Goal: Task Accomplishment & Management: Manage account settings

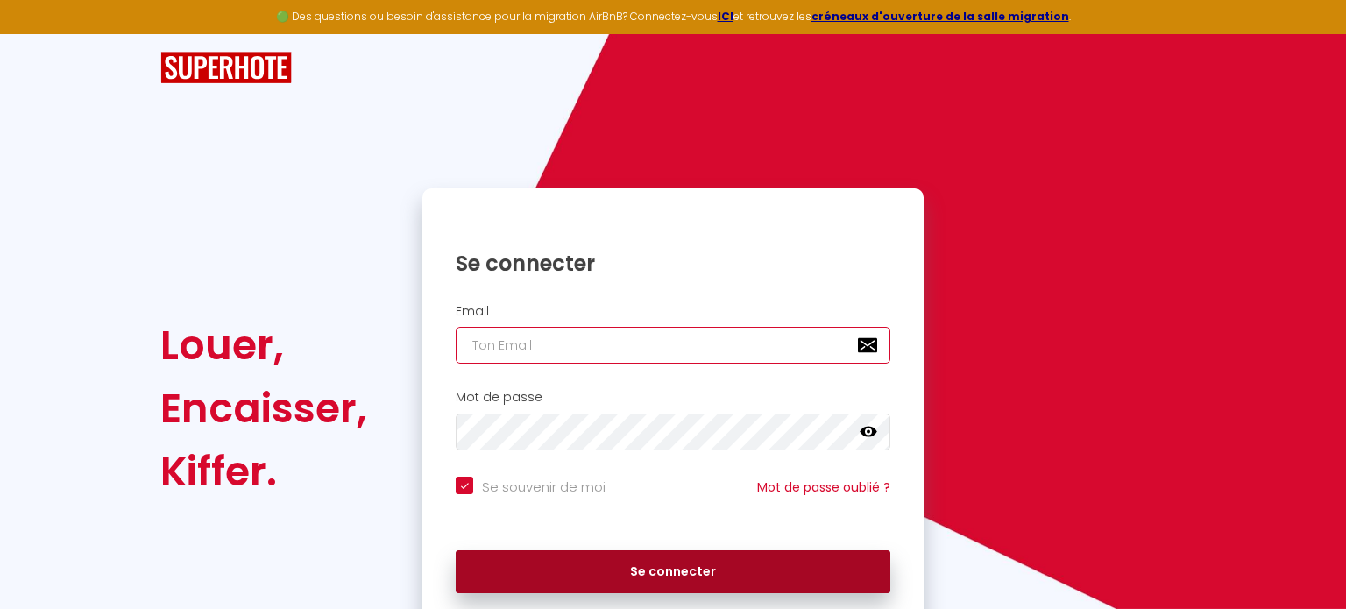
type input "[EMAIL_ADDRESS][DOMAIN_NAME]"
click at [655, 577] on button "Se connecter" at bounding box center [673, 572] width 435 height 44
checkbox input "true"
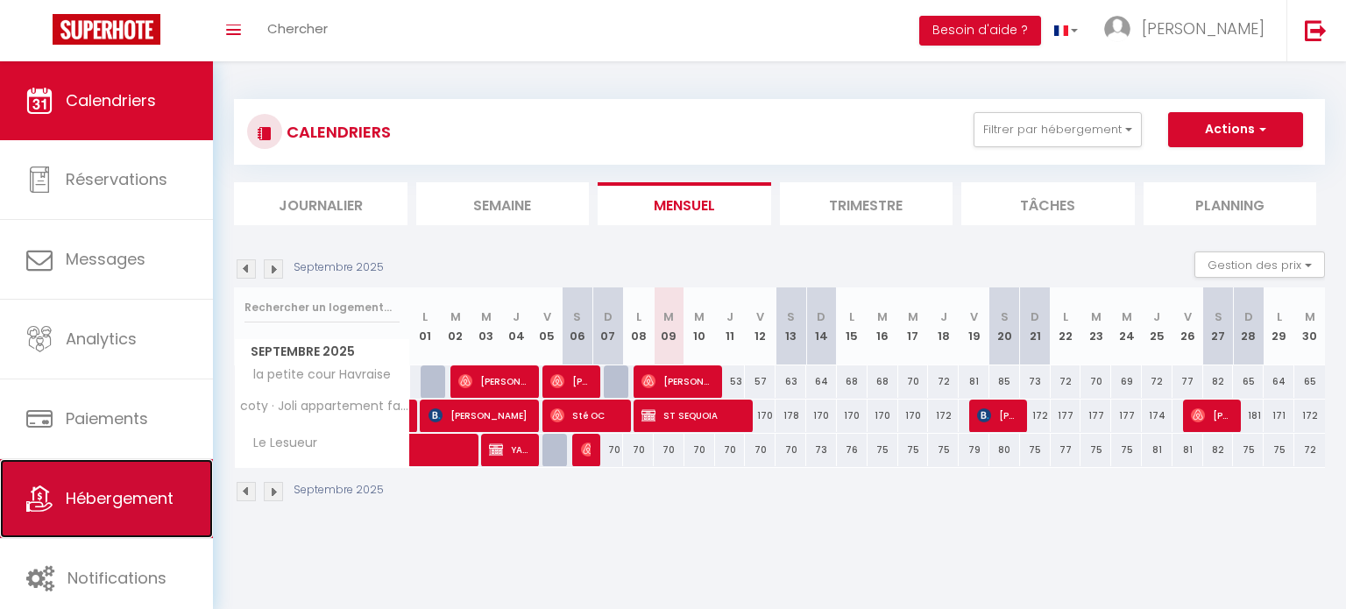
click at [110, 477] on link "Hébergement" at bounding box center [106, 498] width 213 height 79
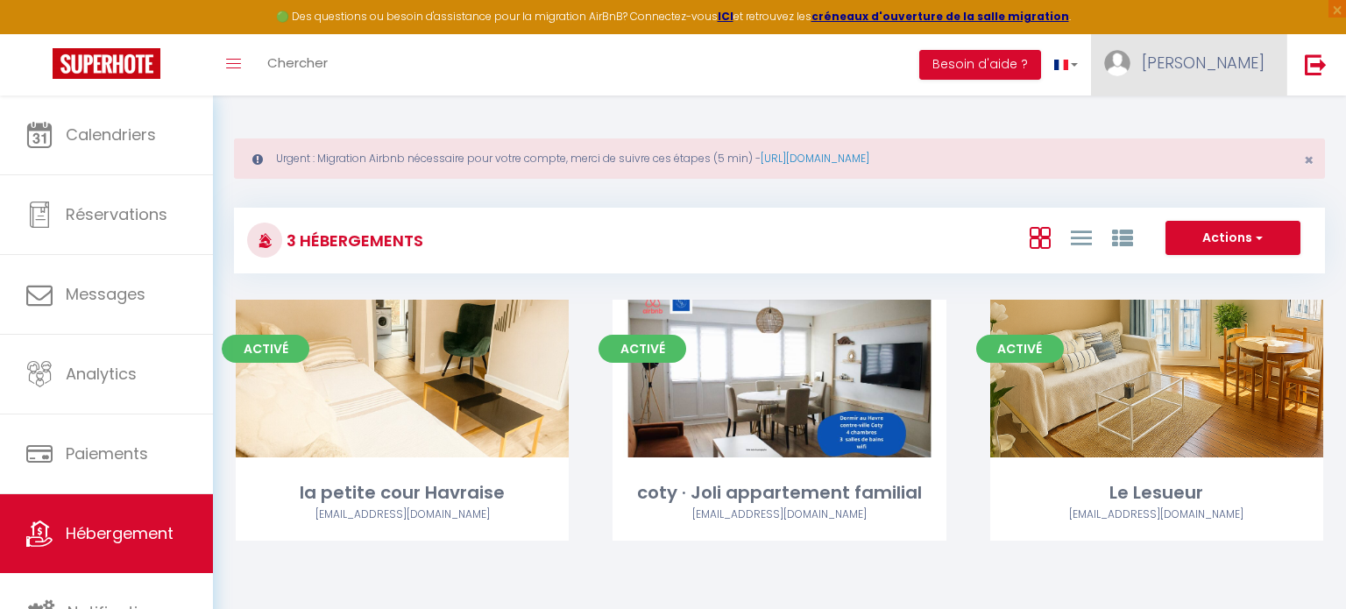
click at [1256, 88] on link "[PERSON_NAME]" at bounding box center [1188, 64] width 195 height 61
click at [1210, 155] on link "Équipe" at bounding box center [1216, 153] width 130 height 30
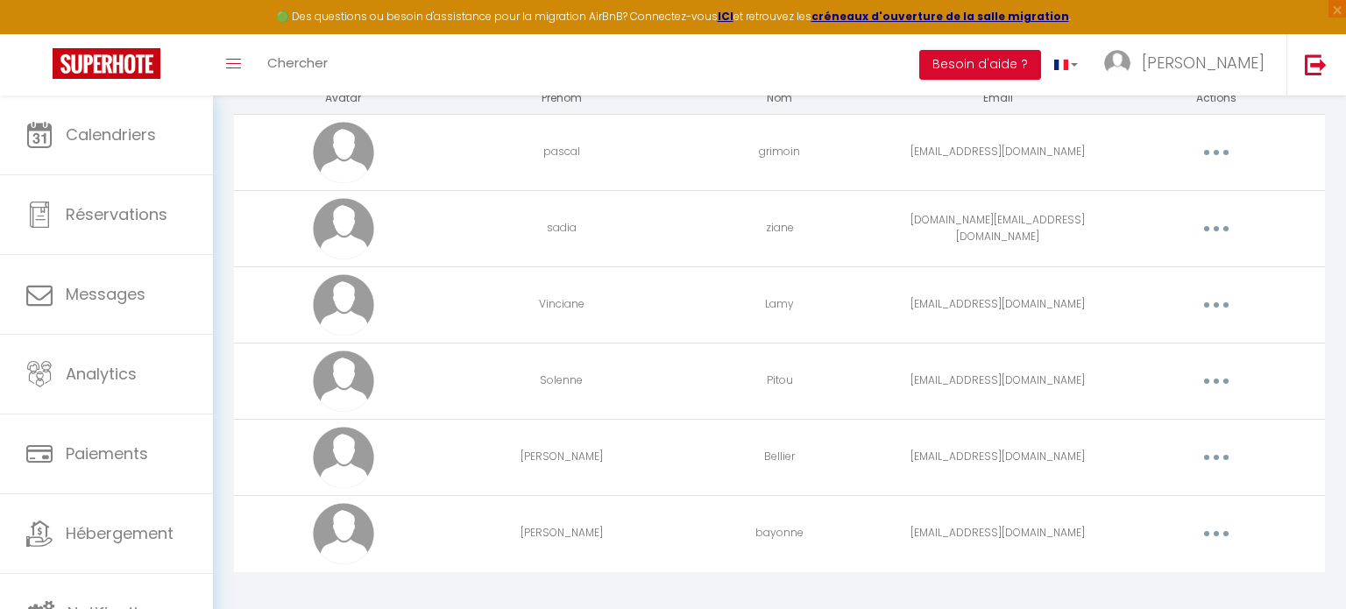
scroll to position [207, 0]
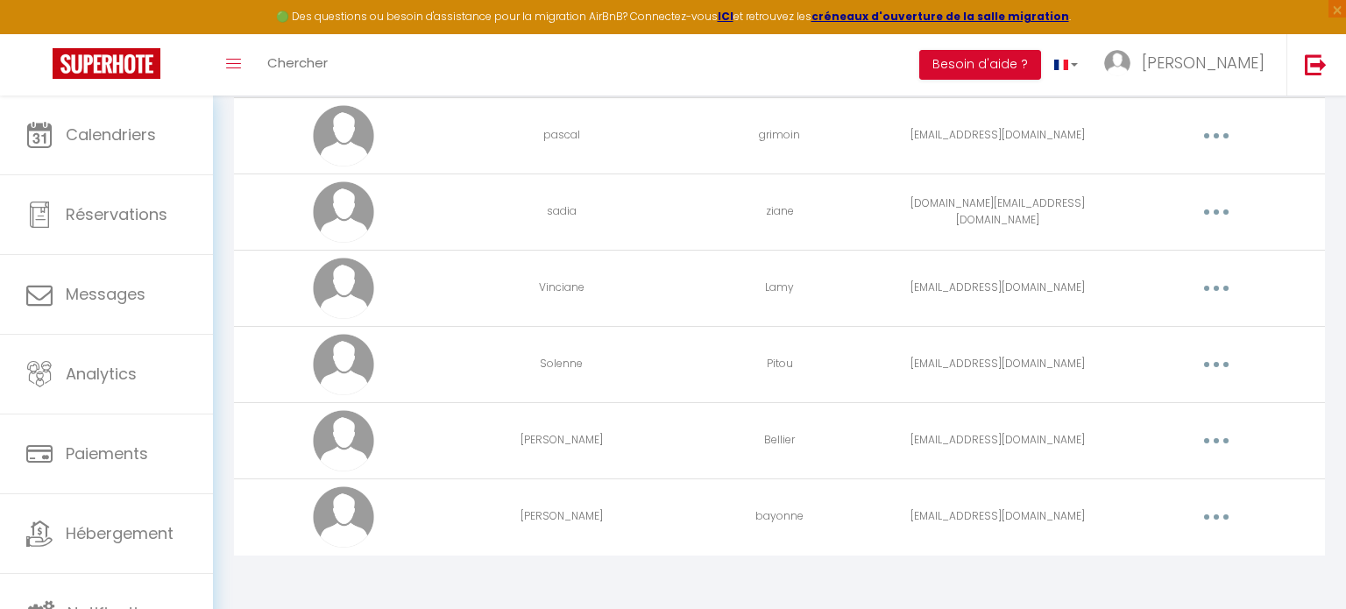
click at [1220, 523] on button "button" at bounding box center [1216, 517] width 49 height 28
click at [1145, 582] on link "Supprimer" at bounding box center [1171, 589] width 130 height 30
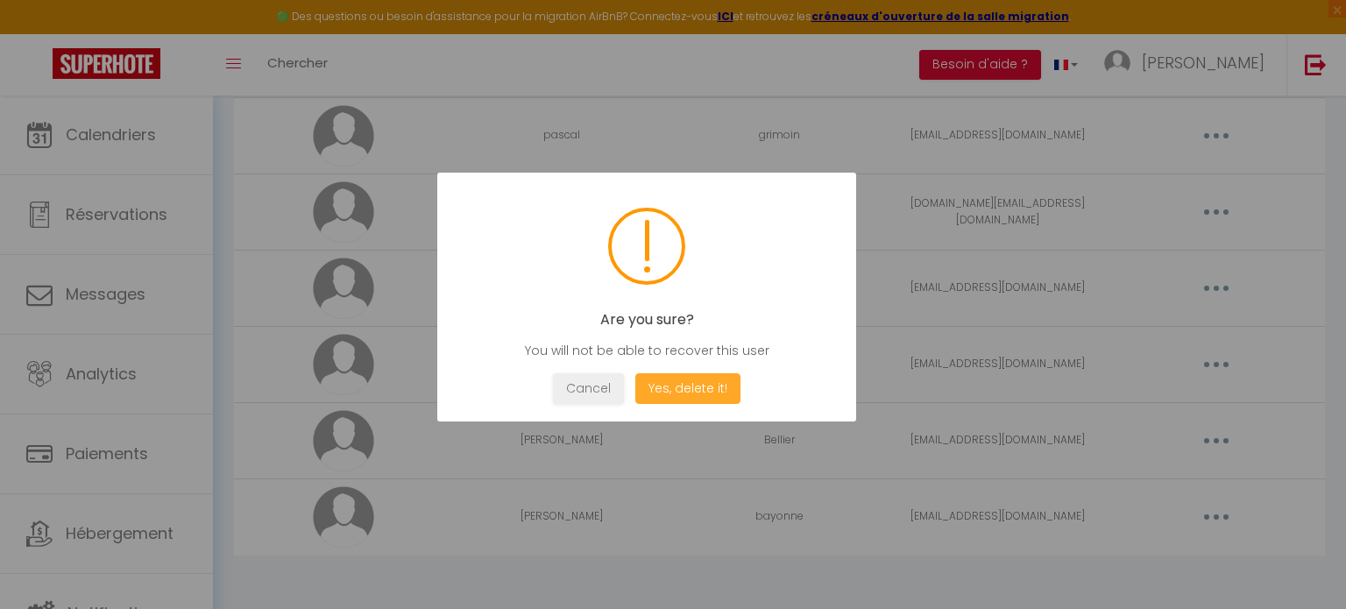
click at [676, 387] on button "Yes, delete it!" at bounding box center [687, 388] width 105 height 31
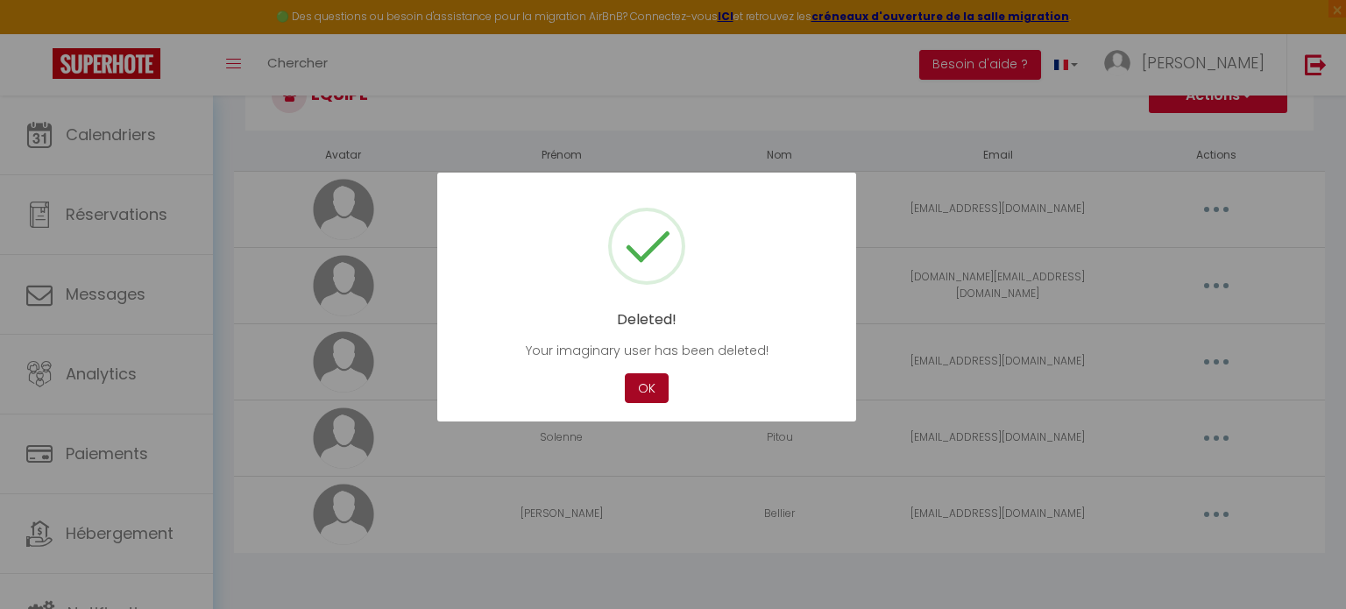
scroll to position [131, 0]
click at [649, 392] on button "OK" at bounding box center [647, 388] width 44 height 31
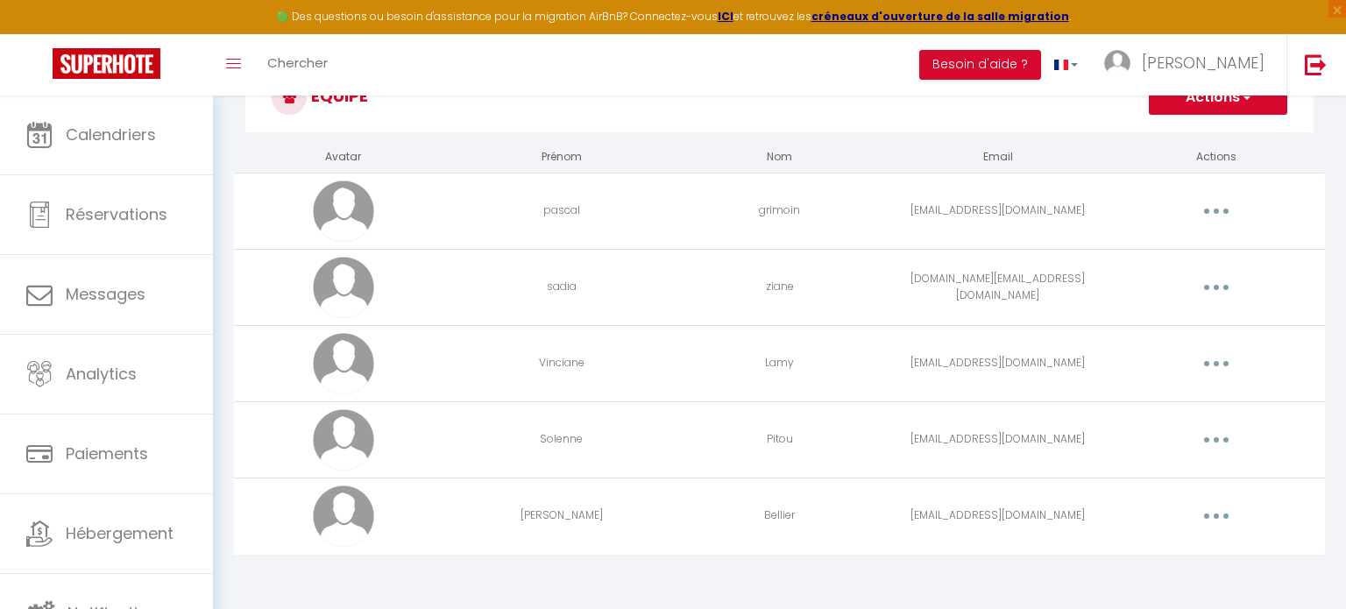
click at [649, 392] on td "Vinciane" at bounding box center [561, 363] width 218 height 76
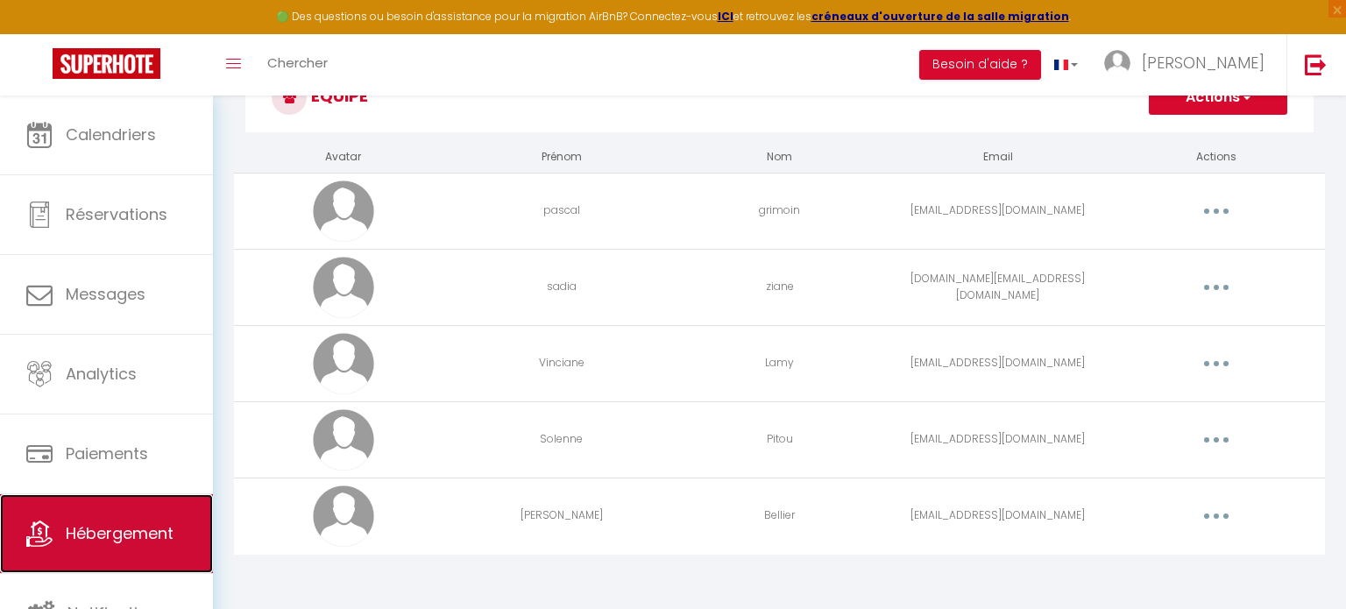
click at [123, 554] on link "Hébergement" at bounding box center [106, 533] width 213 height 79
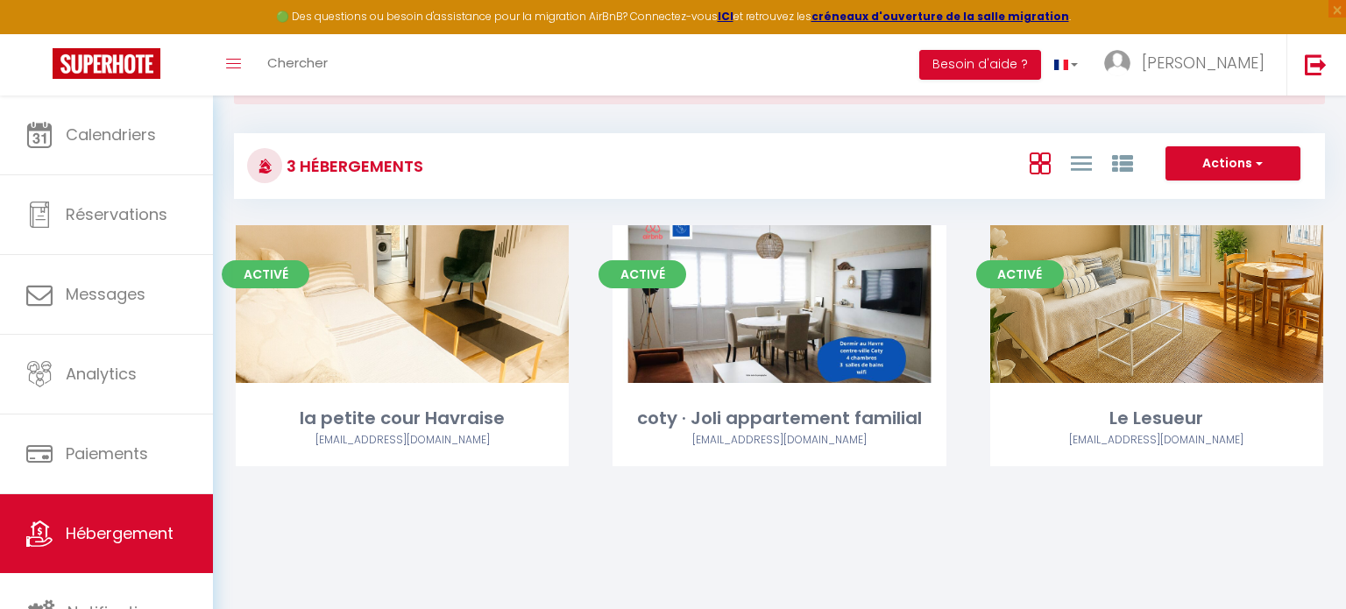
scroll to position [95, 0]
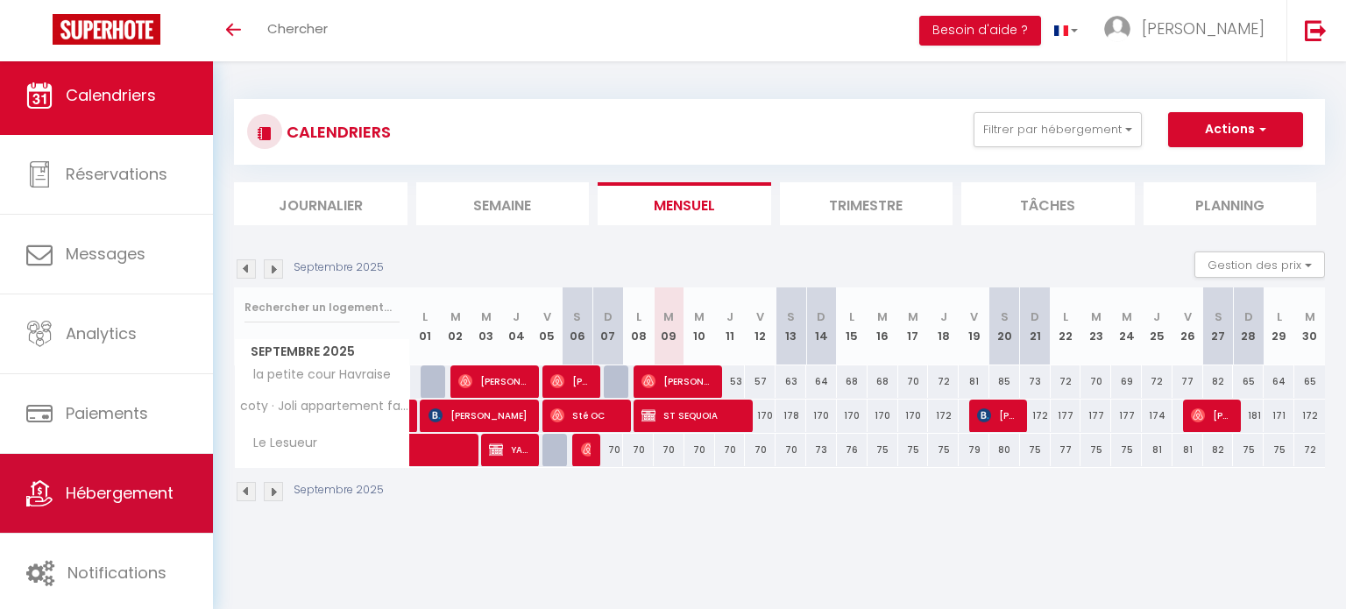
click at [108, 506] on link "Hébergement" at bounding box center [106, 493] width 213 height 79
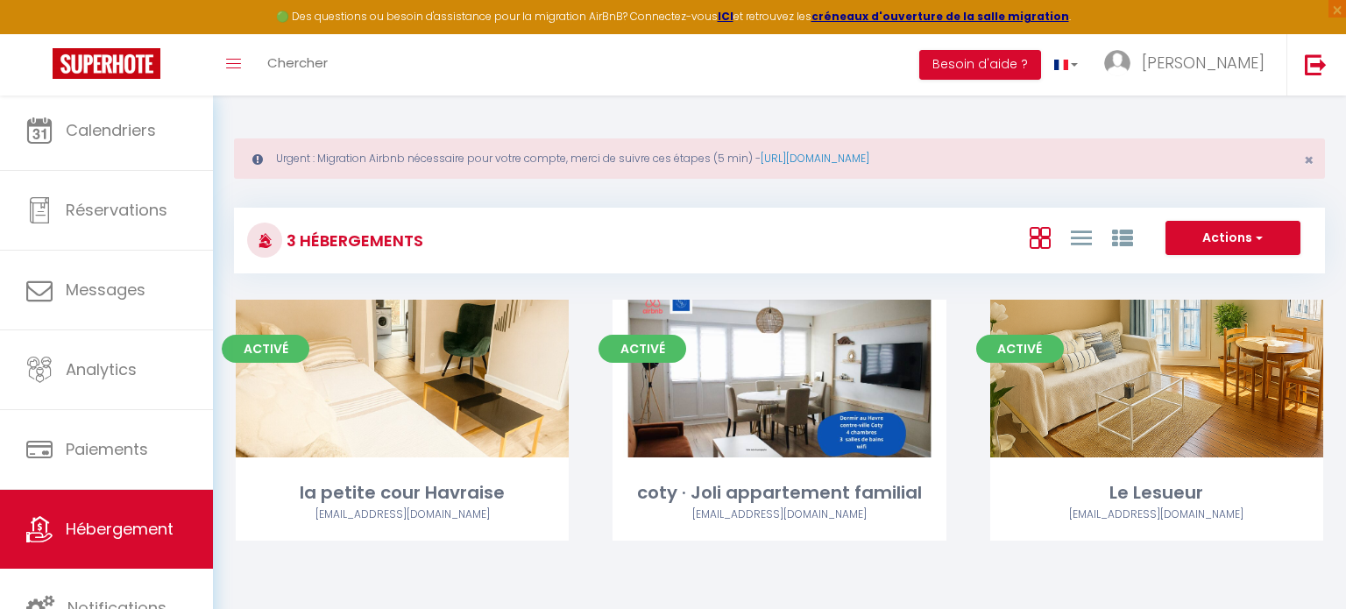
scroll to position [95, 0]
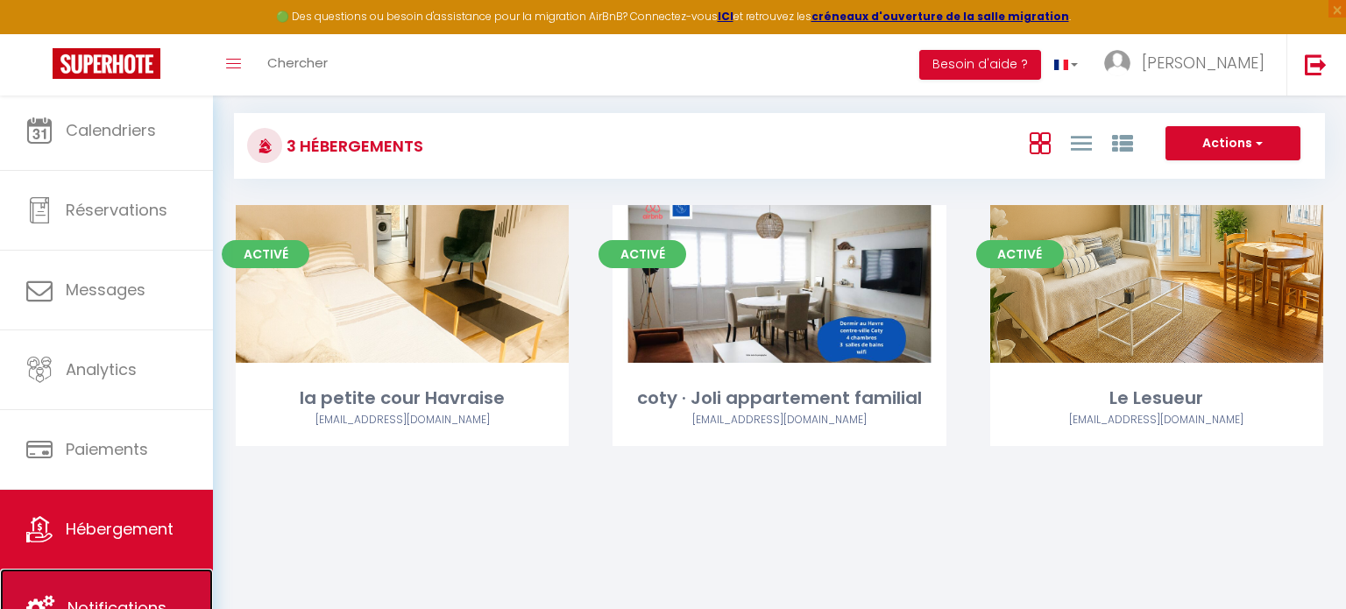
click at [98, 601] on span "Notifications" at bounding box center [116, 608] width 99 height 22
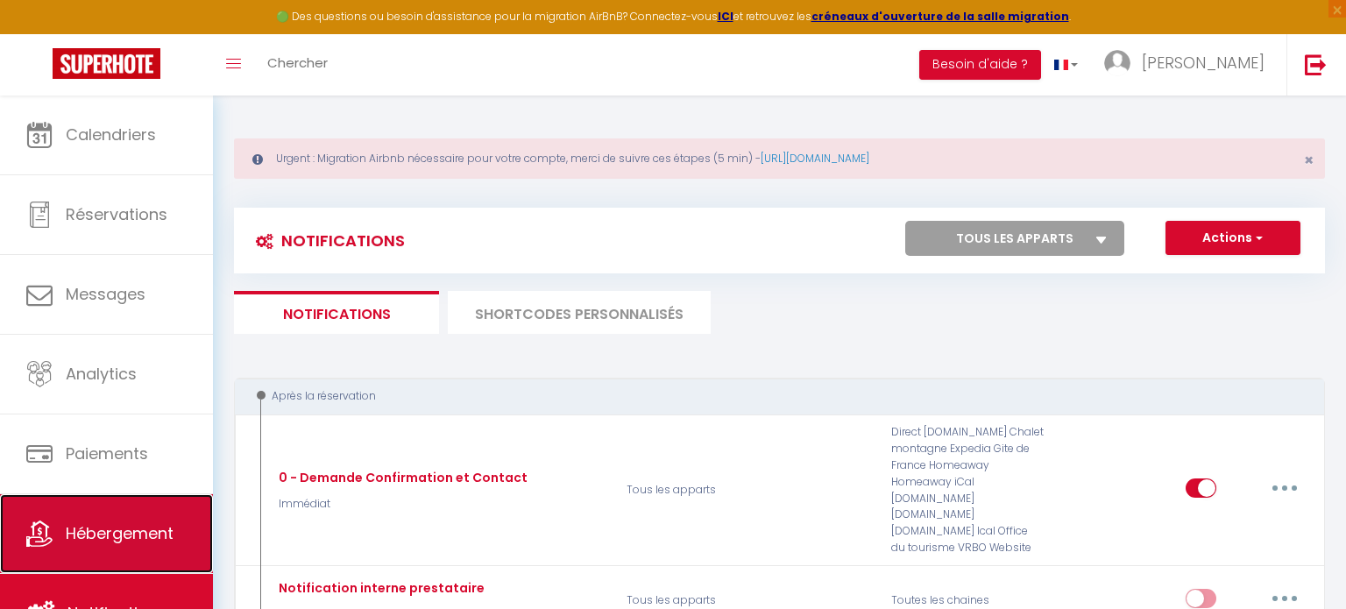
click at [145, 531] on span "Hébergement" at bounding box center [120, 533] width 108 height 22
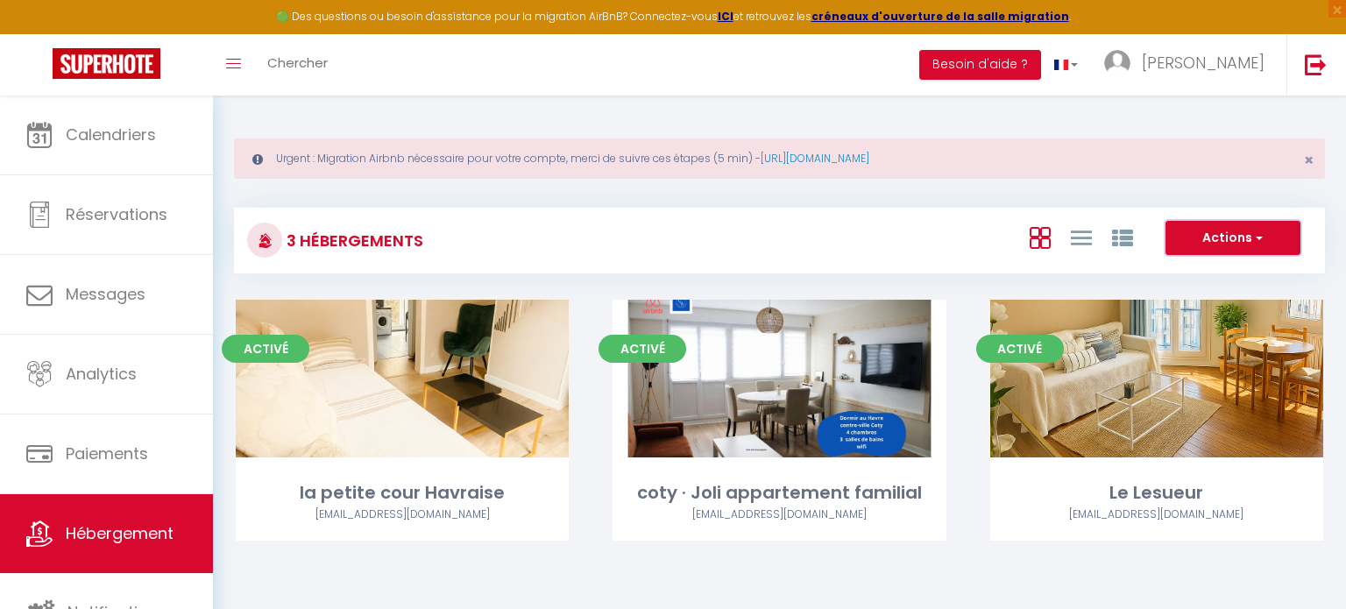
click at [1271, 239] on button "Actions" at bounding box center [1232, 238] width 135 height 35
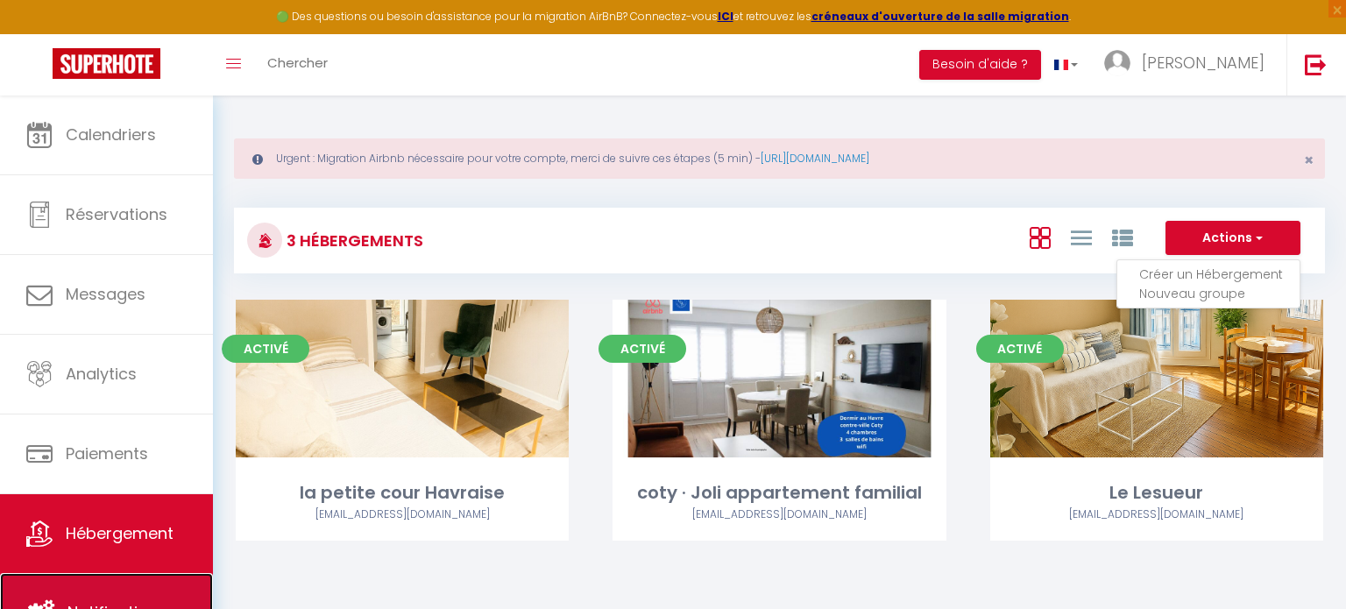
click at [122, 604] on span "Notifications" at bounding box center [116, 612] width 99 height 22
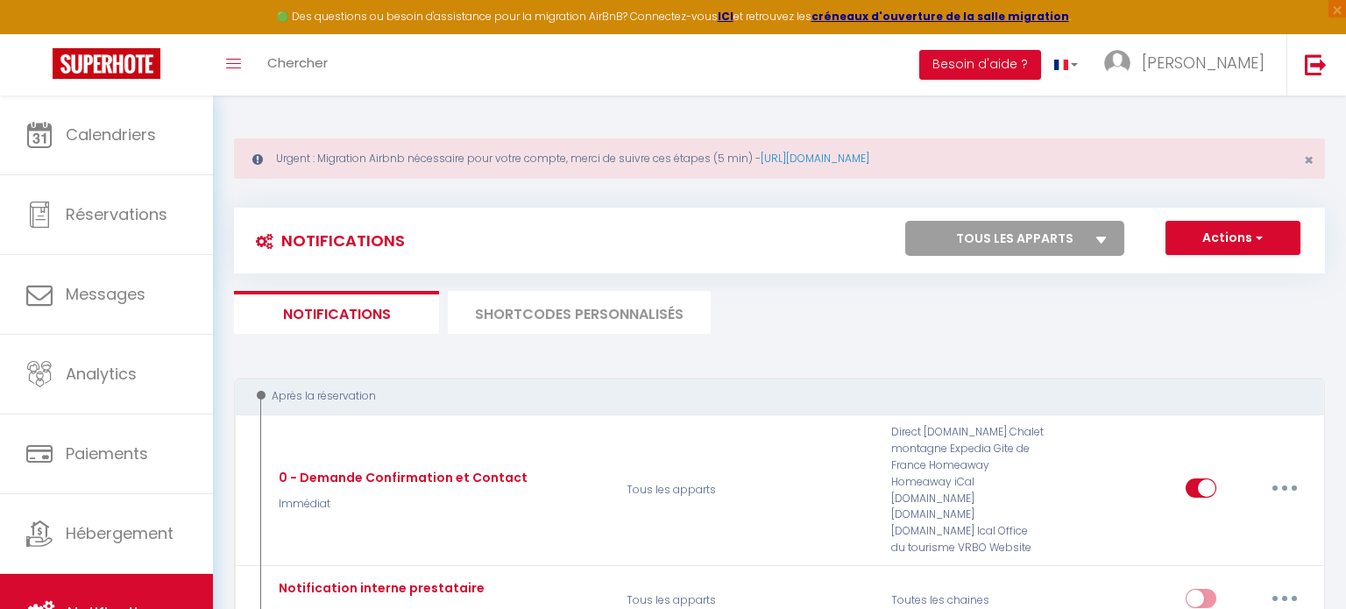
scroll to position [4, 0]
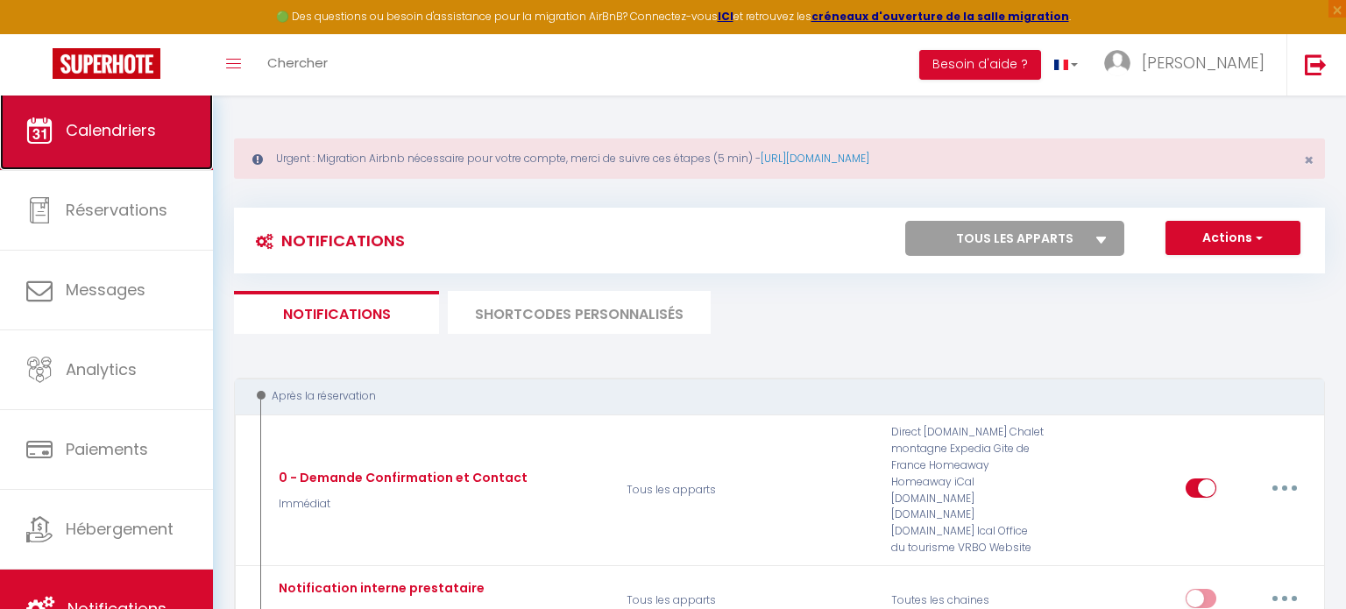
click at [111, 148] on link "Calendriers" at bounding box center [106, 130] width 213 height 79
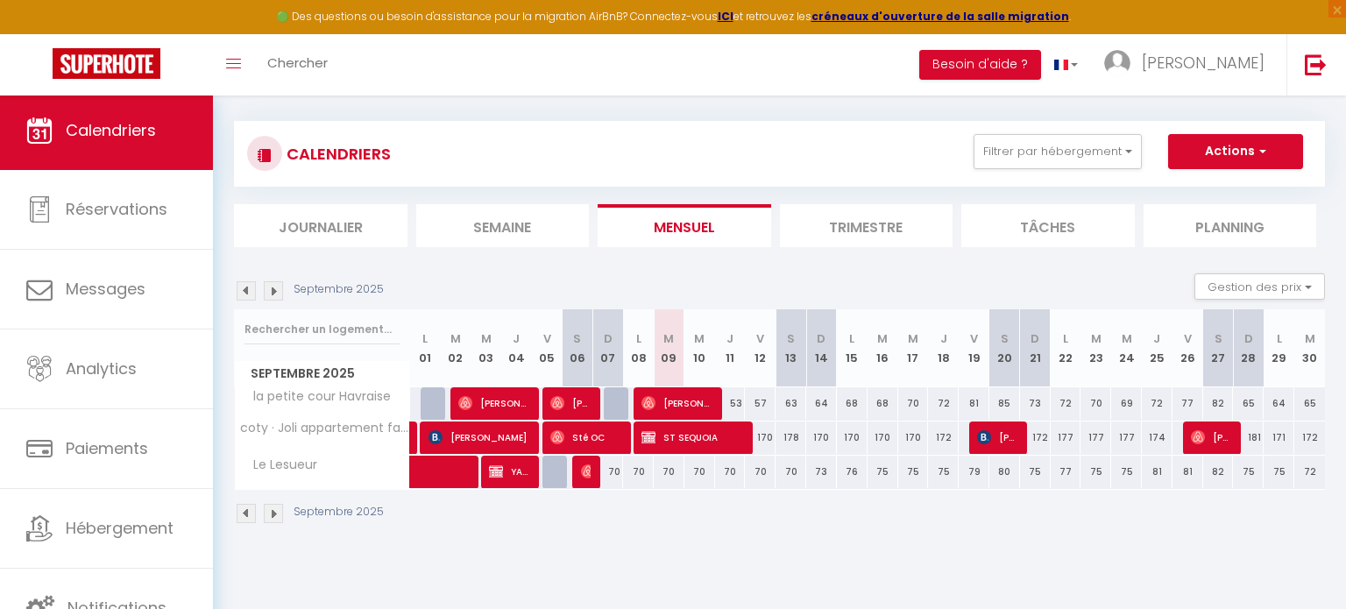
scroll to position [95, 0]
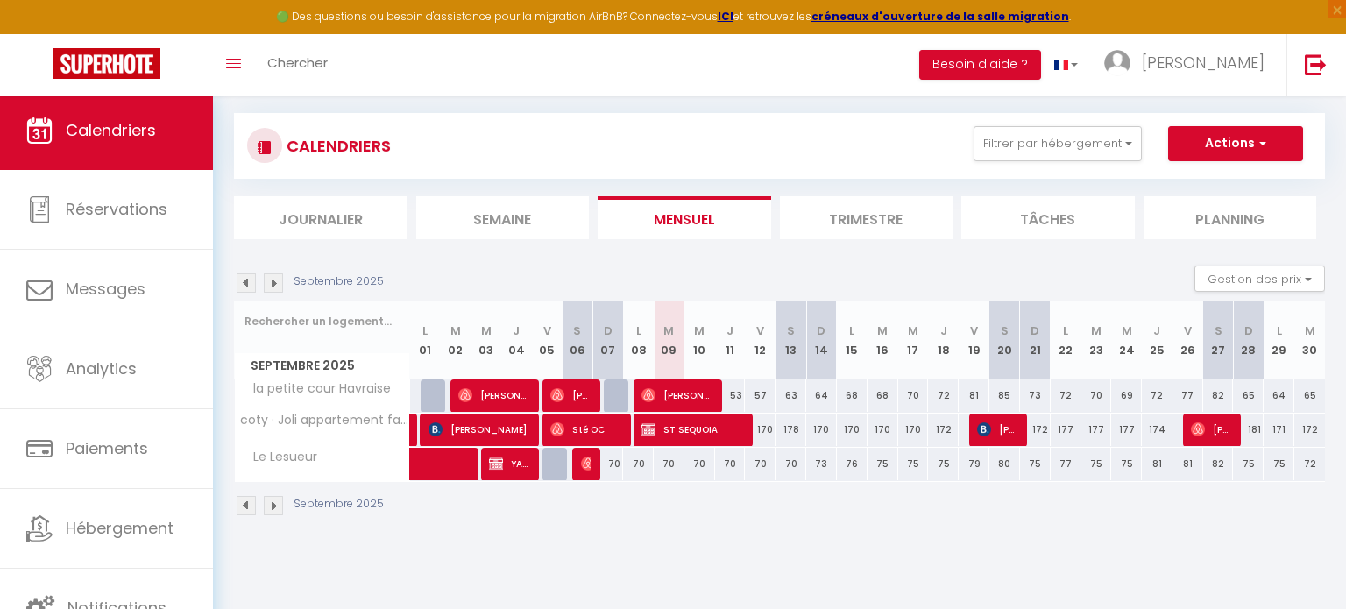
click at [264, 478] on th "Le Lesueur" at bounding box center [322, 464] width 175 height 33
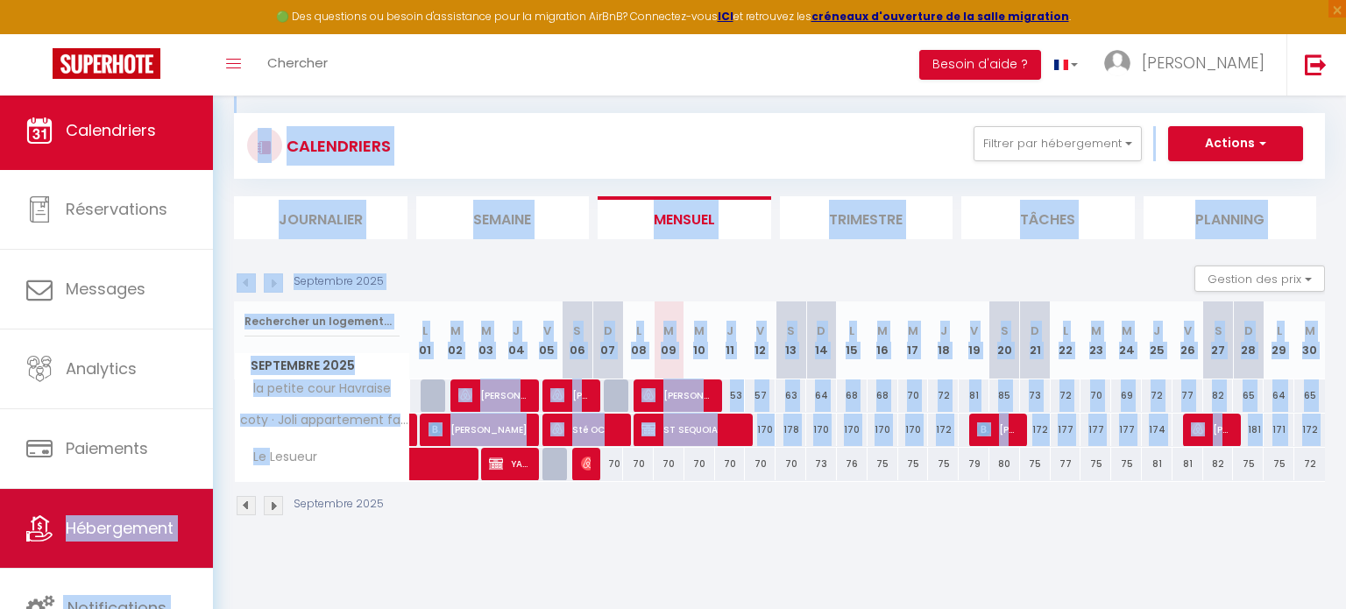
drag, startPoint x: 264, startPoint y: 478, endPoint x: 92, endPoint y: 491, distance: 172.2
click at [92, 491] on div "🟢 Des questions ou besoin d'assistance pour la migration AirBnB? Connectez-vous…" at bounding box center [673, 278] width 1346 height 554
click at [108, 540] on link "Hébergement" at bounding box center [106, 528] width 213 height 79
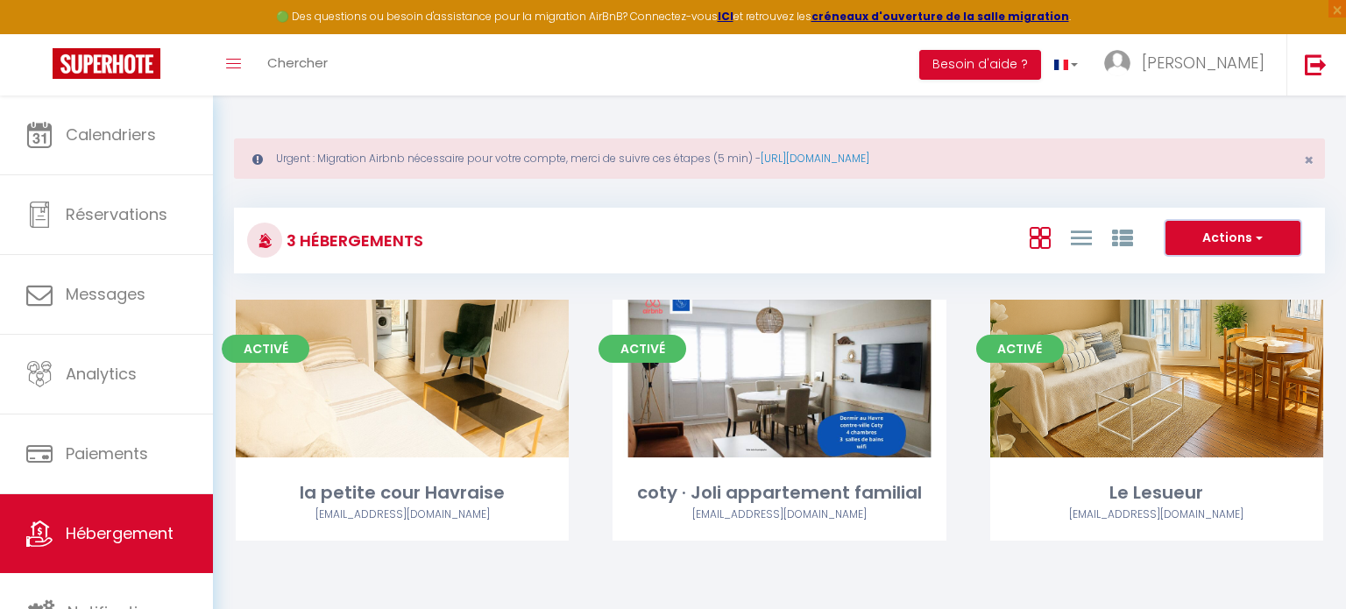
click at [1266, 244] on button "Actions" at bounding box center [1232, 238] width 135 height 35
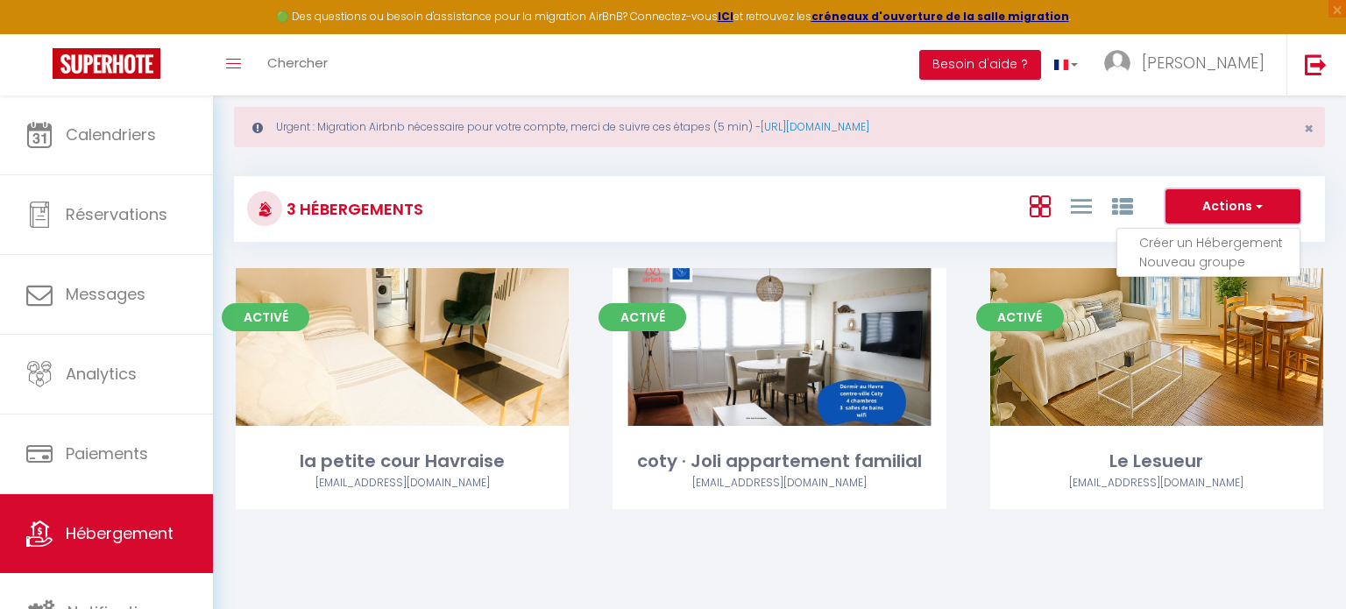
scroll to position [95, 0]
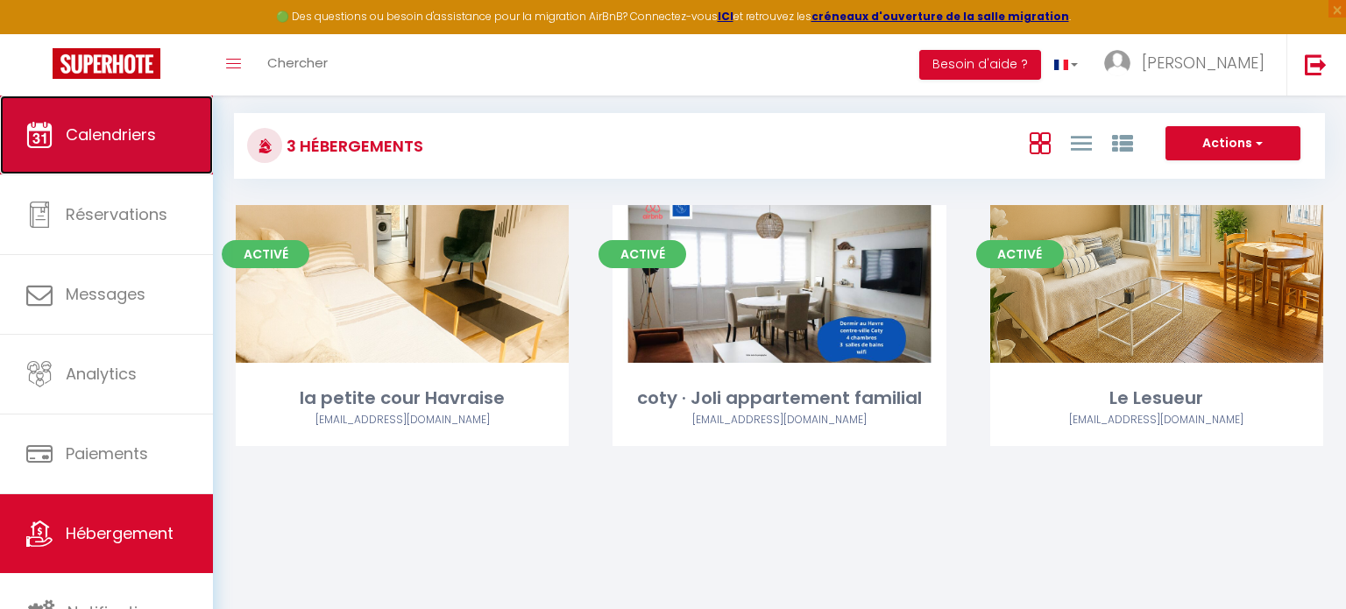
click at [167, 147] on link "Calendriers" at bounding box center [106, 135] width 213 height 79
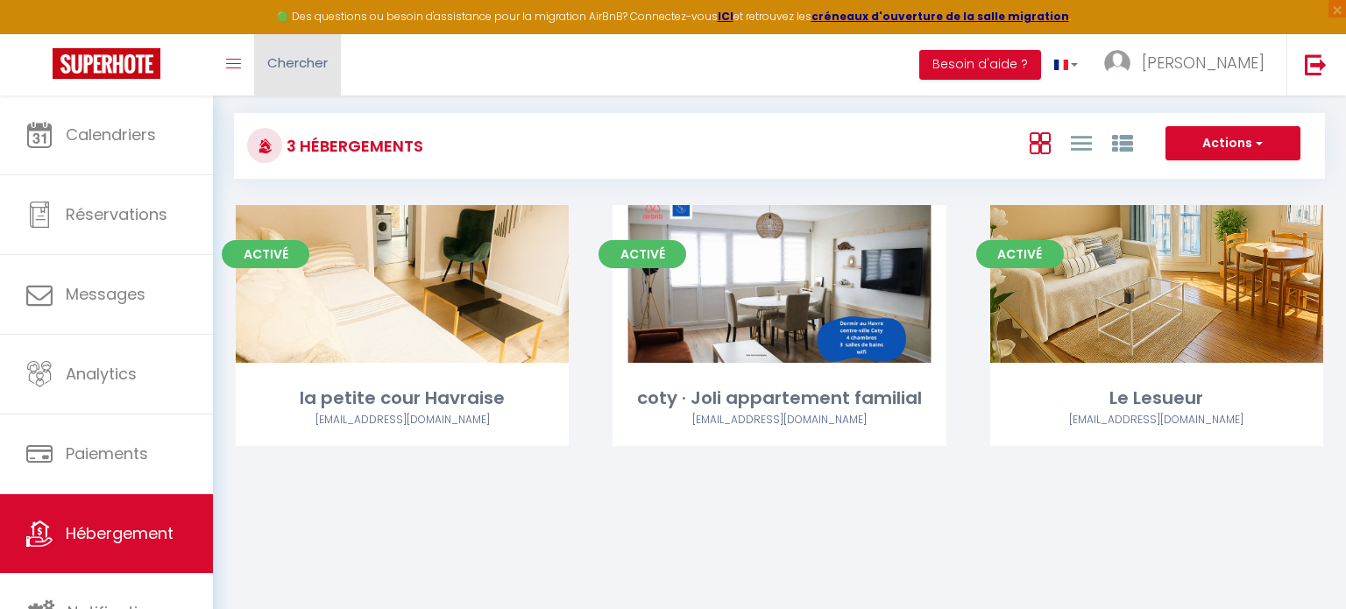
click at [283, 75] on link "Chercher" at bounding box center [297, 64] width 87 height 61
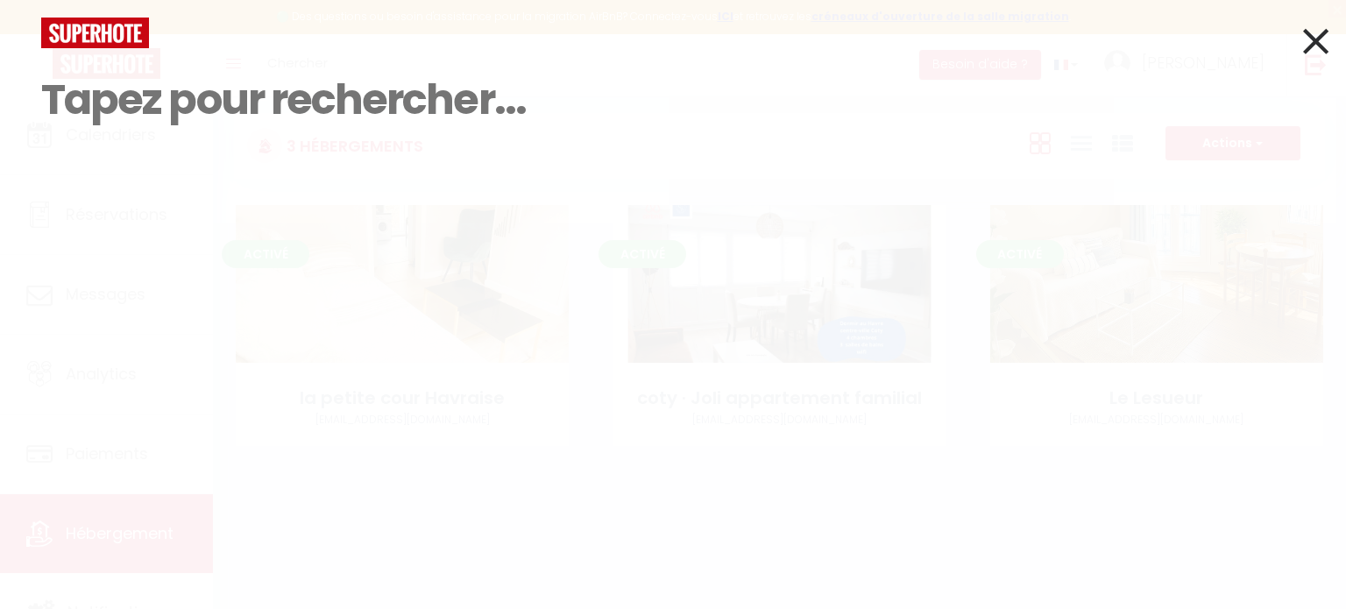
scroll to position [61, 0]
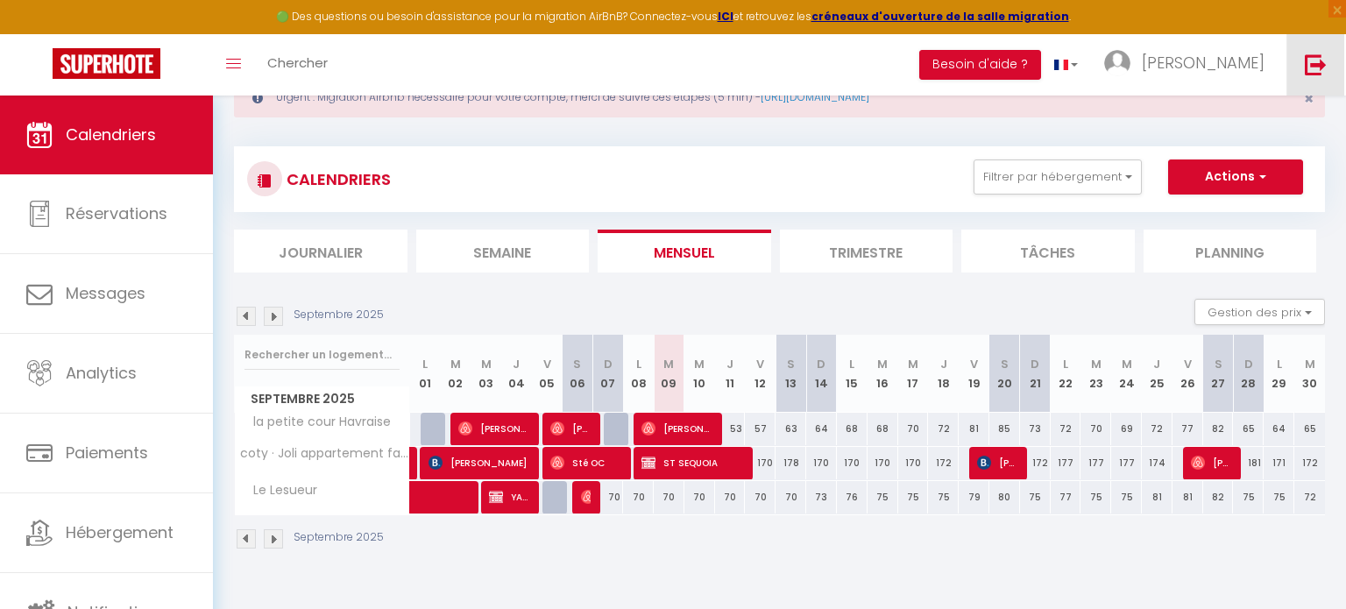
click at [1321, 91] on link at bounding box center [1315, 64] width 58 height 61
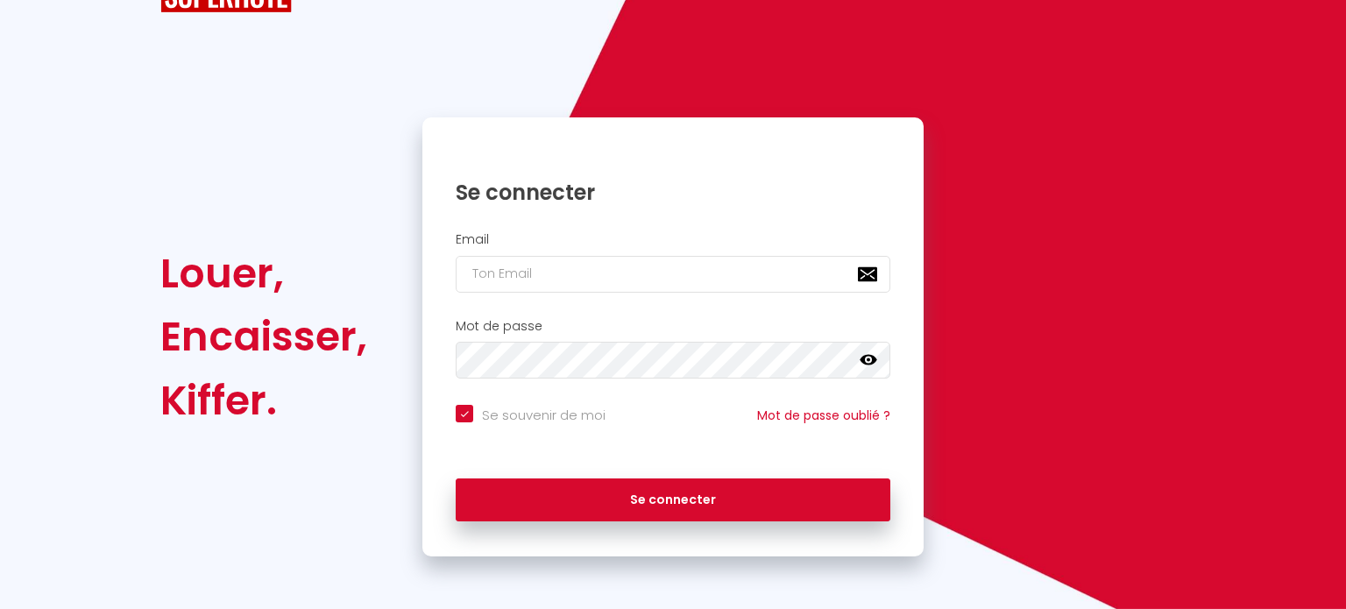
scroll to position [70, 0]
checkbox input "true"
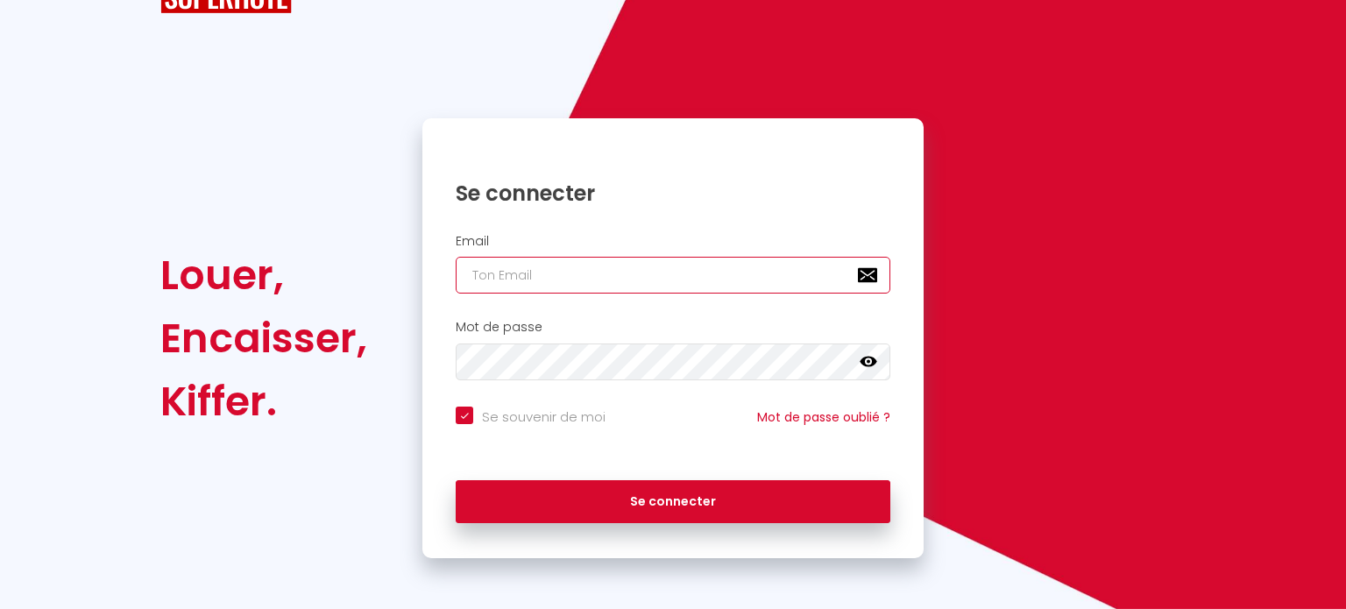
type input "[EMAIL_ADDRESS][DOMAIN_NAME]"
checkbox input "true"
click at [868, 365] on icon at bounding box center [869, 362] width 18 height 18
drag, startPoint x: 681, startPoint y: 282, endPoint x: 317, endPoint y: 226, distance: 368.0
click at [317, 226] on div "Louer, Encaisser, Kiffer. Se connecter Email conciergeriedugalet@gmail.com Mot …" at bounding box center [673, 338] width 1048 height 440
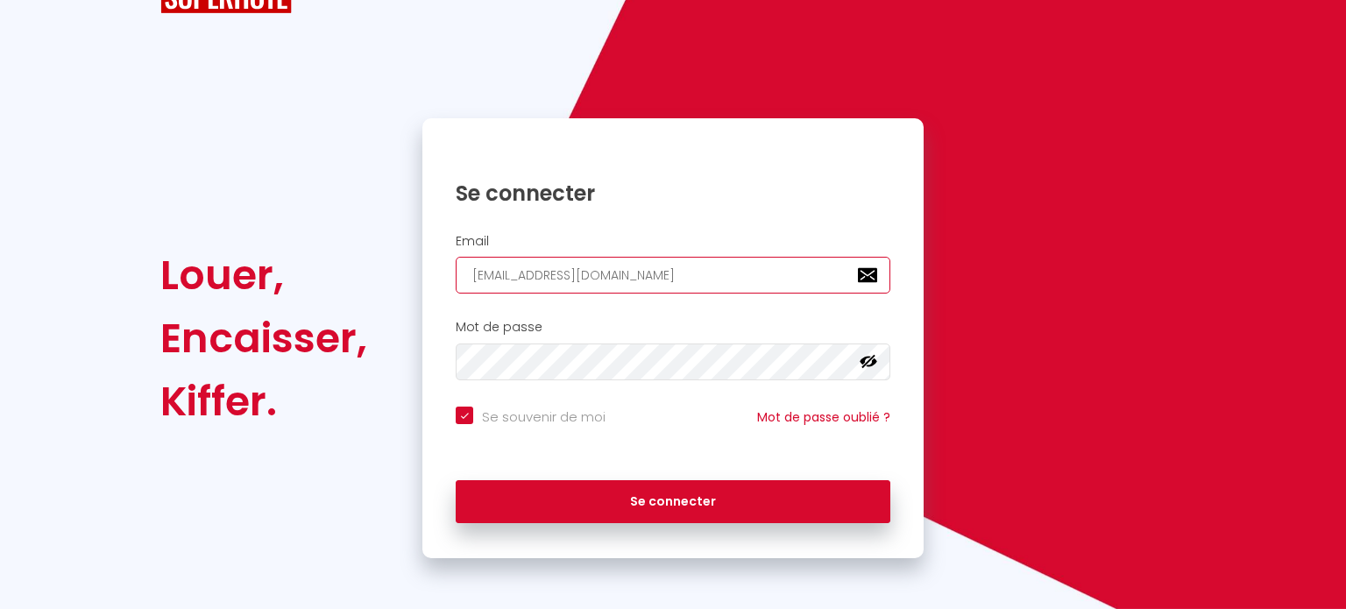
type input "f"
checkbox input "true"
type input "fc"
checkbox input "true"
type input "fch"
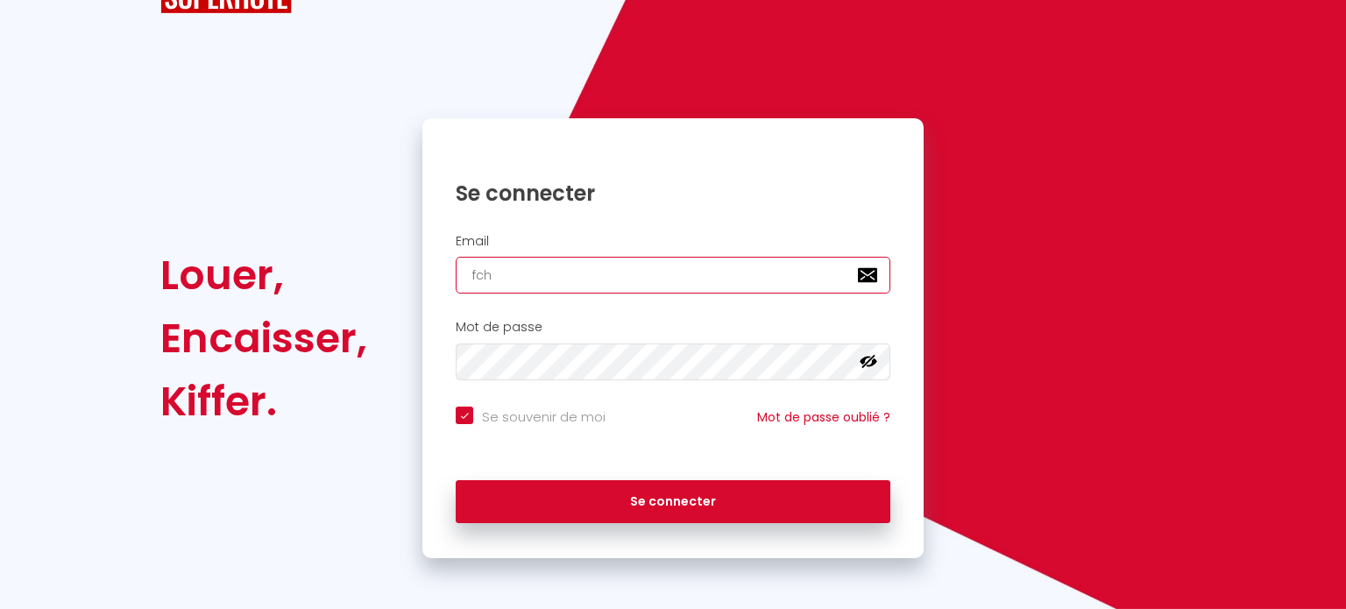
checkbox input "true"
type input "fchr"
checkbox input "true"
type input "fchri"
checkbox input "true"
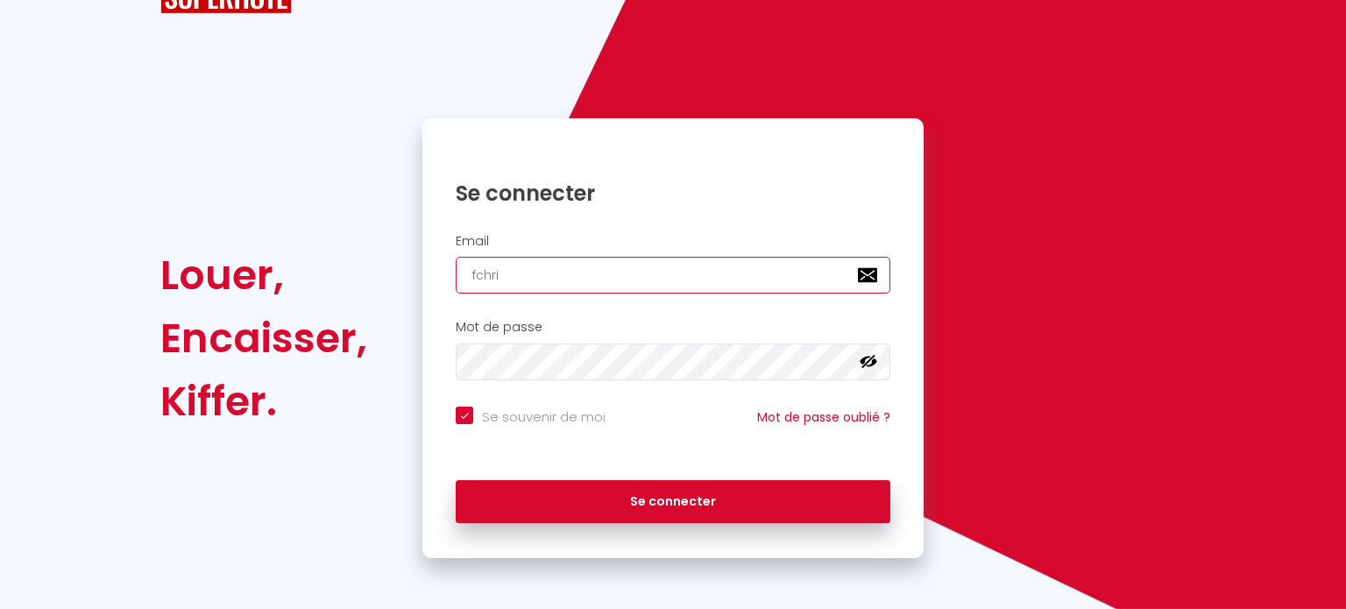
type input "fchris"
checkbox input "true"
type input "fchrist"
checkbox input "true"
type input "fchriste"
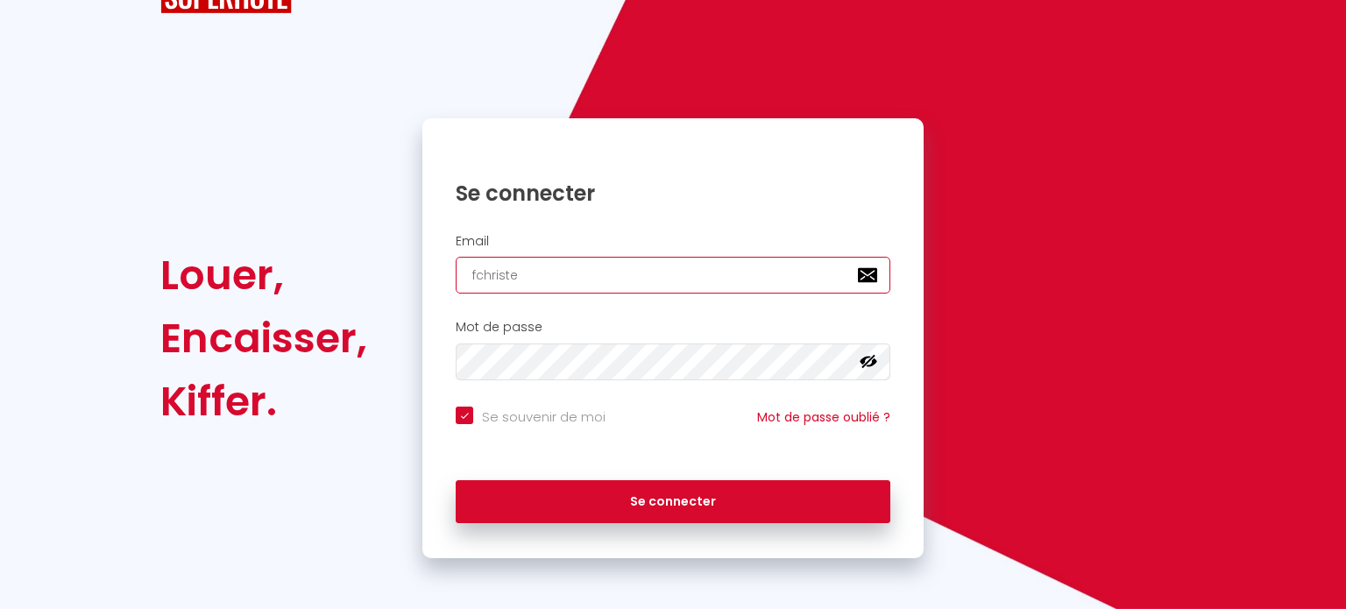
checkbox input "true"
type input "fchristel"
checkbox input "true"
type input "fchristell"
checkbox input "true"
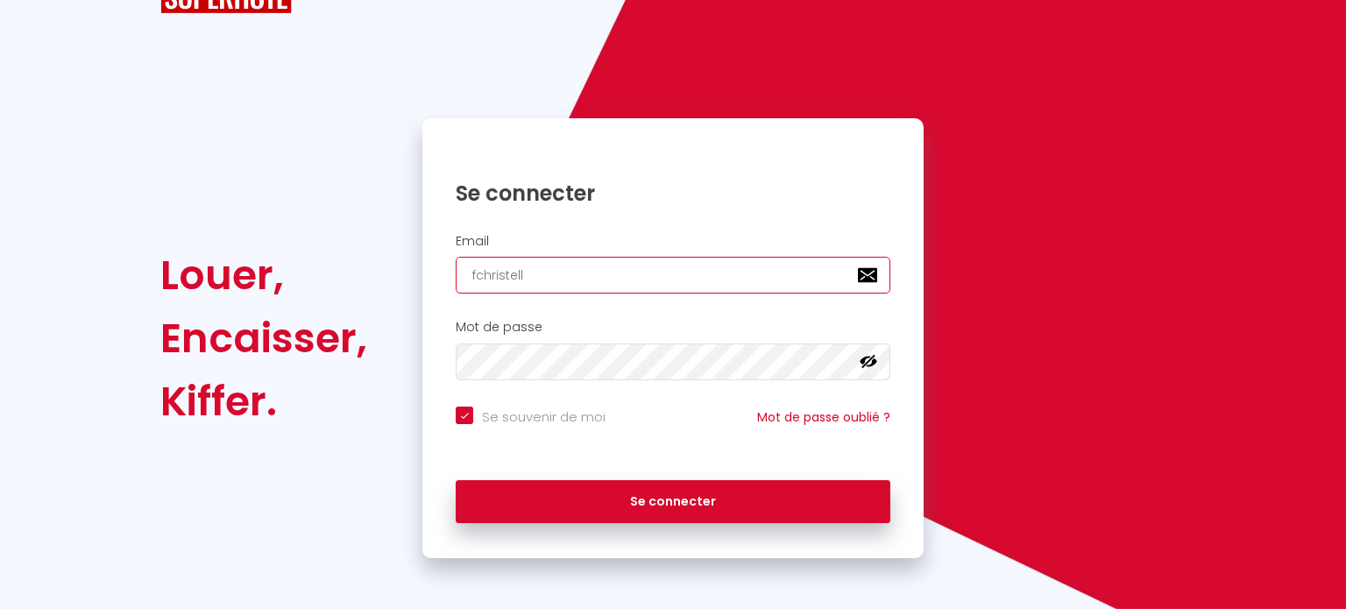
type input "fchristelle"
checkbox input "true"
type input "fchristelle7"
checkbox input "true"
type input "fchristelle76"
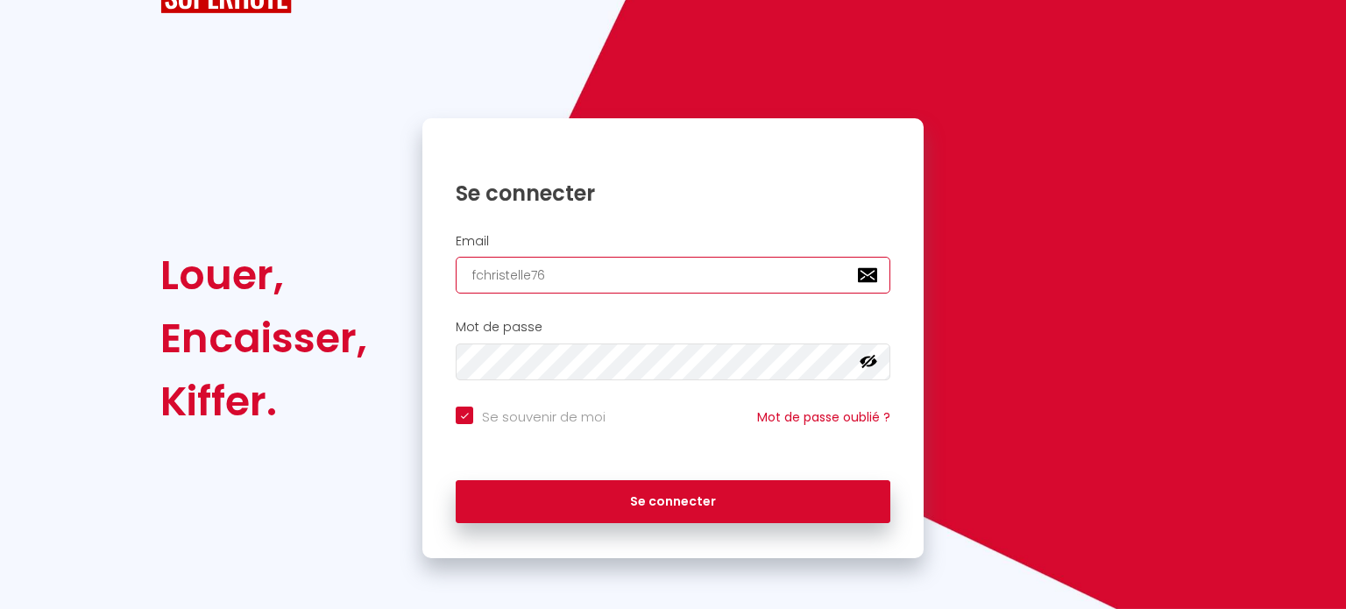
checkbox input "true"
type input "fchristelle76@"
checkbox input "true"
type input "fchristelle76@g"
checkbox input "true"
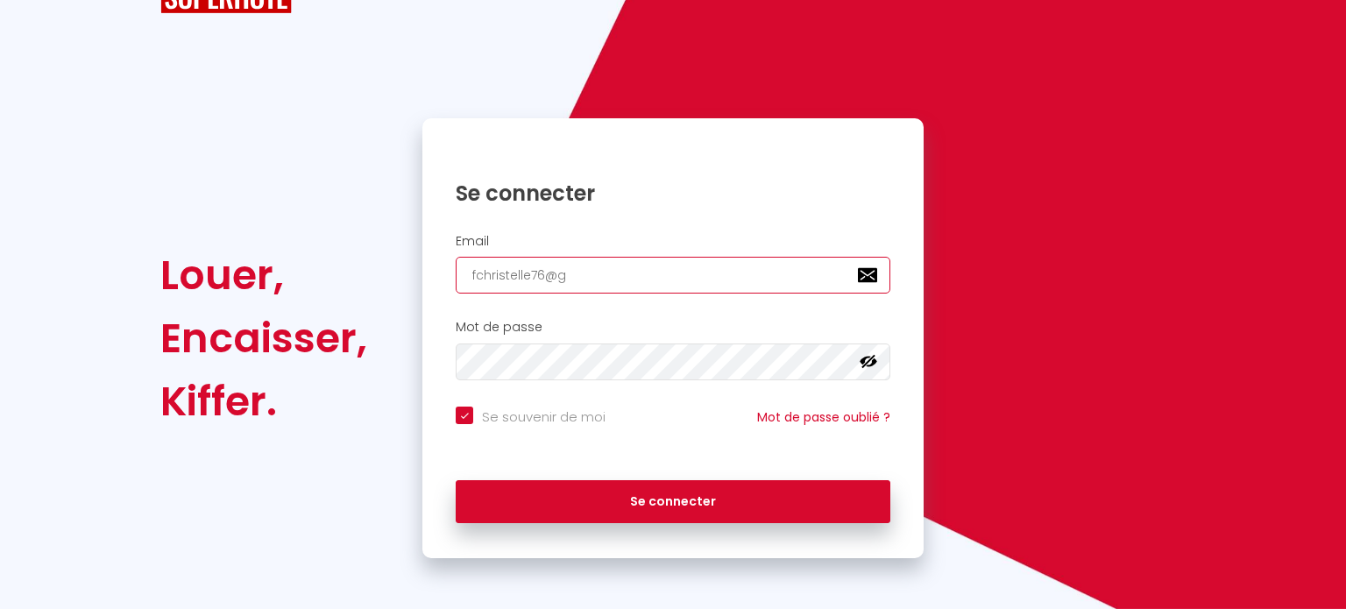
type input "fchristelle76@gm"
checkbox input "true"
type input "fchristelle76@gma"
checkbox input "true"
type input "fchristelle76@gmai"
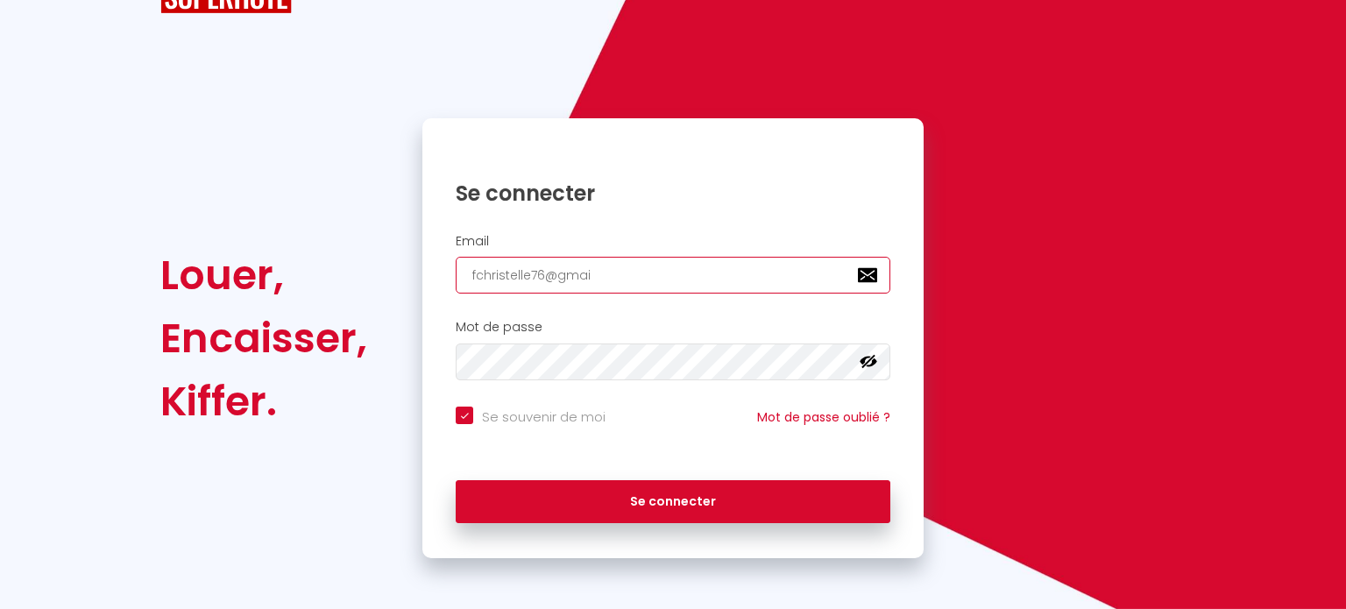
checkbox input "true"
type input "fchristelle76@gmai;"
checkbox input "true"
type input "fchristelle76@gmai"
checkbox input "true"
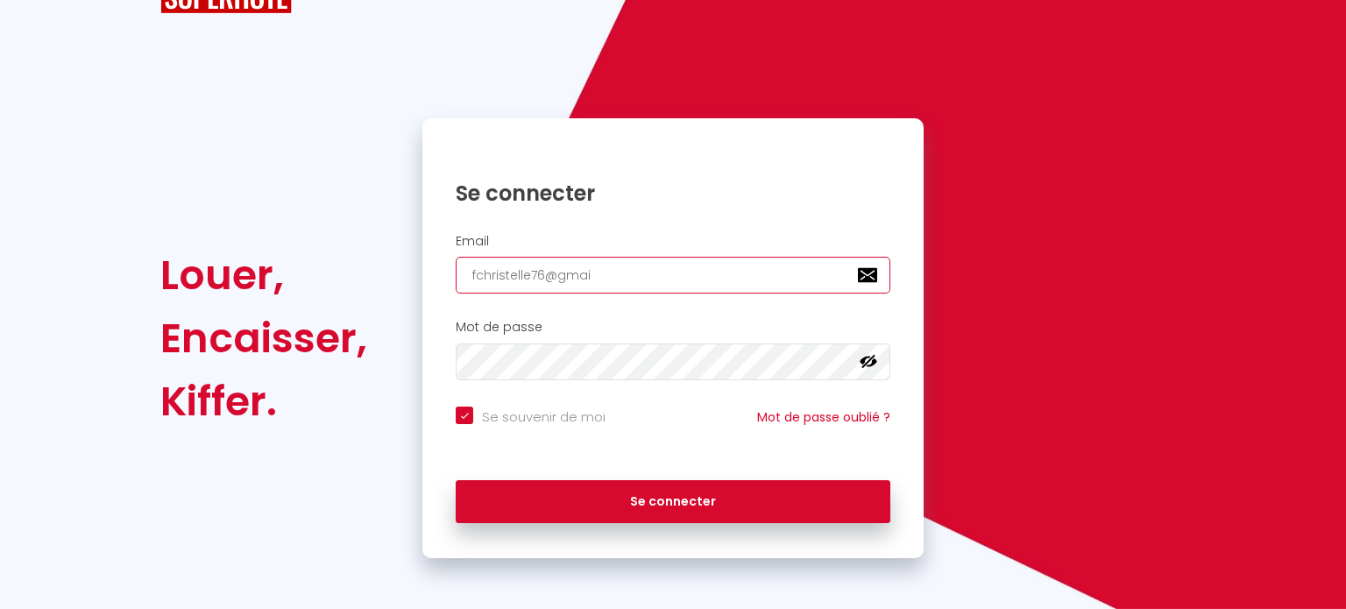
type input "fchristelle76@gmail"
checkbox input "true"
type input "fchristelle76@gmail."
checkbox input "true"
type input "fchristelle76@gmail.c"
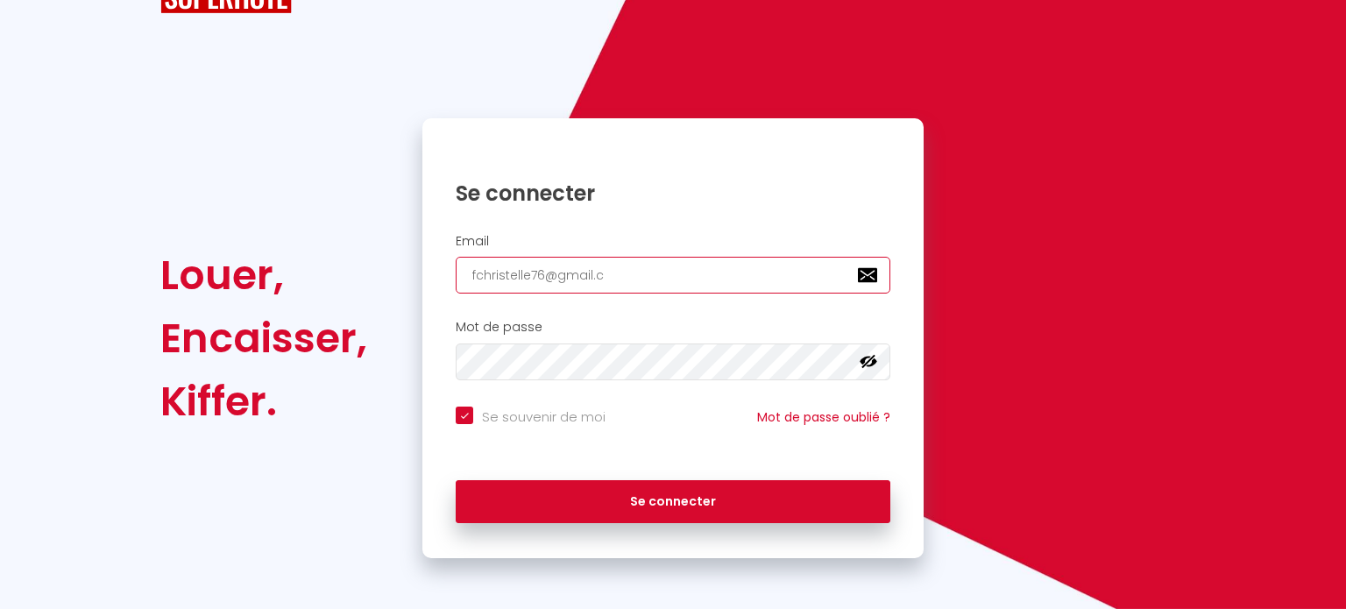
checkbox input "true"
type input "fchristelle76@gmail.co"
checkbox input "true"
type input "[EMAIL_ADDRESS][DOMAIN_NAME]"
checkbox input "true"
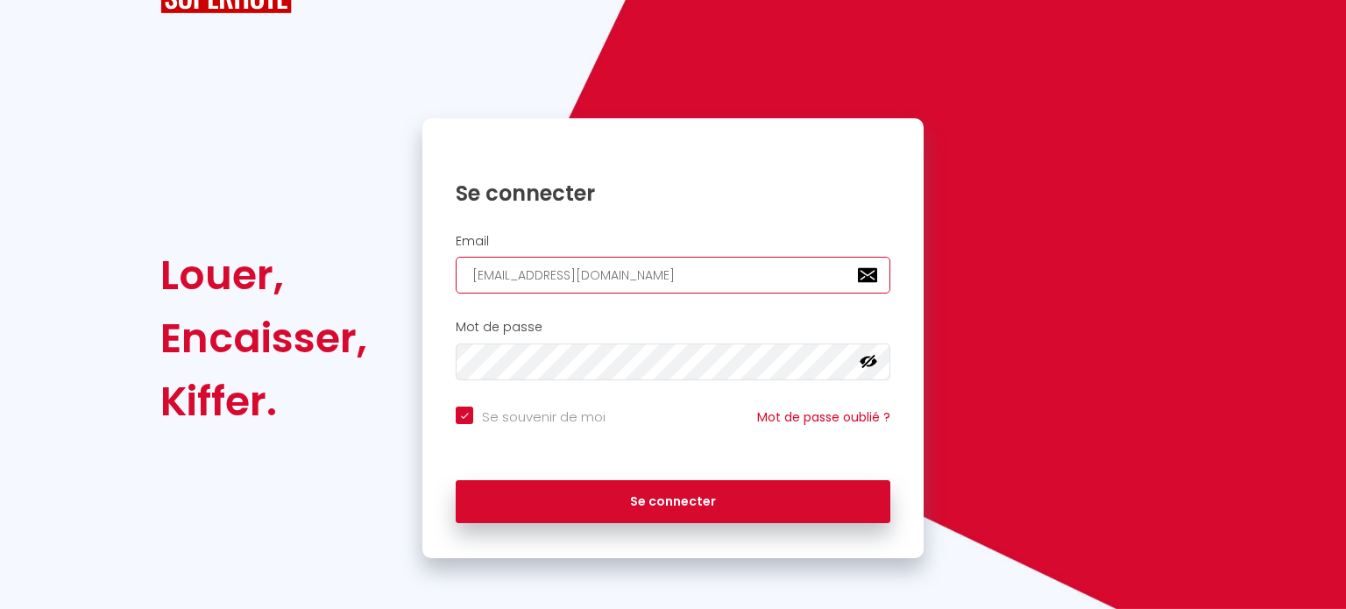
type input "[EMAIL_ADDRESS][DOMAIN_NAME]"
click at [465, 413] on input "Se souvenir de moi" at bounding box center [531, 416] width 150 height 18
checkbox input "false"
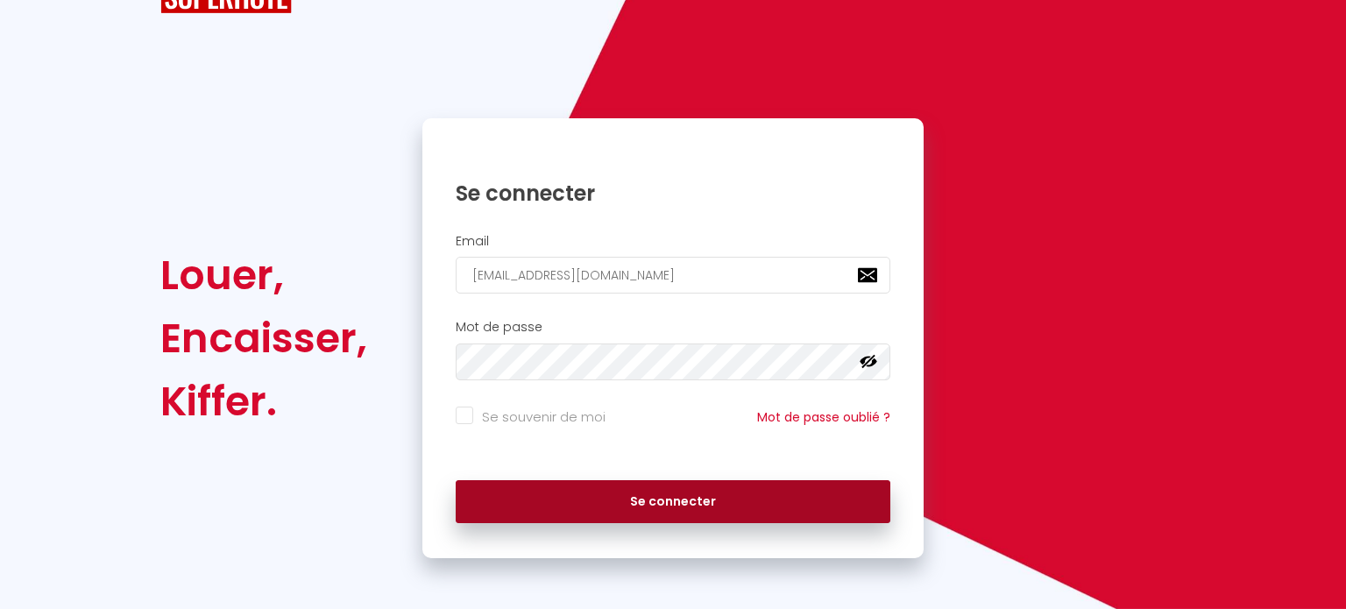
click at [639, 506] on button "Se connecter" at bounding box center [673, 502] width 435 height 44
click at [625, 493] on button "Se connecter" at bounding box center [673, 502] width 435 height 44
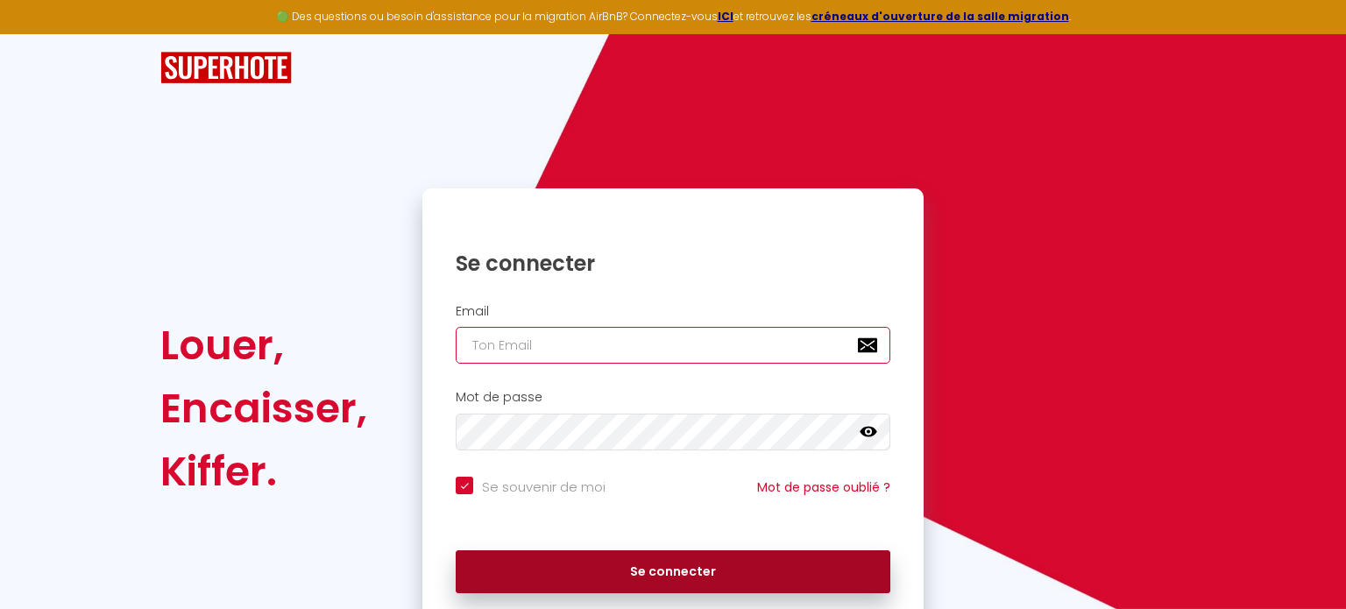
type input "[EMAIL_ADDRESS][DOMAIN_NAME]"
click at [664, 580] on button "Se connecter" at bounding box center [673, 572] width 435 height 44
checkbox input "true"
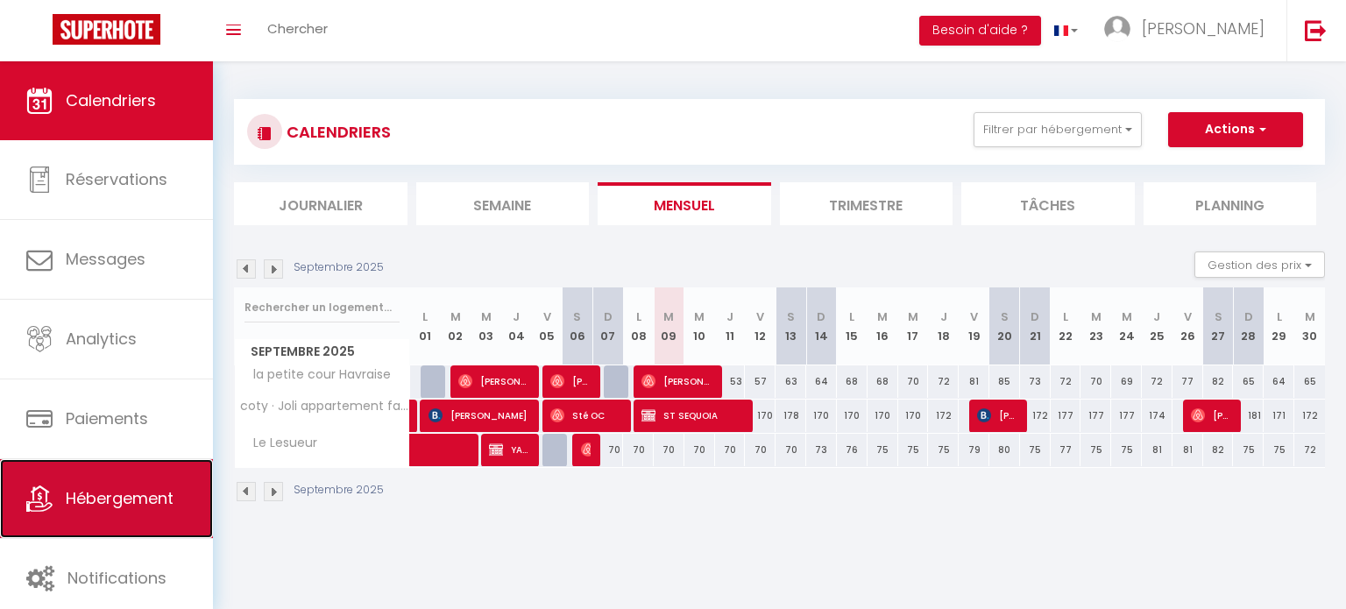
click at [72, 511] on link "Hébergement" at bounding box center [106, 498] width 213 height 79
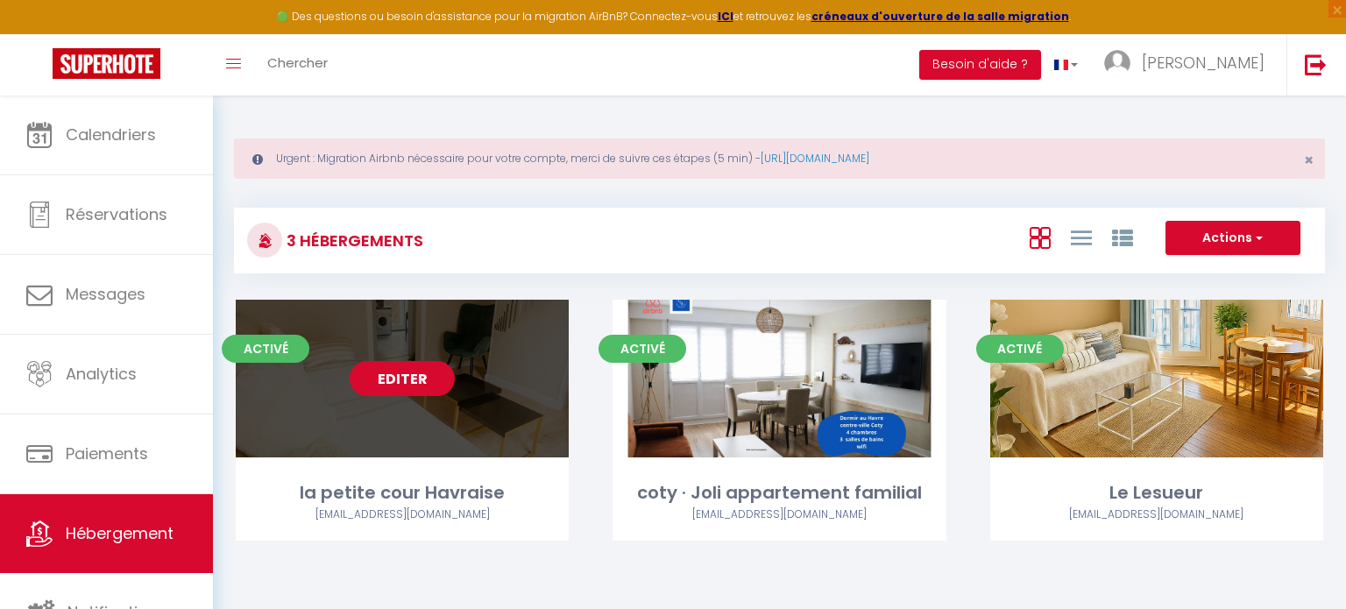
click at [412, 391] on link "Editer" at bounding box center [402, 378] width 105 height 35
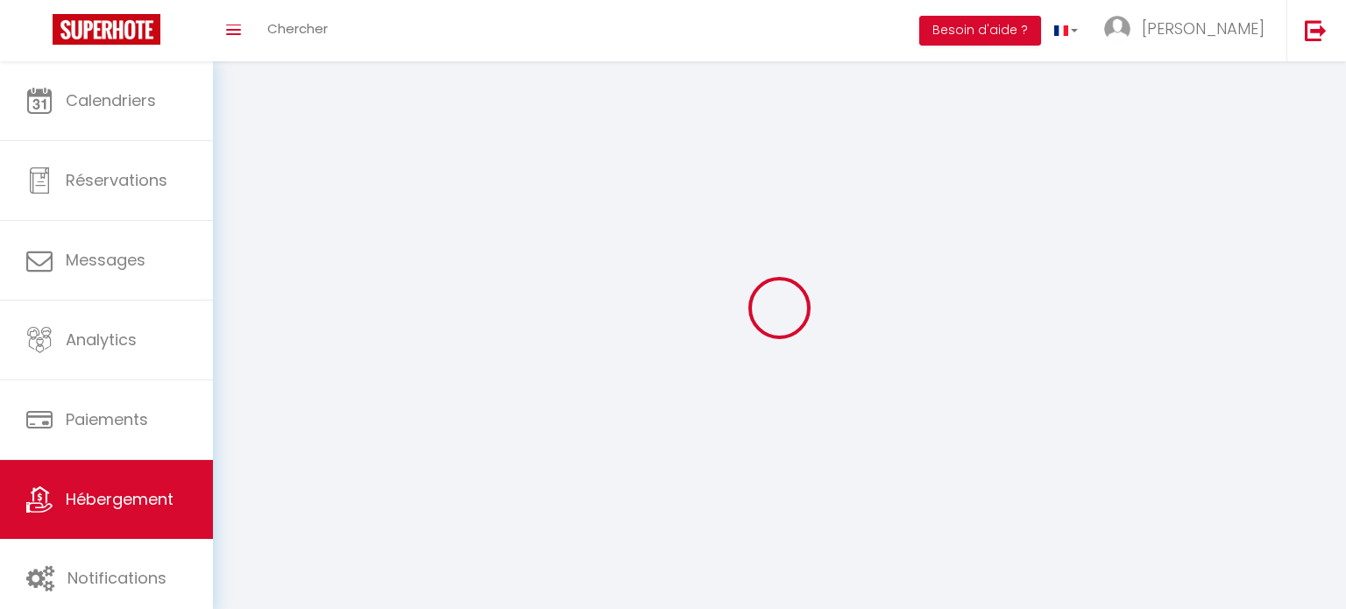
select select "1"
select select
select select "28"
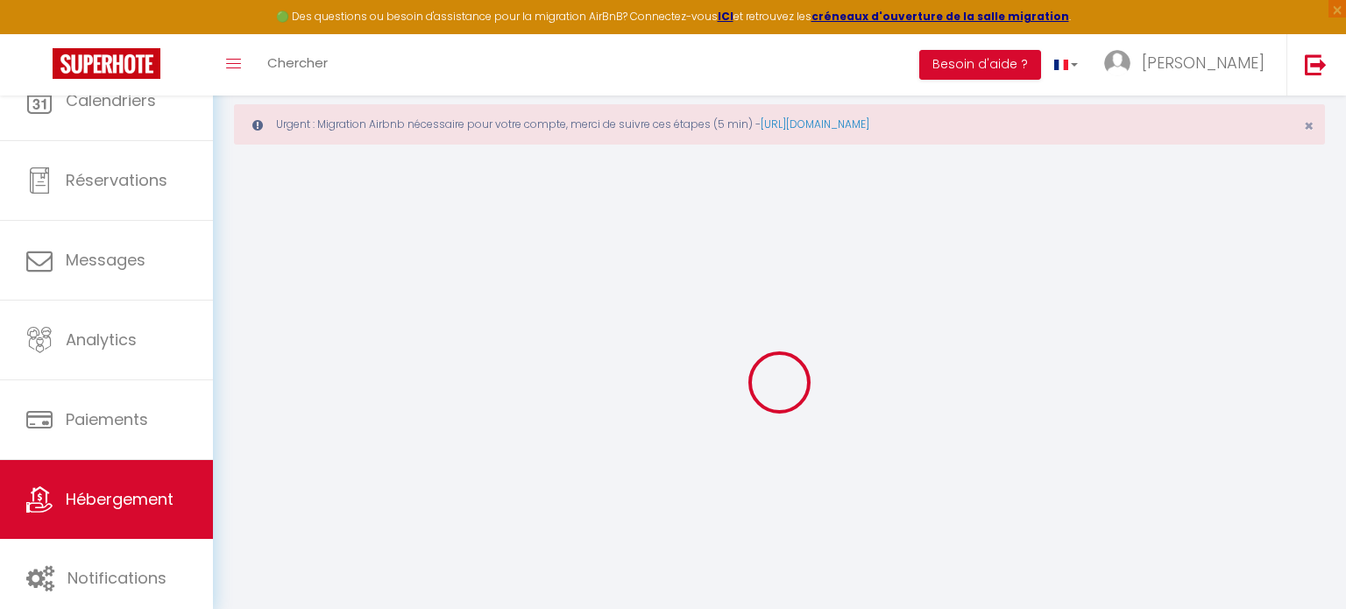
select select
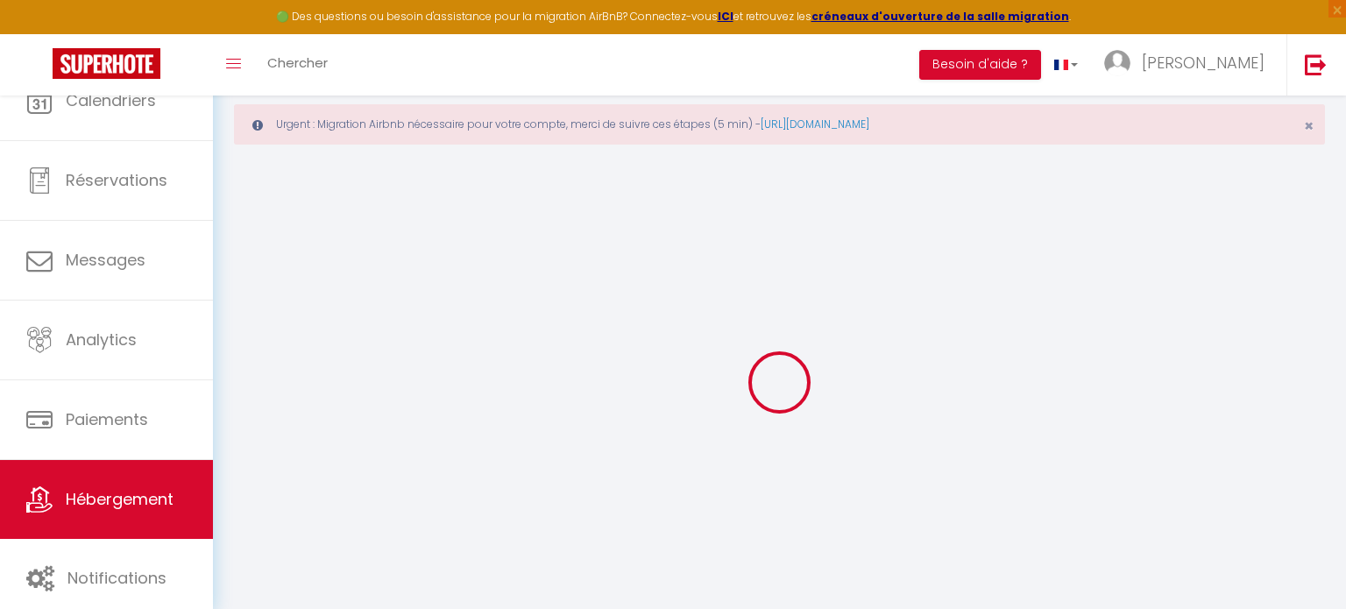
select select
checkbox input "false"
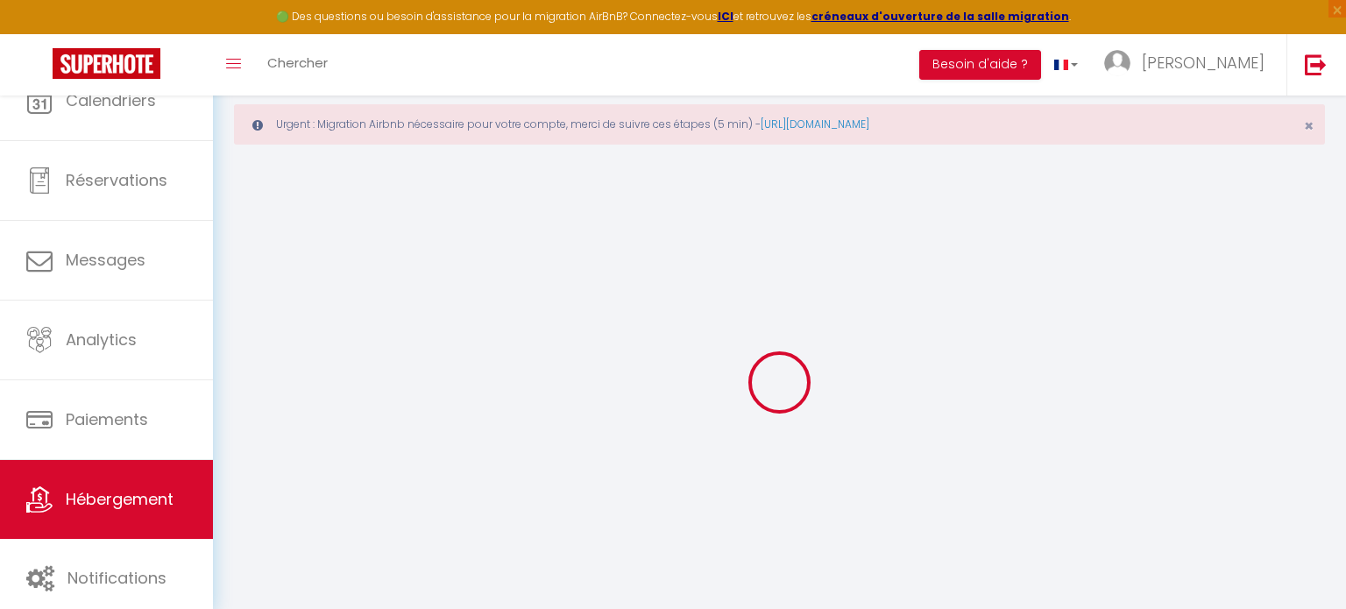
select select
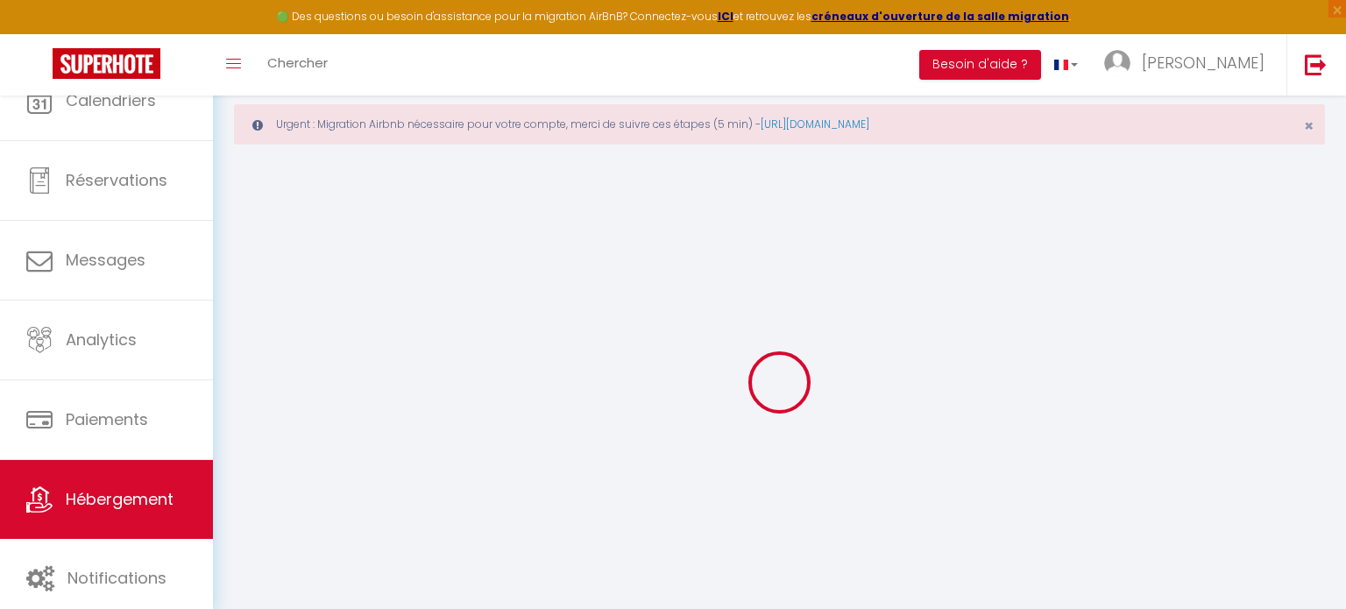
select select
checkbox input "false"
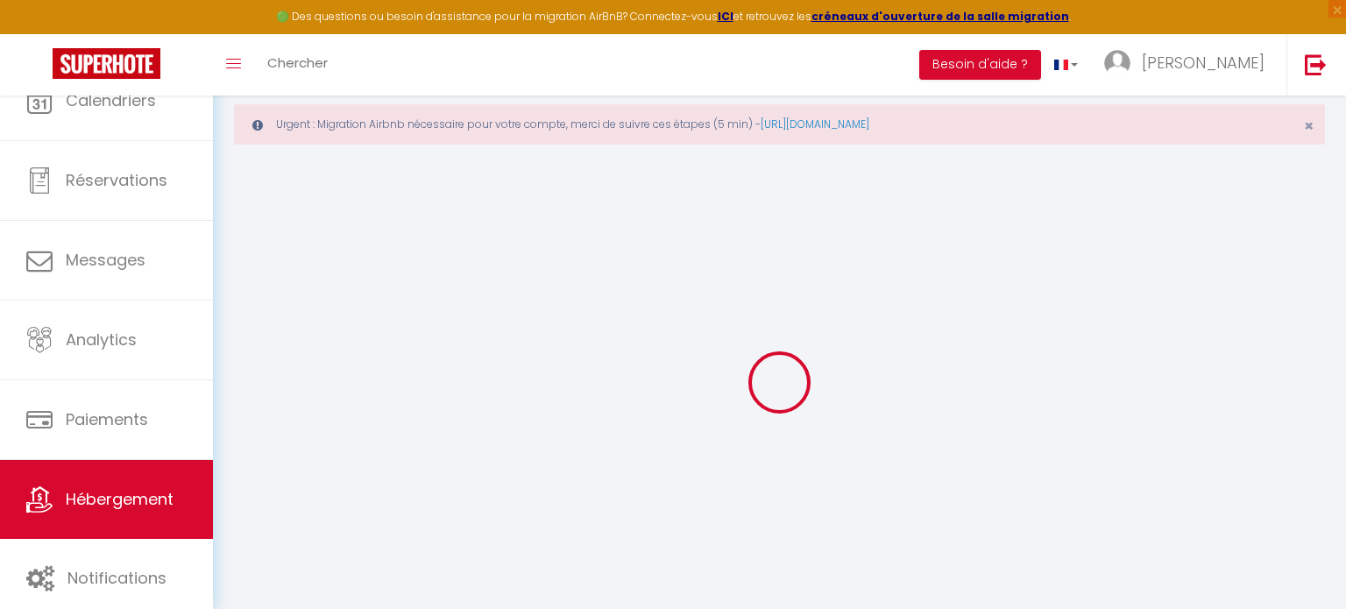
checkbox input "false"
select select
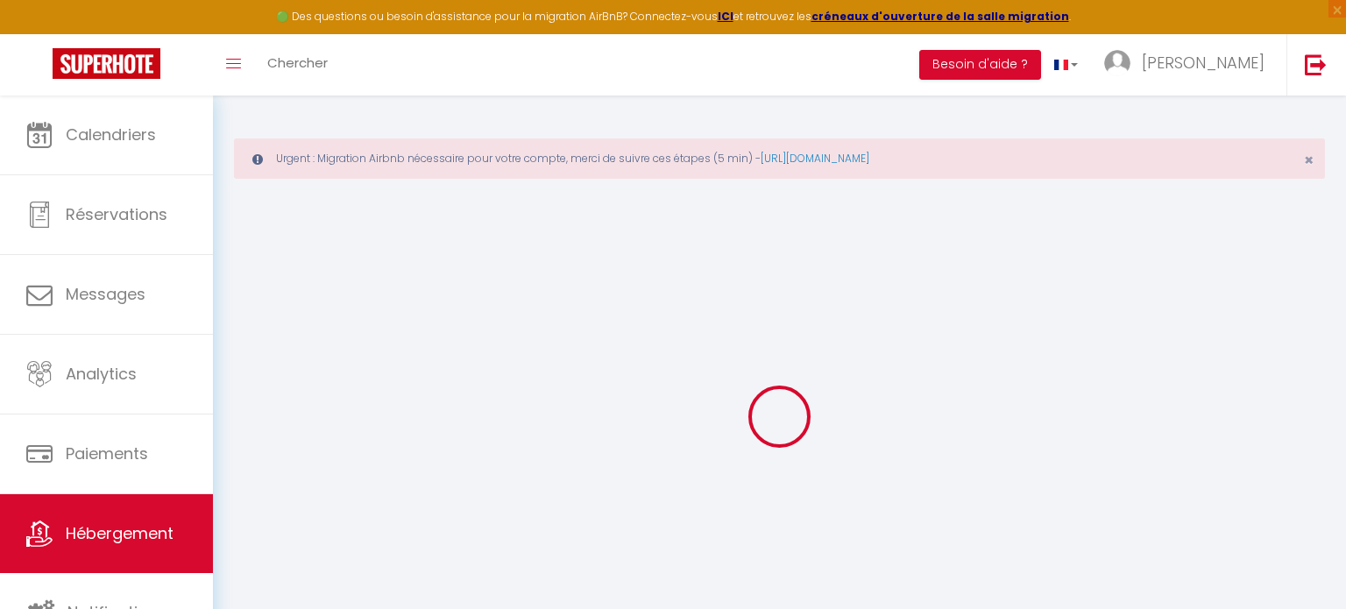
select select
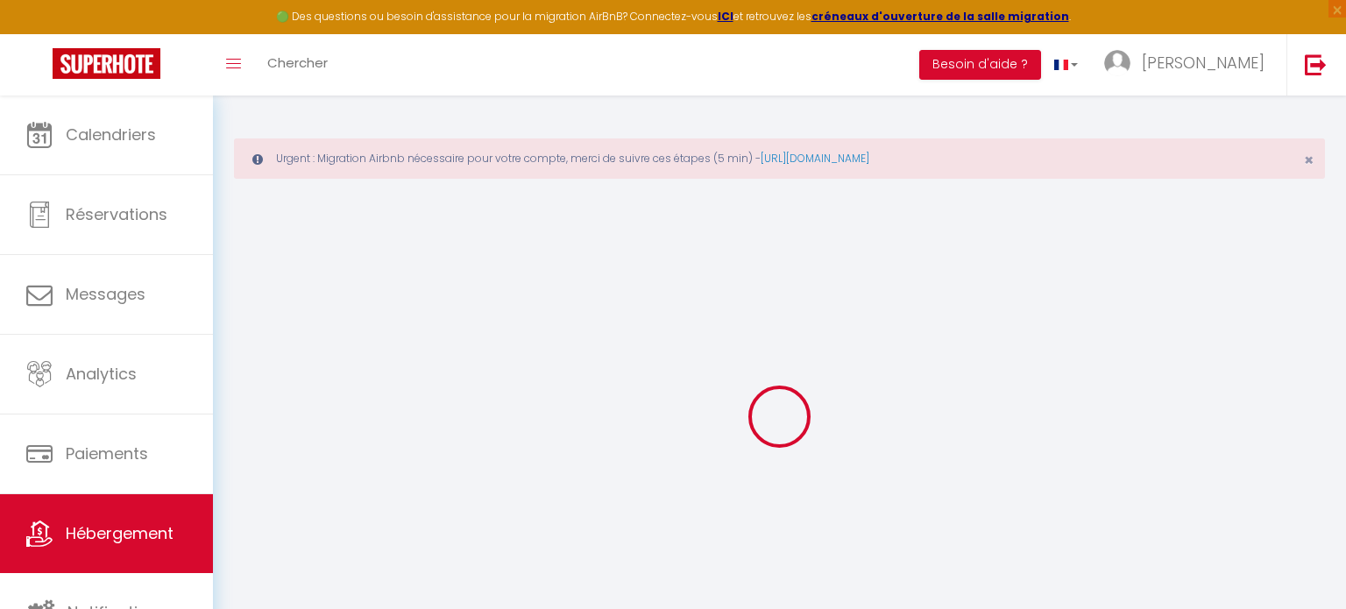
select select
checkbox input "false"
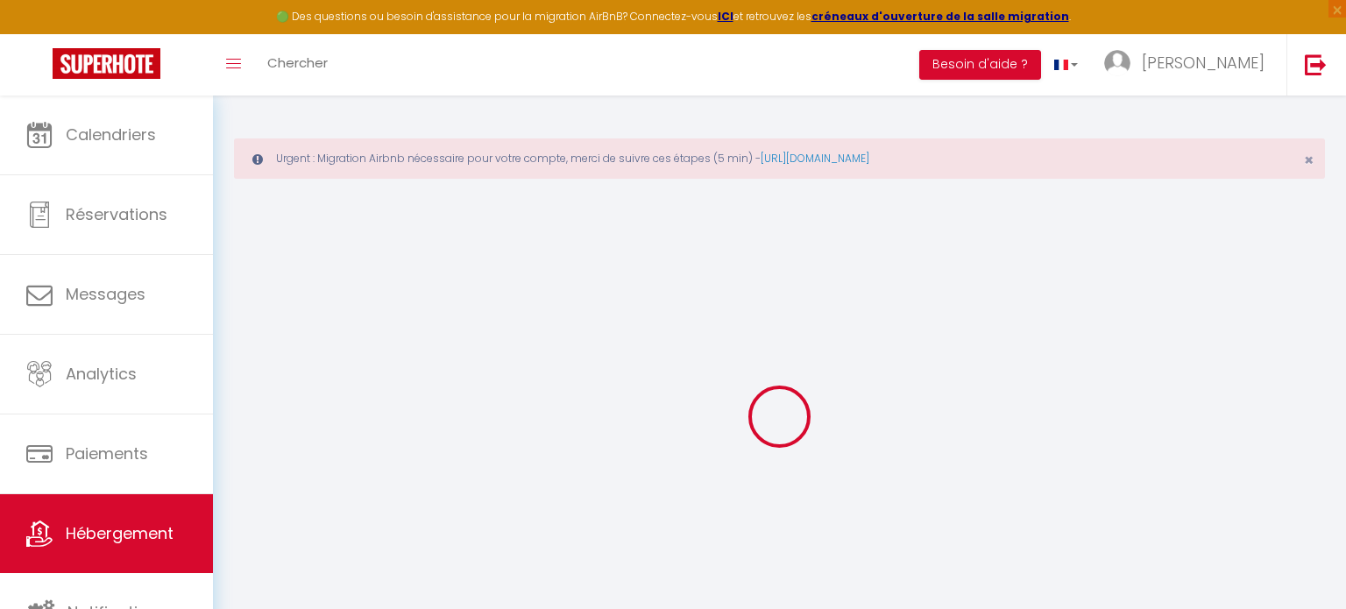
select select
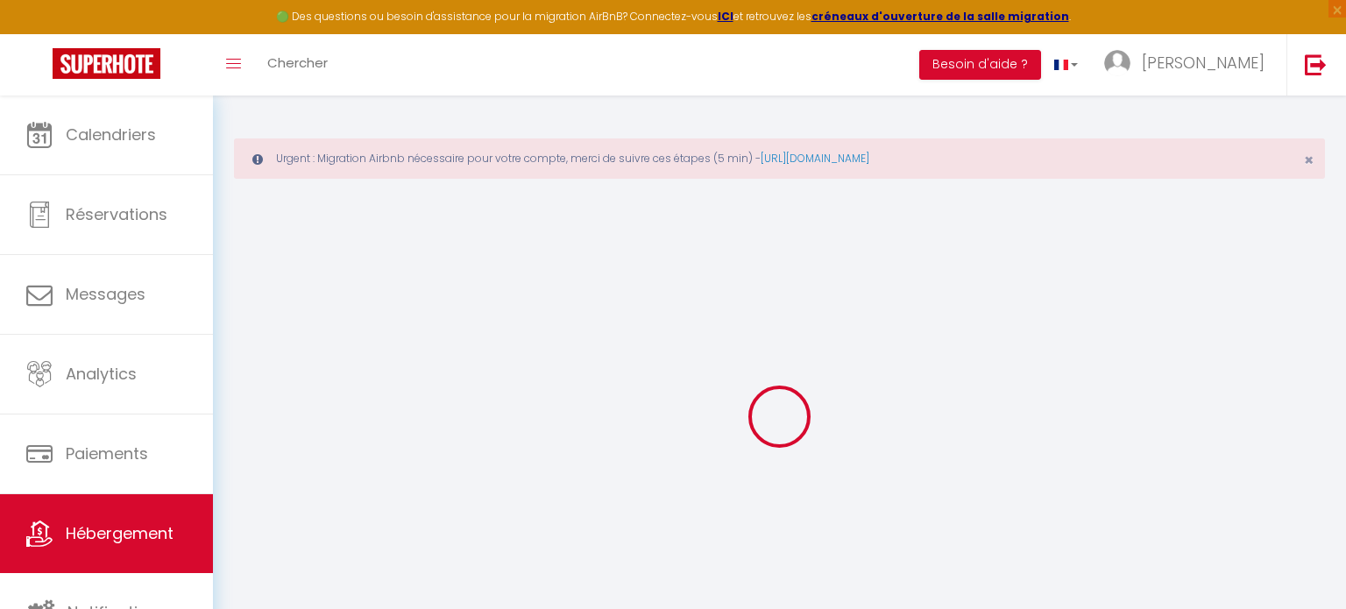
select select
checkbox input "false"
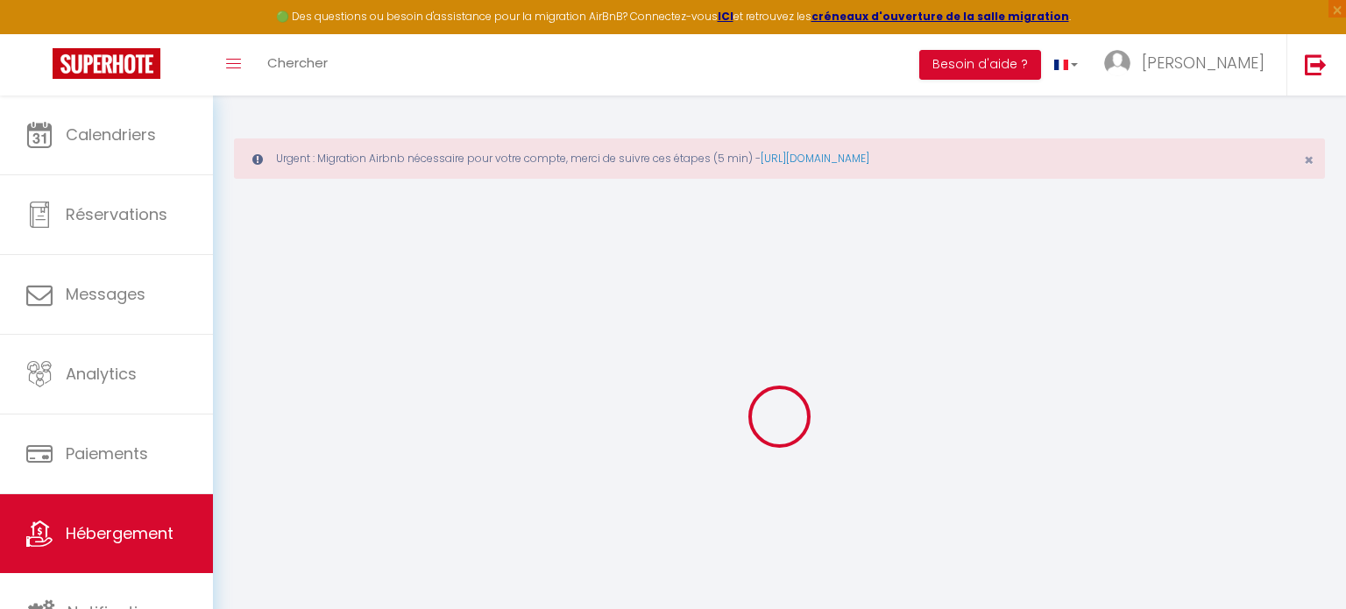
checkbox input "false"
select select
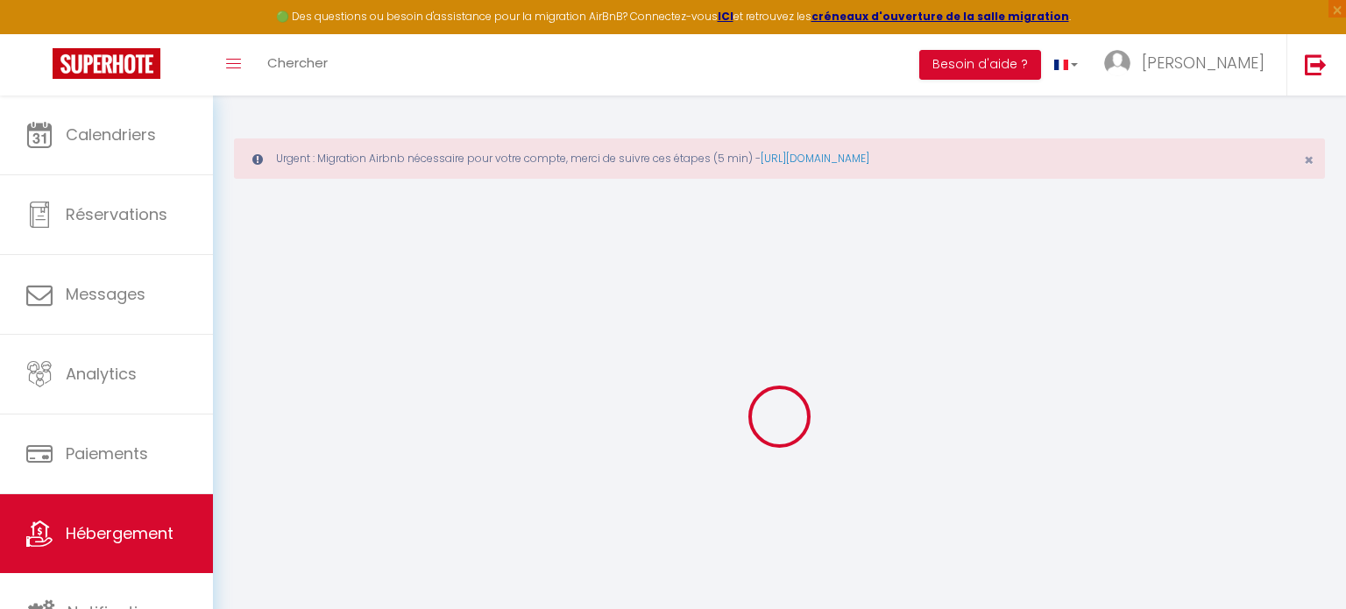
select select
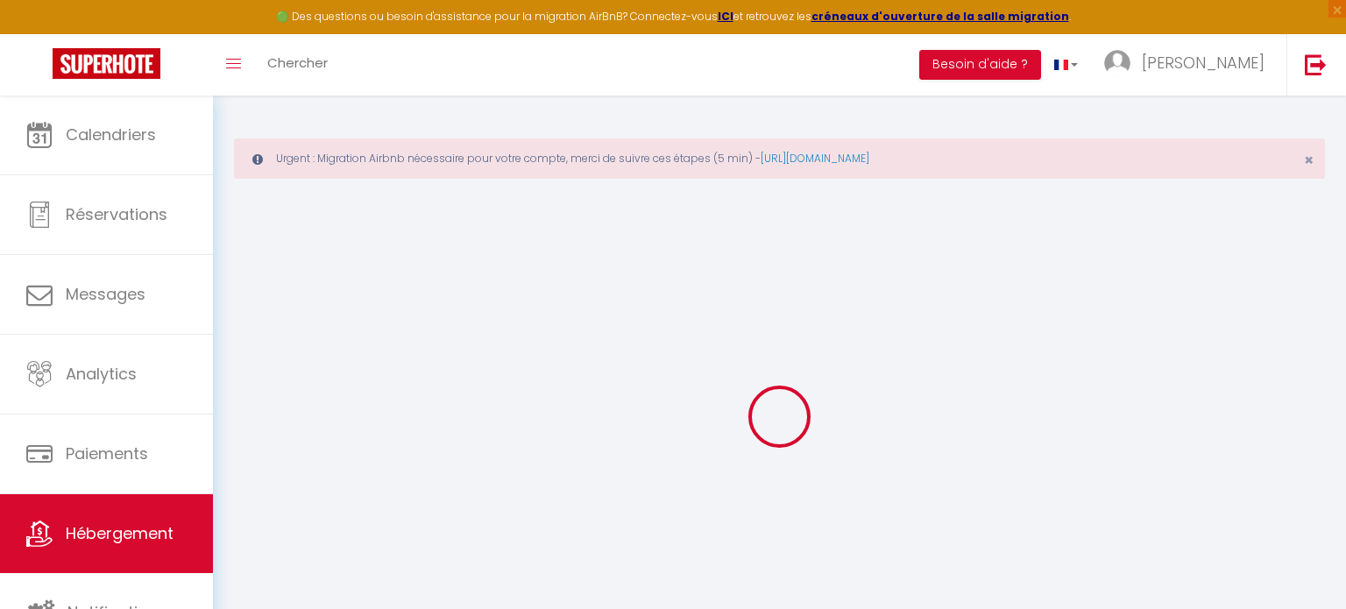
checkbox input "false"
select select
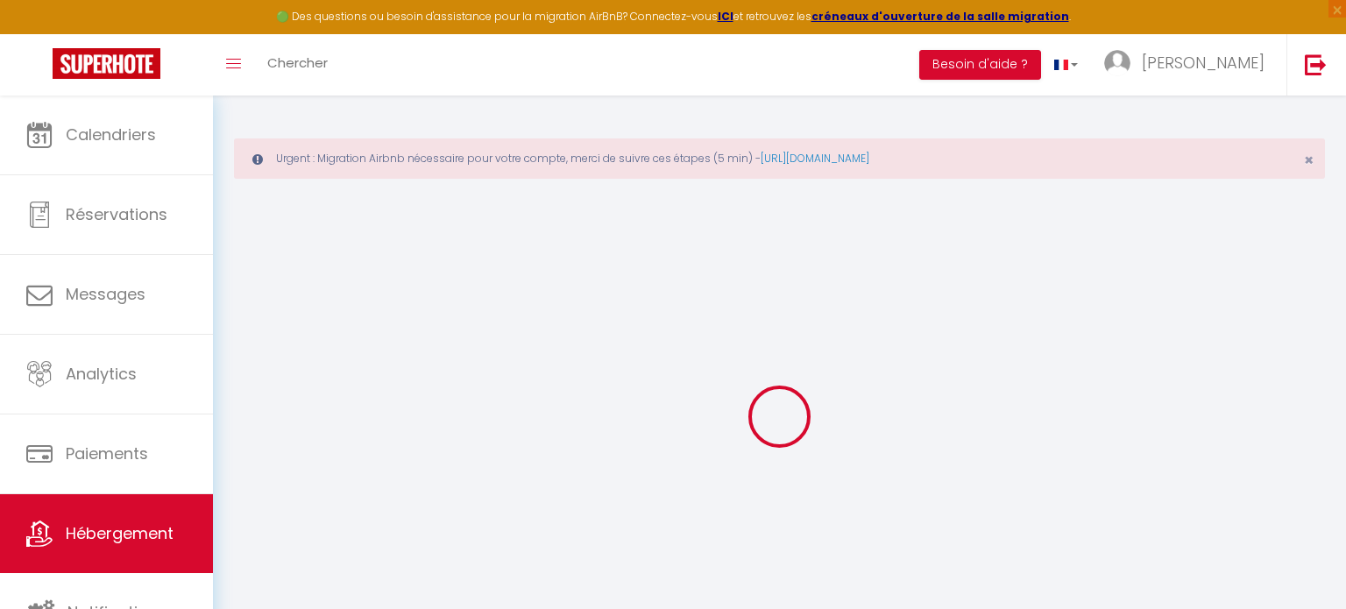
select select
type input "la petite cour Havraise"
type input "yacine"
type input "Adjilli"
type input "[STREET_ADDRESS][PERSON_NAME]"
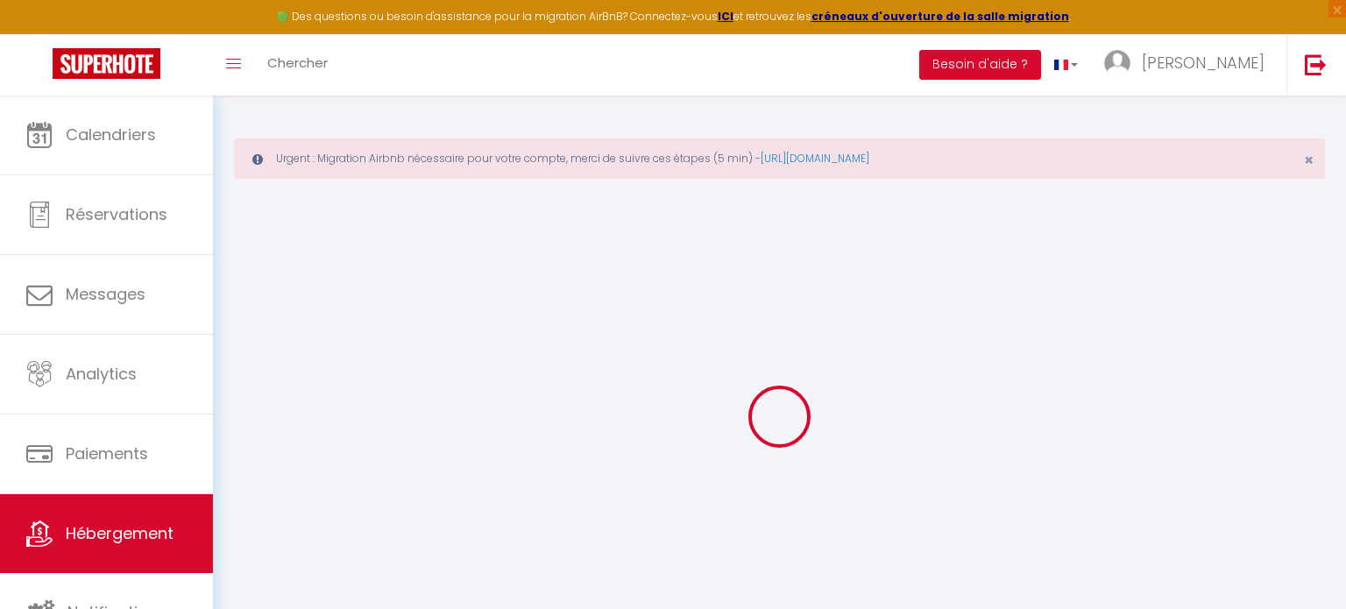
type input "92130"
type input "Issy les moulineaux"
type input "90"
type input "30"
type input "200"
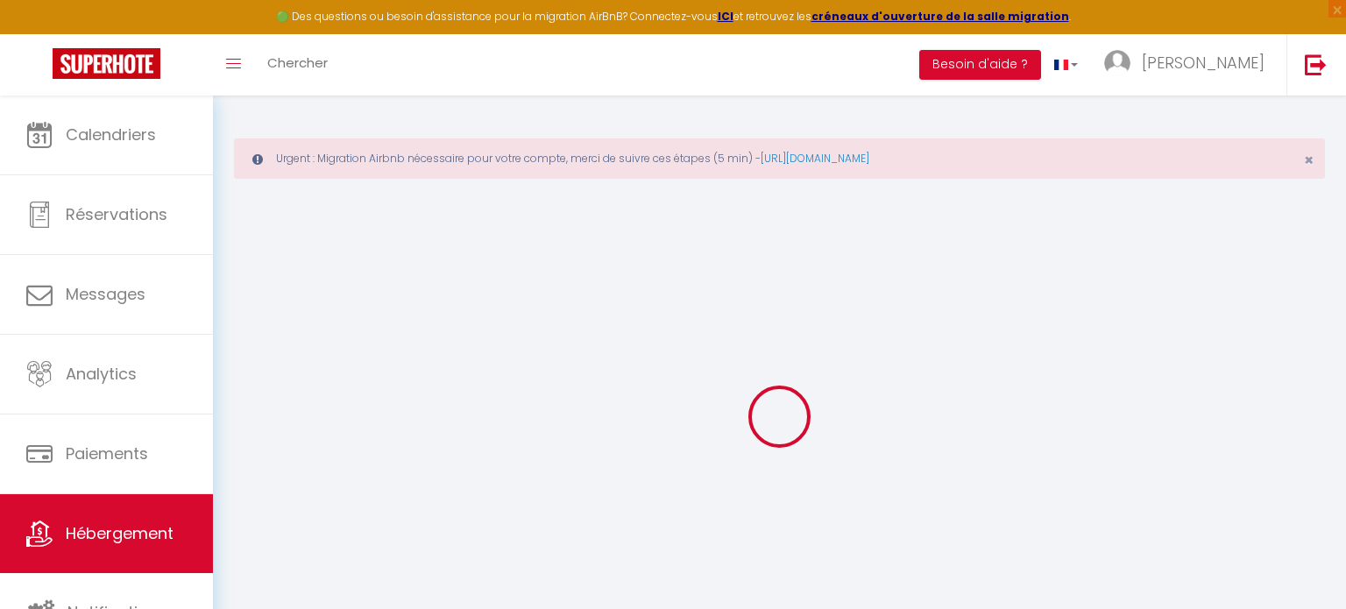
select select
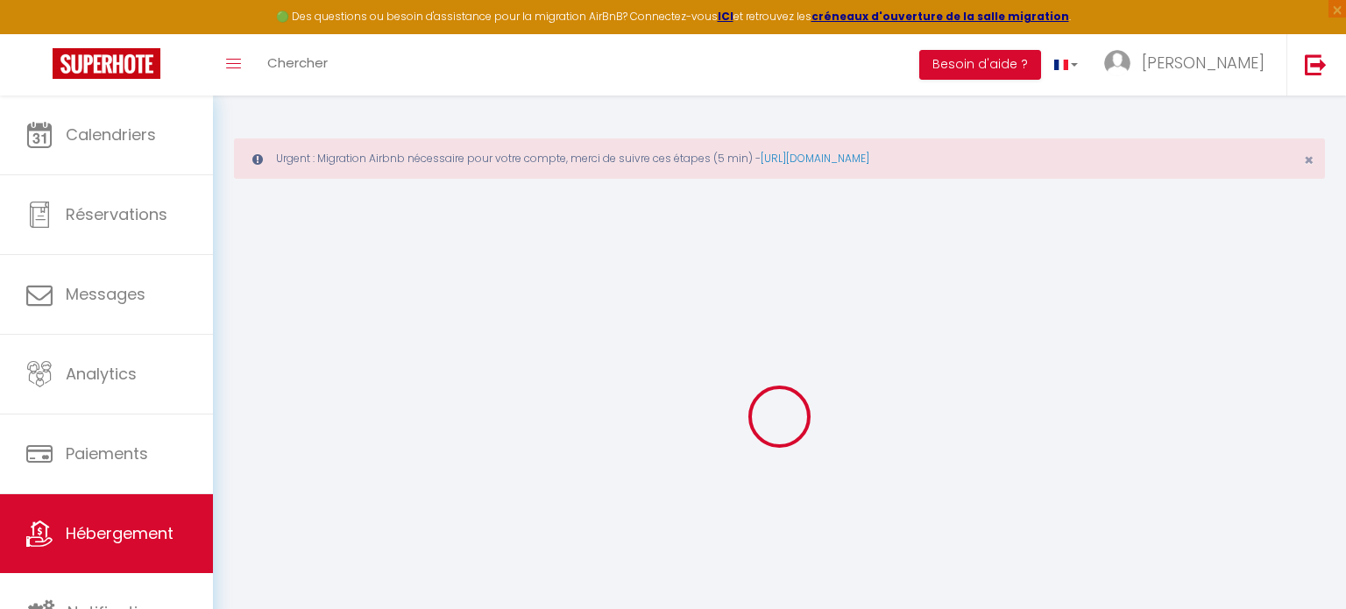
type input "4 passage de lignerolles"
type input "76600"
type input "[GEOGRAPHIC_DATA]"
type input "[EMAIL_ADDRESS][DOMAIN_NAME]"
select select "15622"
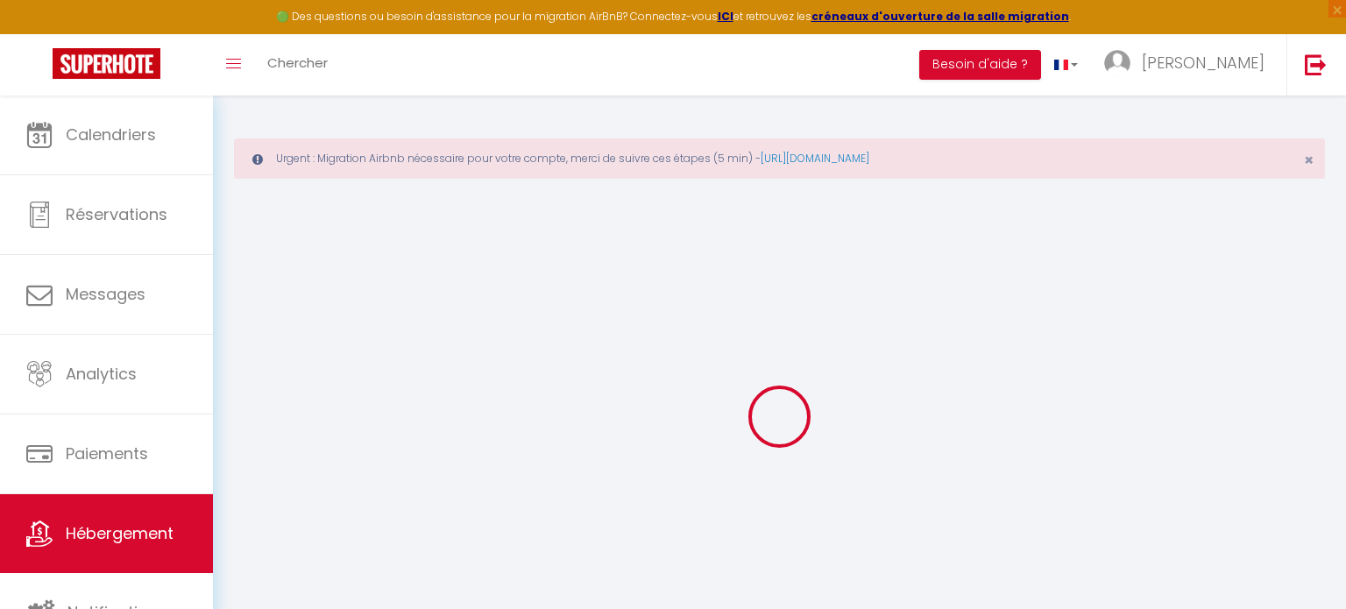
checkbox input "false"
type input "0"
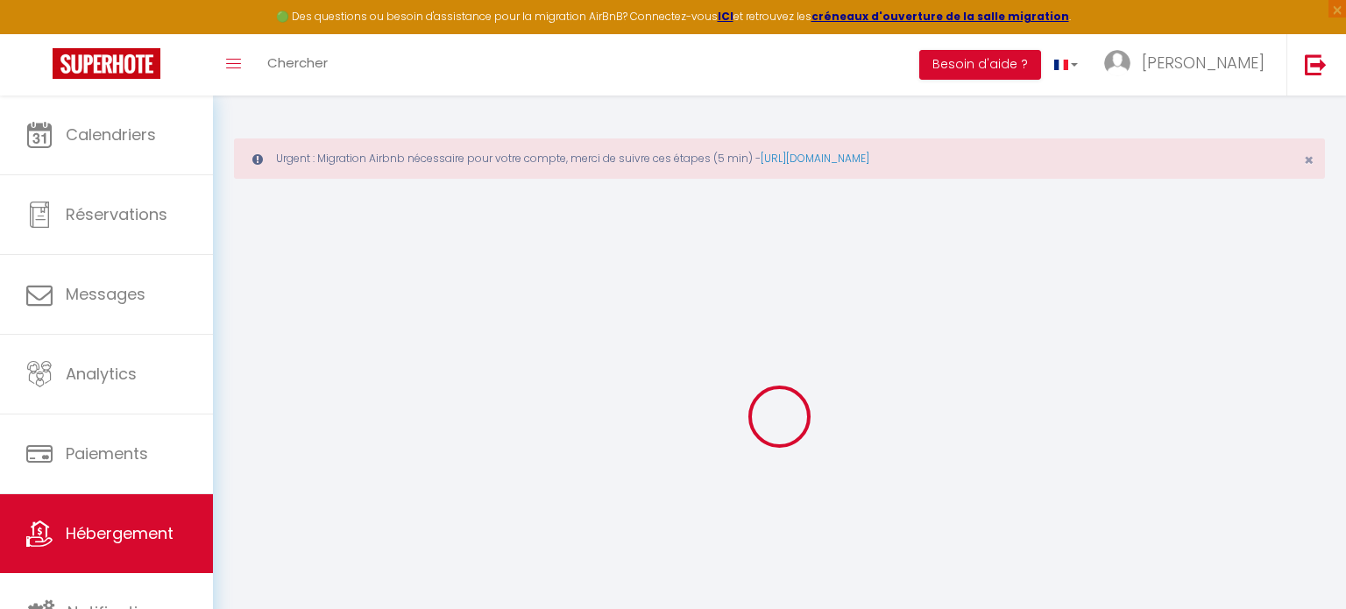
type input "0"
select select
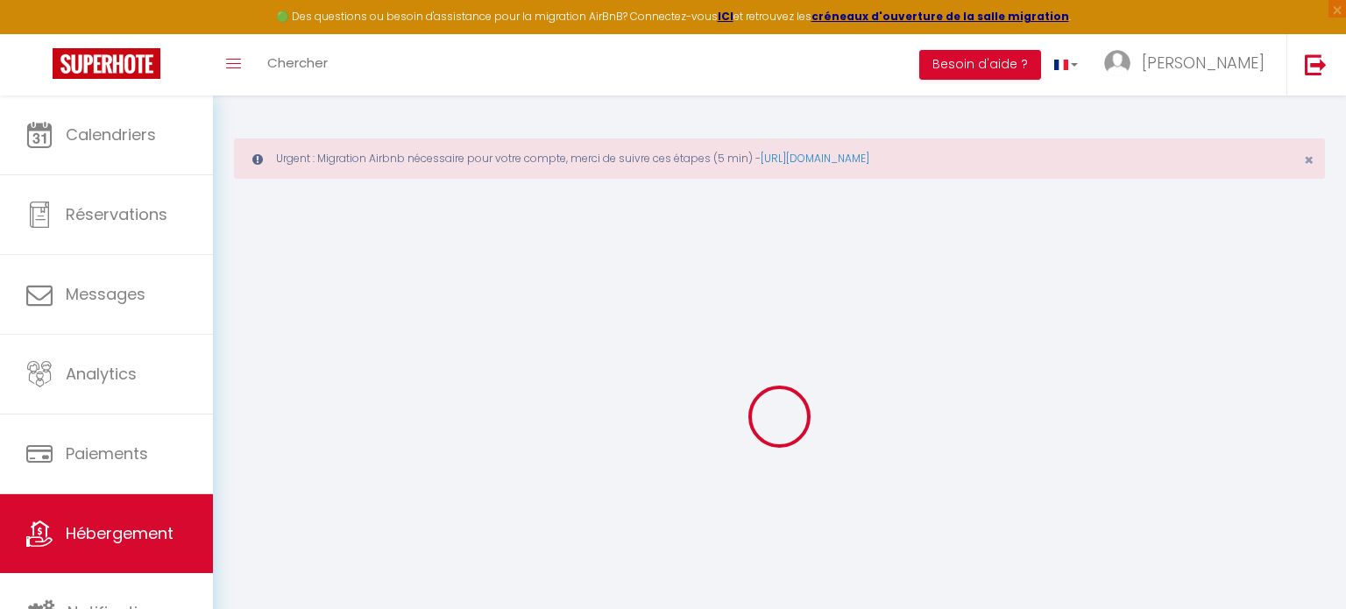
select select
checkbox input "false"
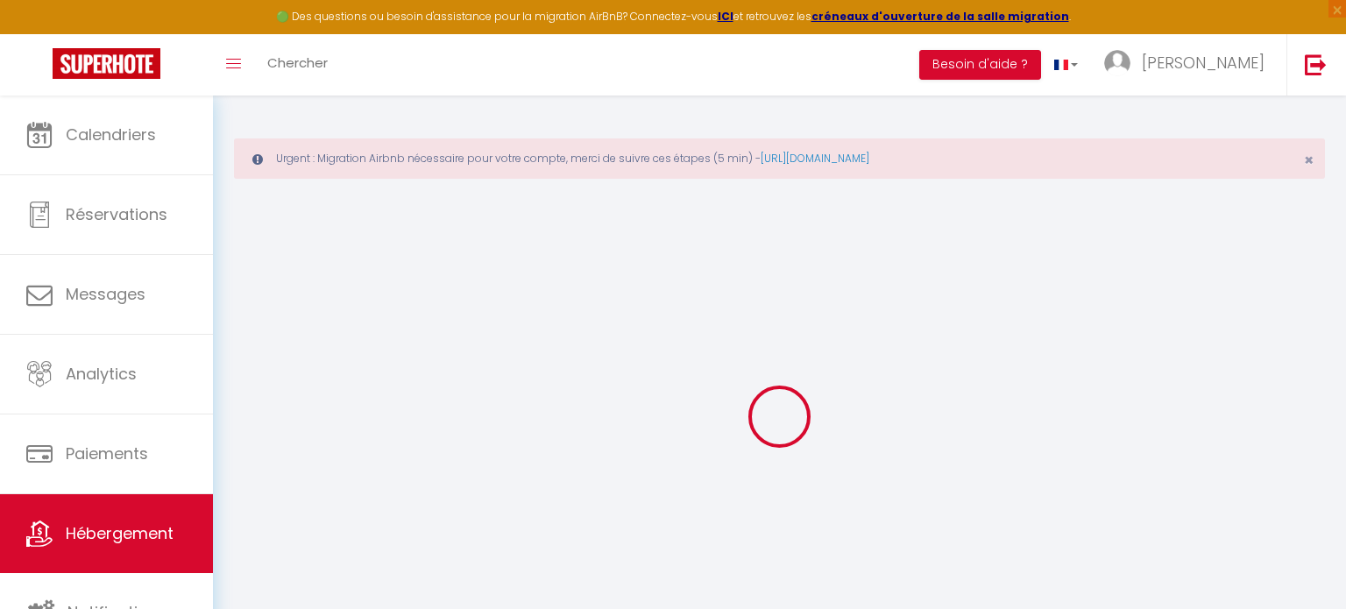
checkbox input "false"
select select
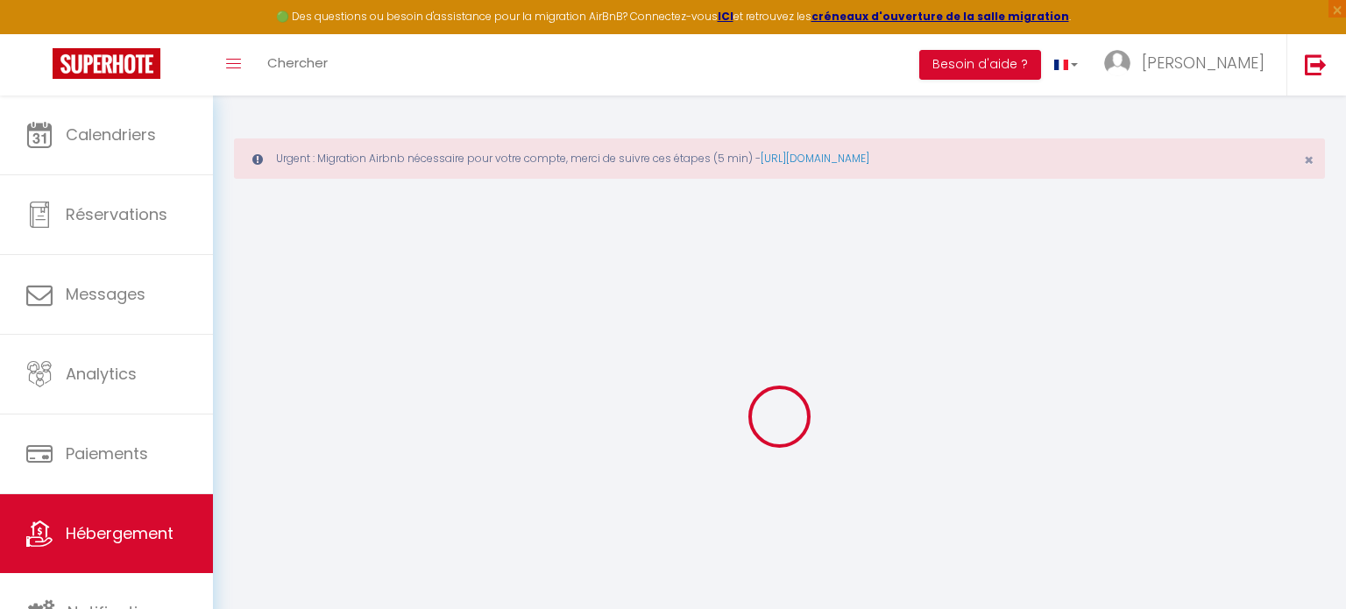
select select
checkbox input "false"
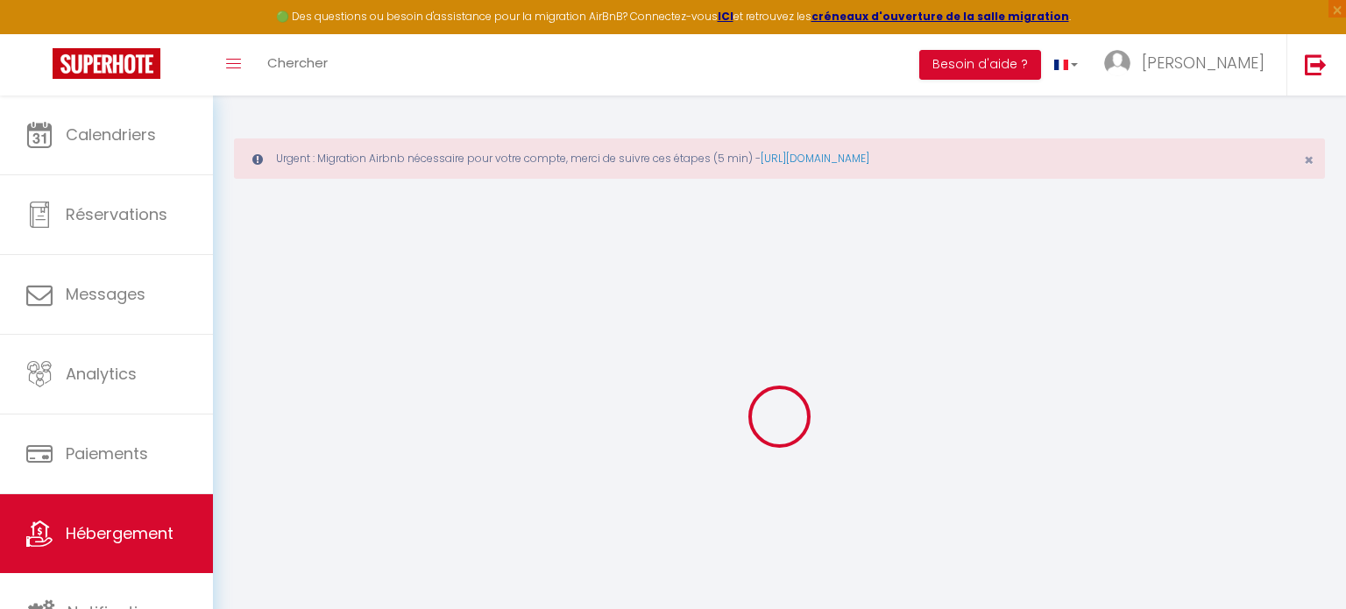
checkbox input "false"
select select
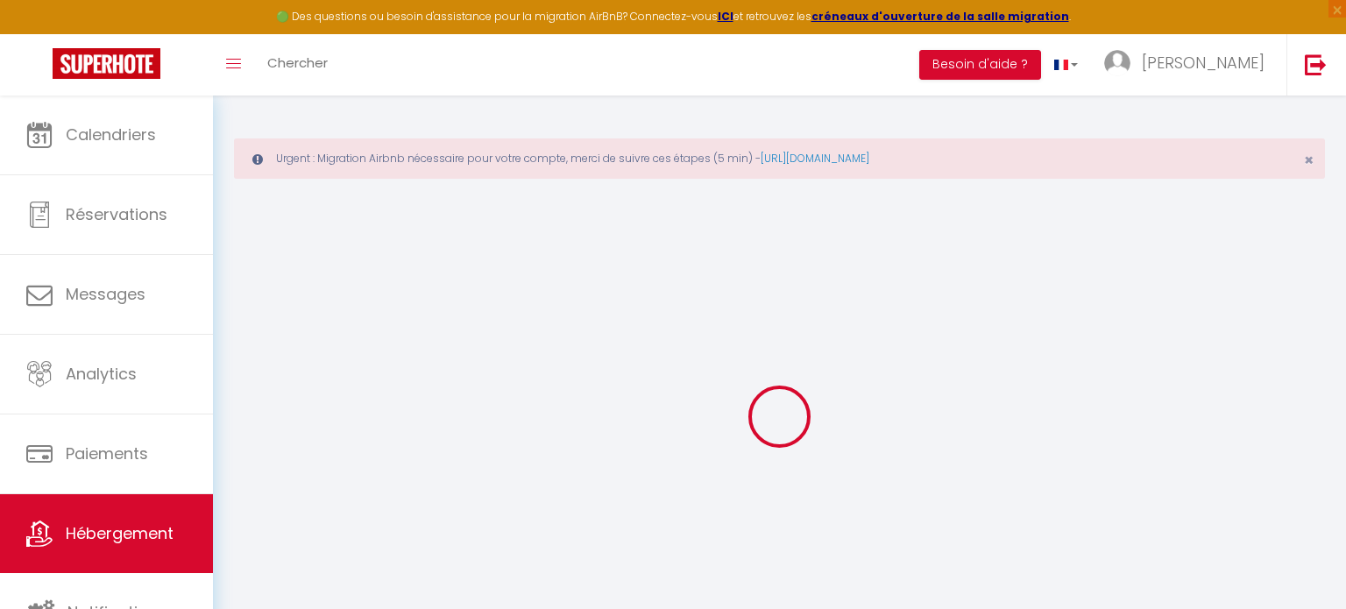
select select
checkbox input "false"
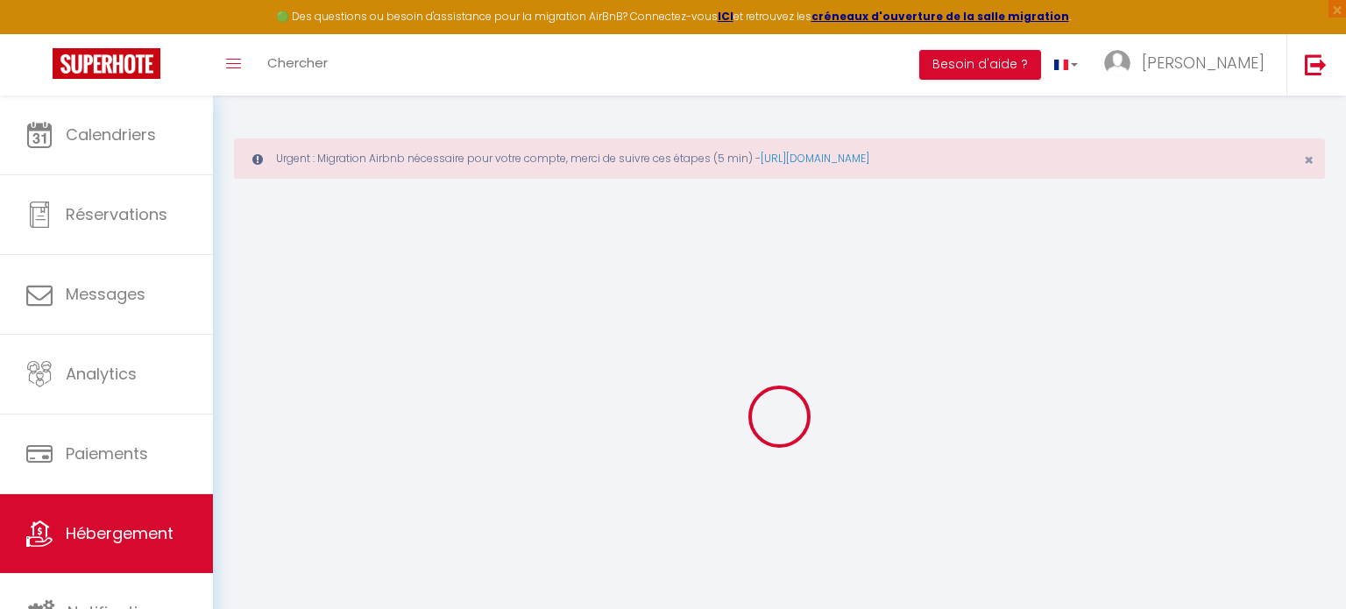
checkbox input "false"
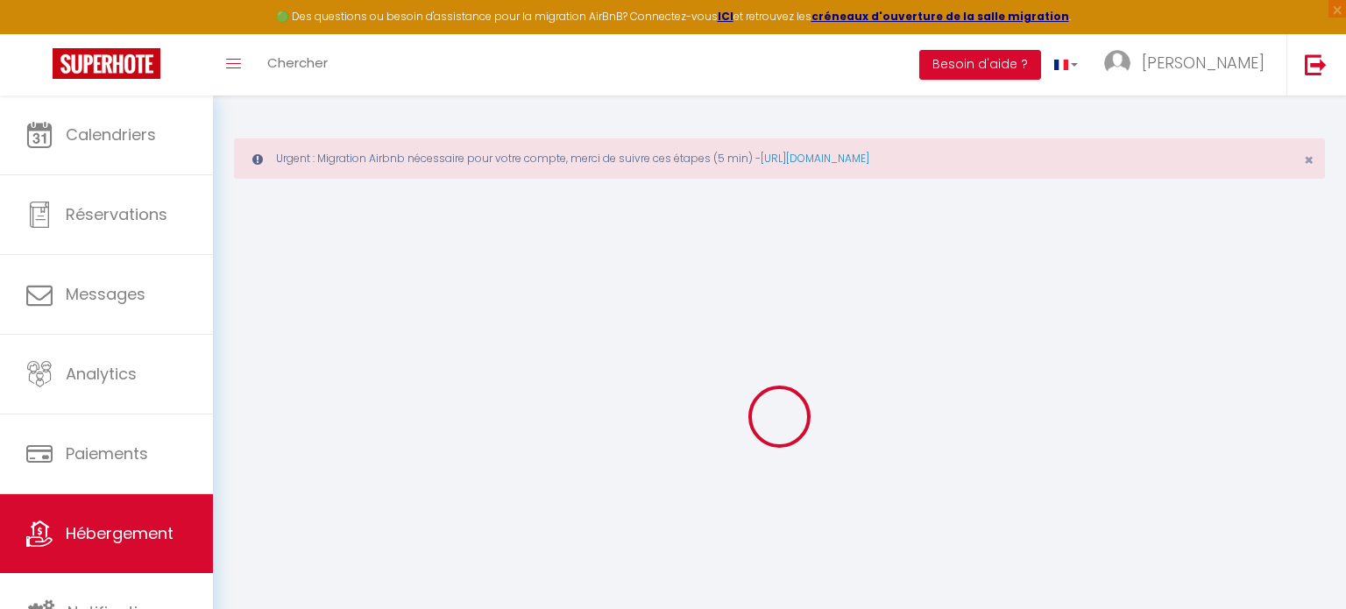
checkbox input "false"
select select "14:00"
select select
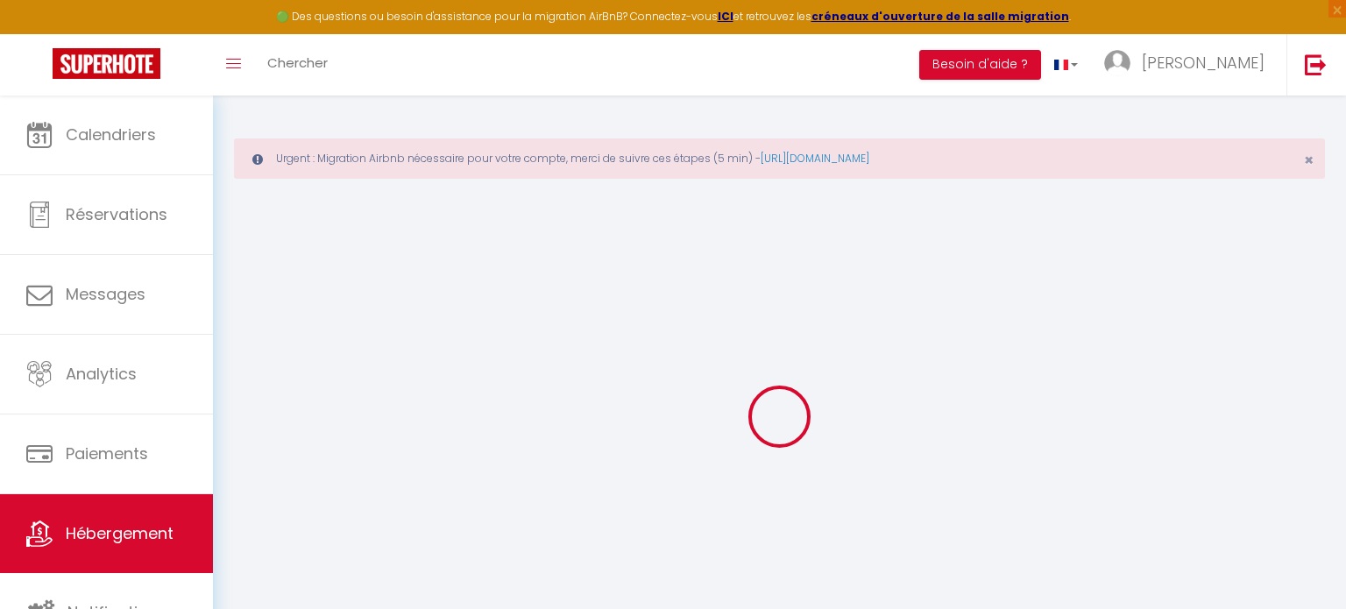
select select "11:00"
select select "30"
select select "120"
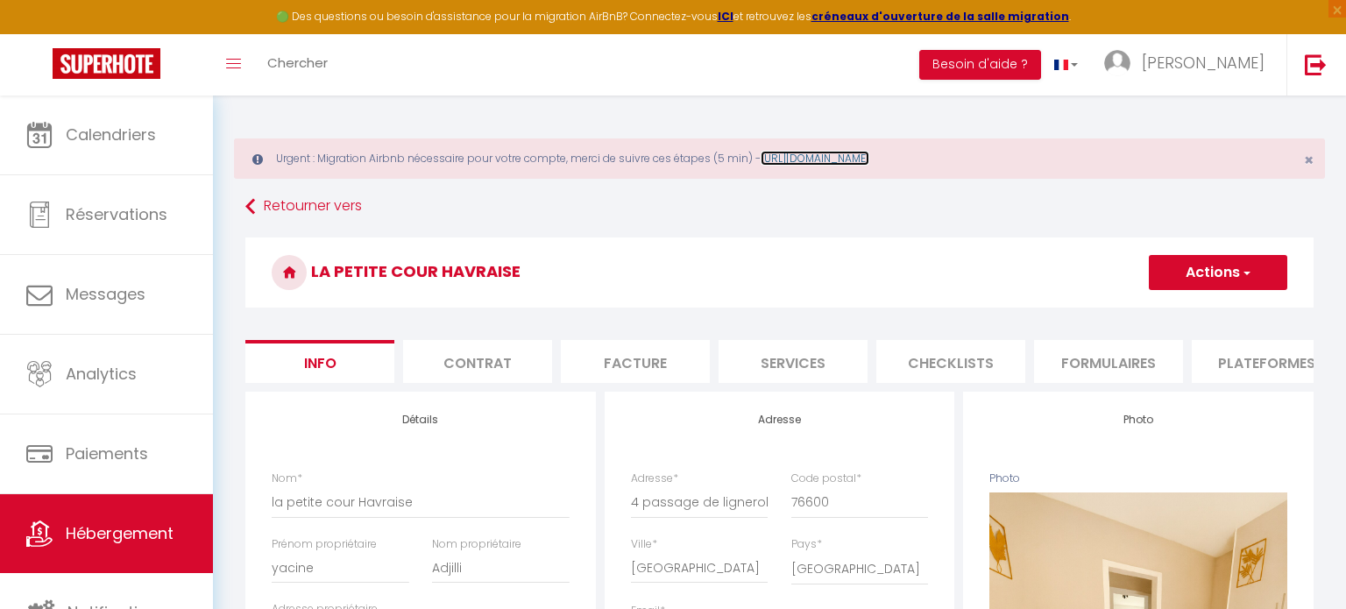
click at [869, 161] on link "[URL][DOMAIN_NAME]" at bounding box center [815, 158] width 109 height 15
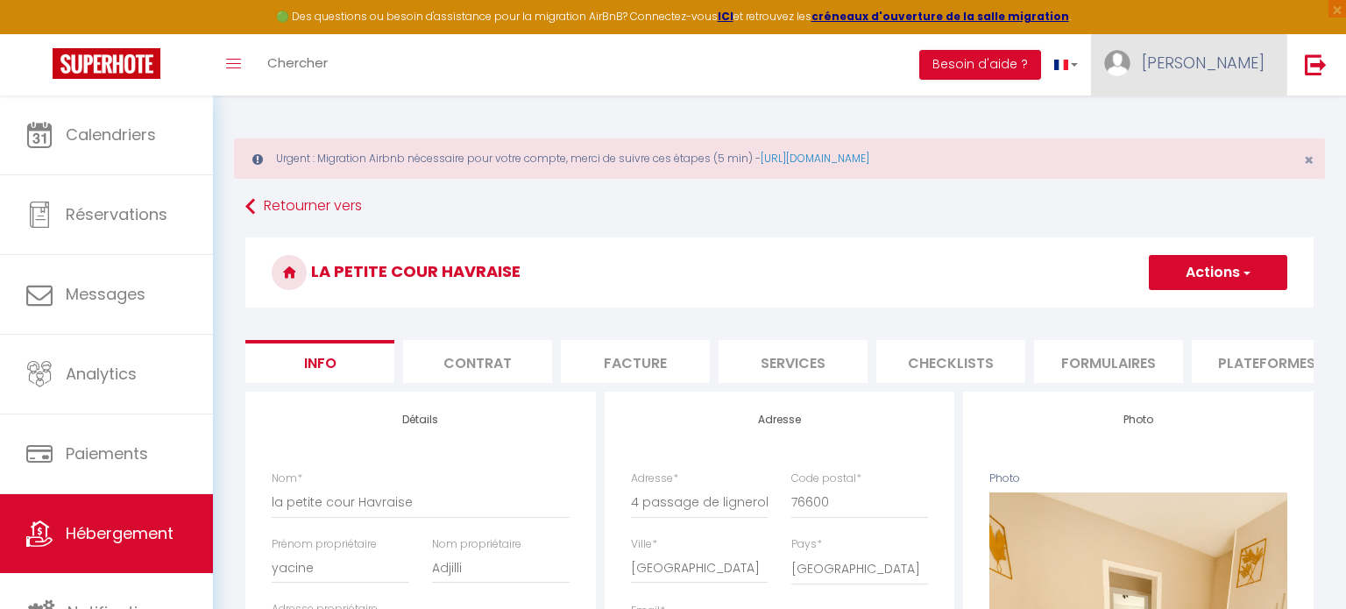
click at [1238, 74] on link "[PERSON_NAME]" at bounding box center [1188, 64] width 195 height 61
click at [1199, 124] on link "Paramètres" at bounding box center [1216, 122] width 130 height 30
select select "fr"
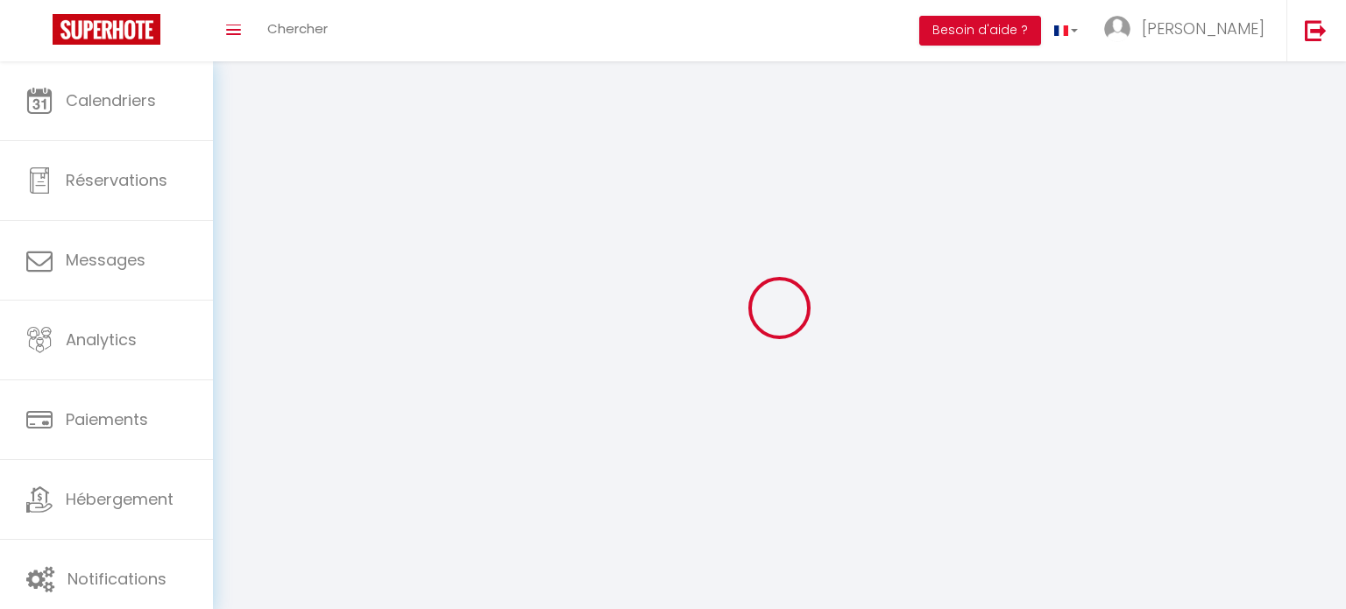
type input "[PERSON_NAME]"
type input "godefroy"
type input "0763742540"
type input "[STREET_ADDRESS]"
type input "76600"
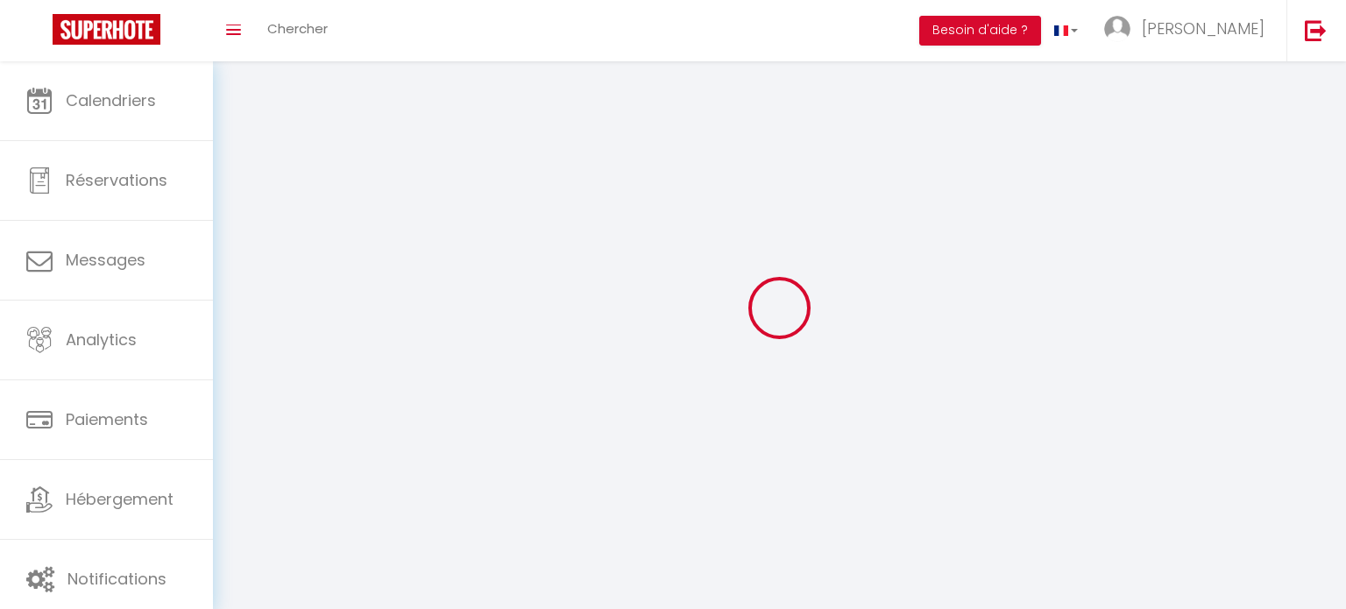
type input "[GEOGRAPHIC_DATA]"
select select "28"
type input "ArB7y63t9vQpgTnX2VRSynSk0"
type input "nHgwrPofT2EMxikIHLf98se5T"
select select "fr"
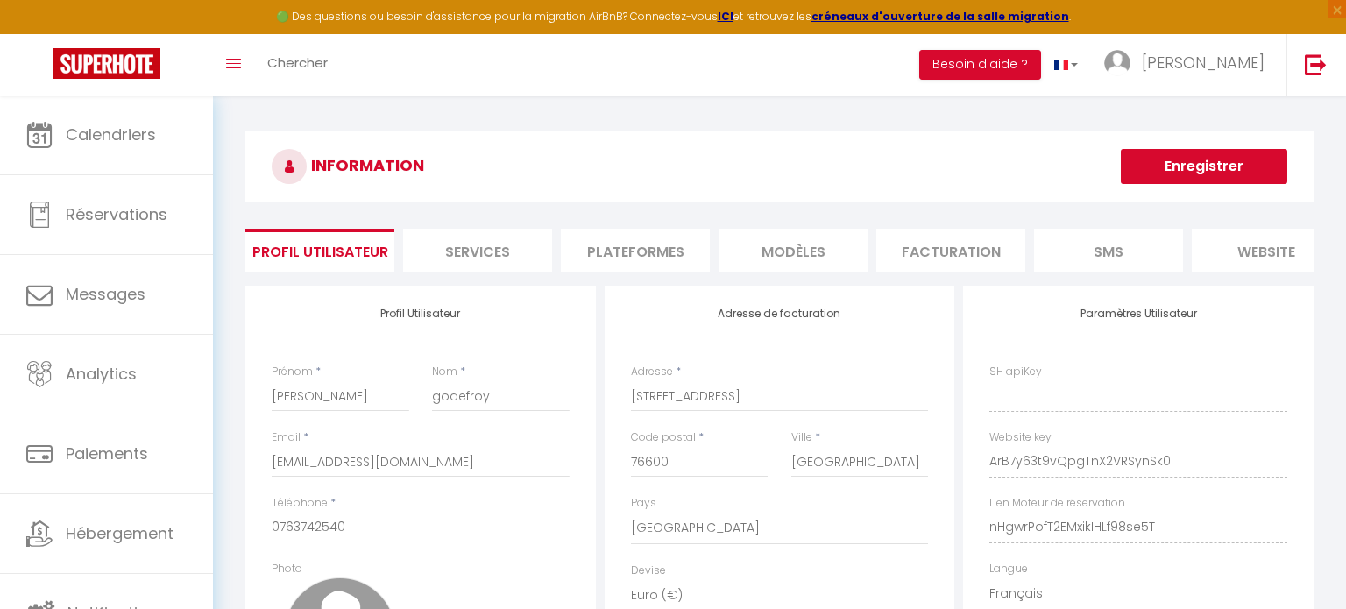
type input "ArB7y63t9vQpgTnX2VRSynSk0"
type input "nHgwrPofT2EMxikIHLf98se5T"
type input "[URL][DOMAIN_NAME]"
click at [629, 265] on li "Plateformes" at bounding box center [635, 250] width 149 height 43
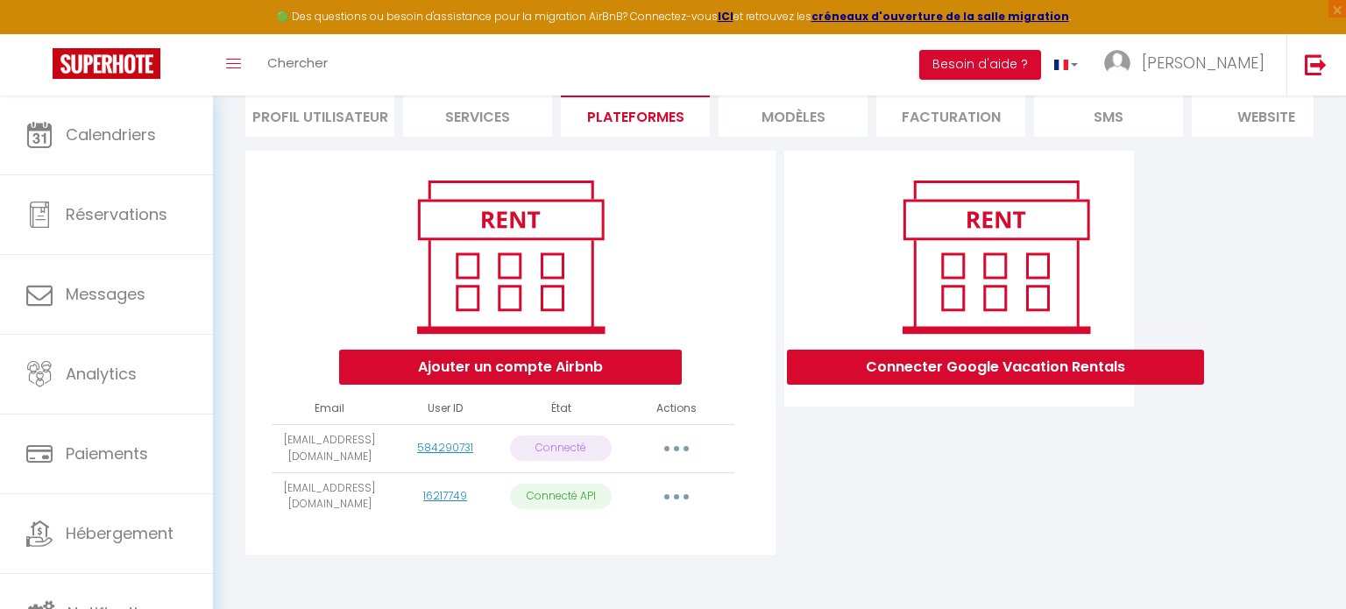
scroll to position [139, 0]
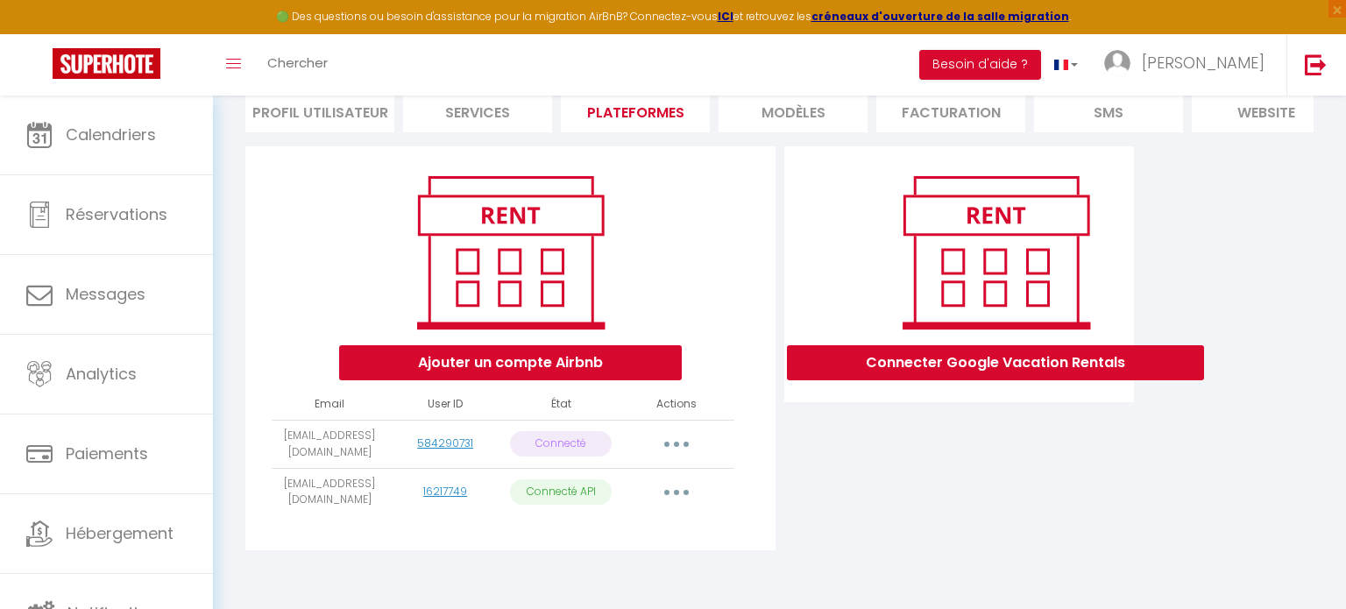
click at [902, 576] on div "INFORMATION Enregistrer Profil Utilisateur Services Plateformes MODÈLES Factura…" at bounding box center [779, 283] width 1133 height 654
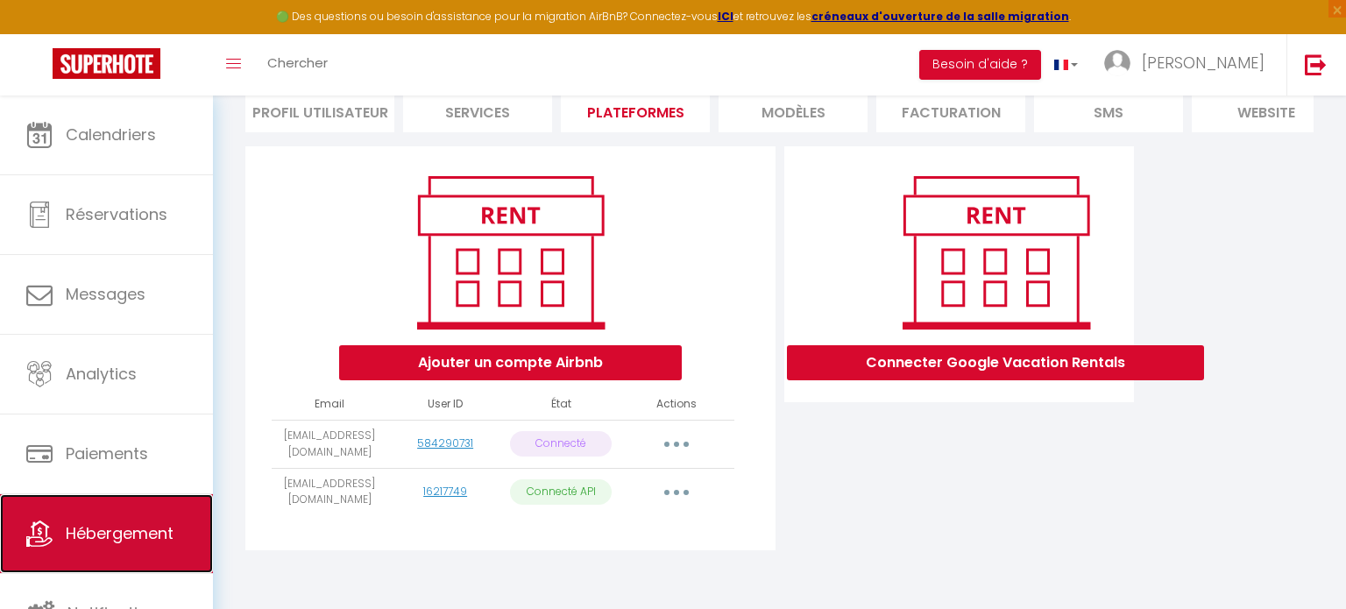
click at [131, 544] on link "Hébergement" at bounding box center [106, 533] width 213 height 79
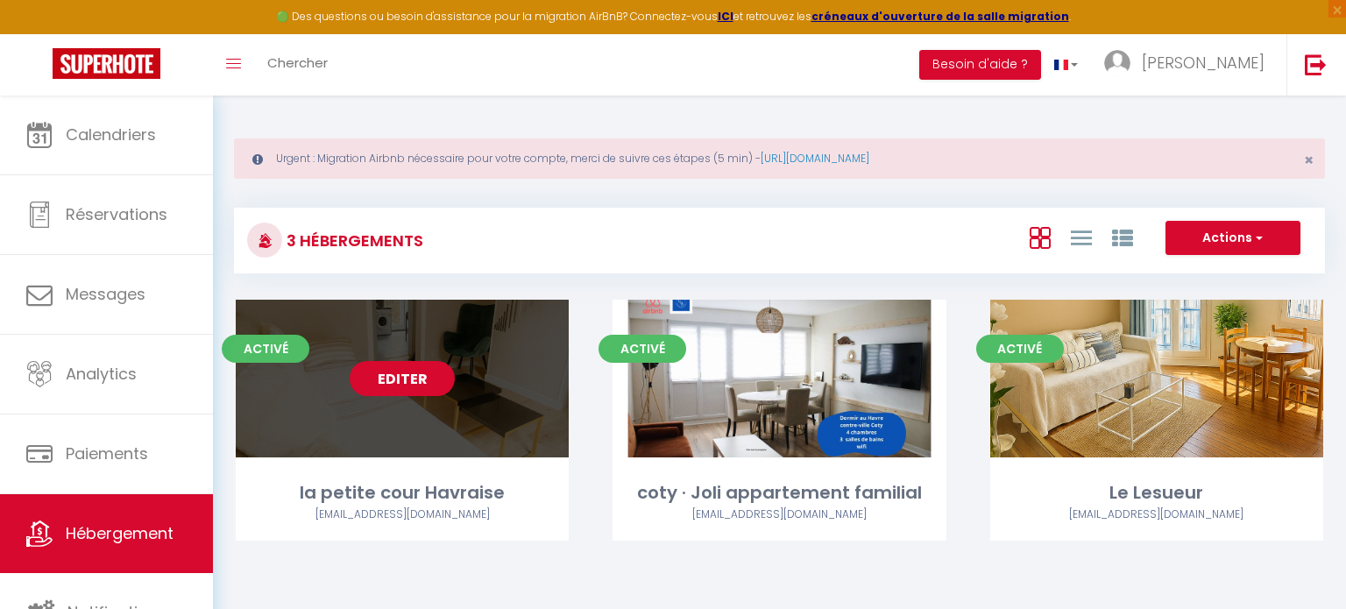
click at [393, 378] on link "Editer" at bounding box center [402, 378] width 105 height 35
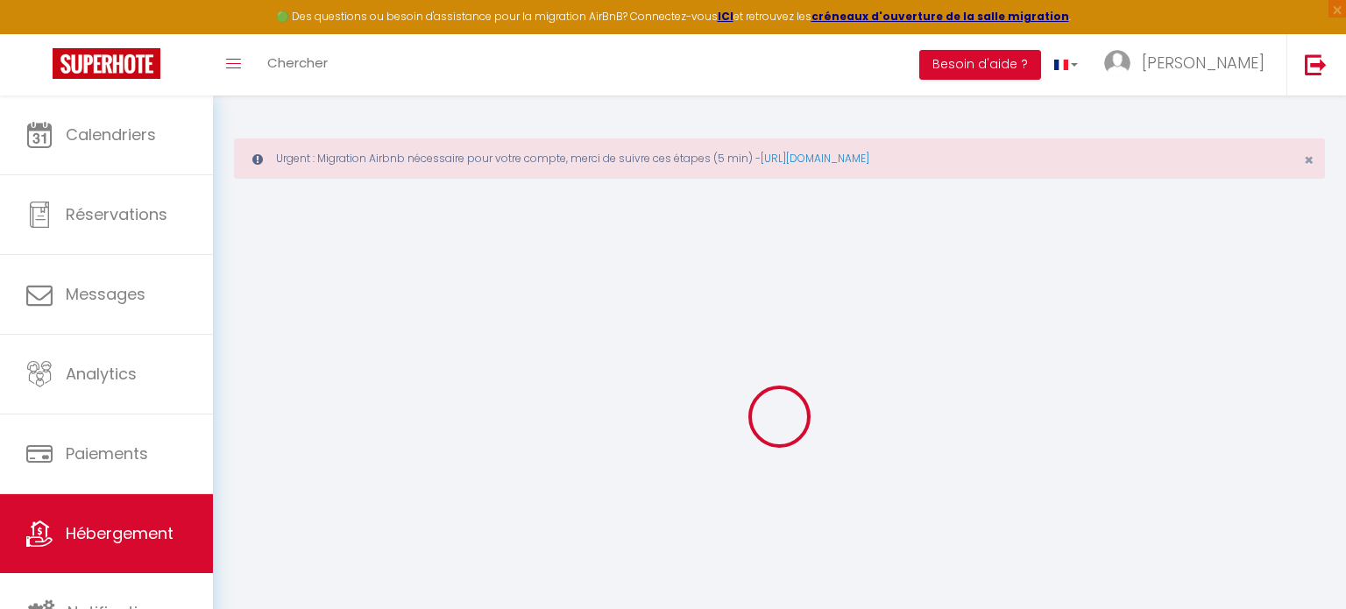
select select
checkbox input "false"
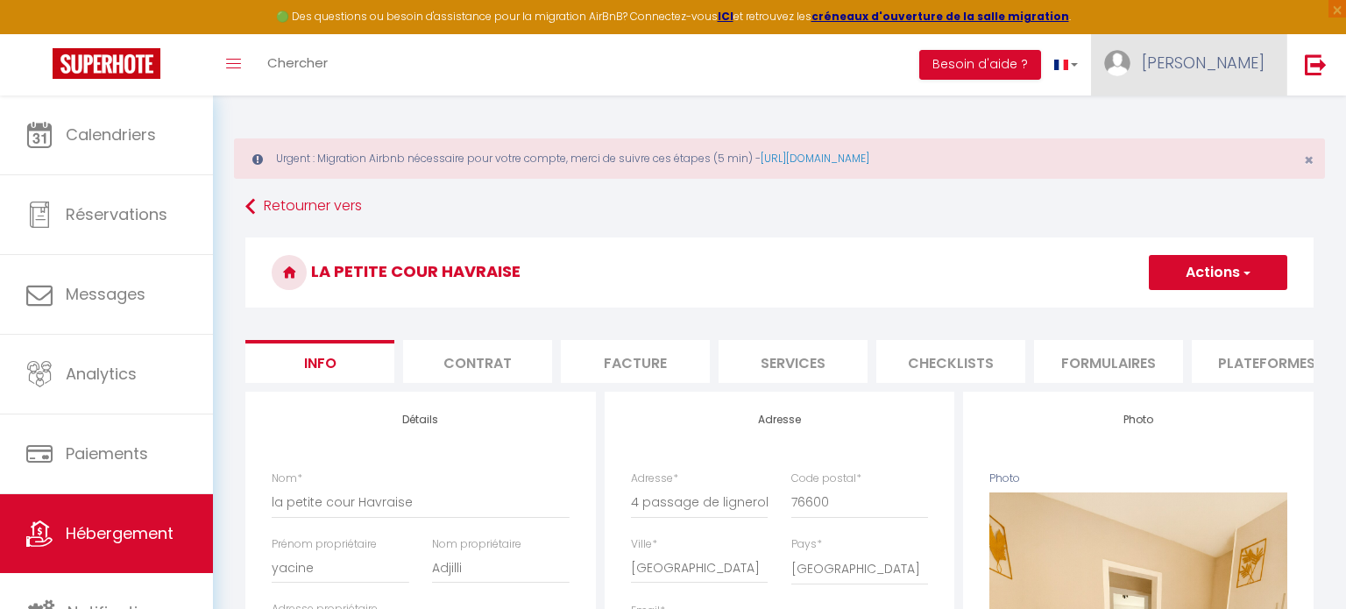
click at [1190, 78] on link "[PERSON_NAME]" at bounding box center [1188, 64] width 195 height 61
click at [1189, 124] on link "Paramètres" at bounding box center [1216, 122] width 130 height 30
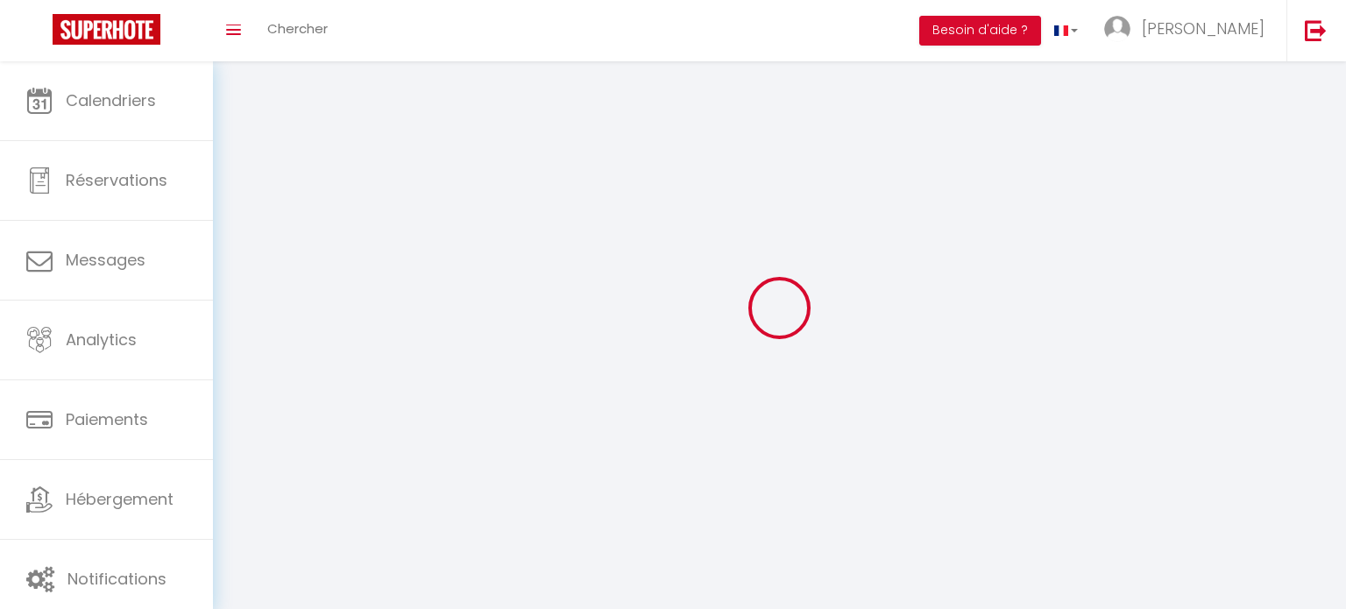
type input "[PERSON_NAME]"
type input "godefroy"
type input "0763742540"
type input "[STREET_ADDRESS]"
type input "76600"
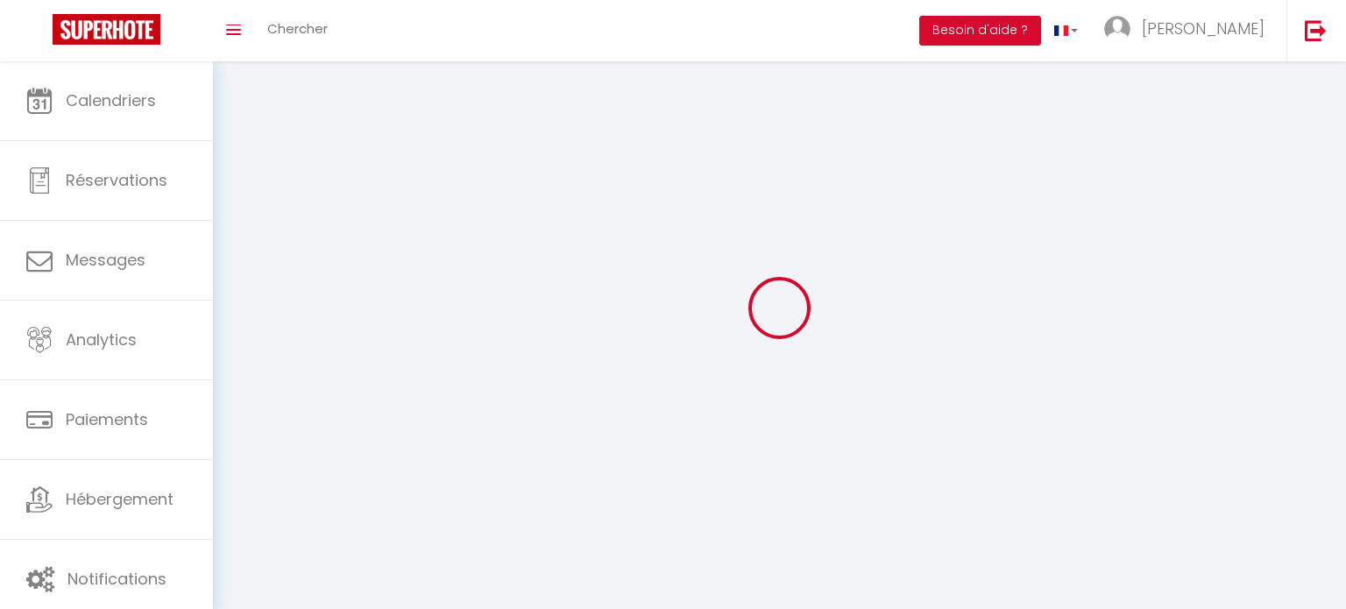
type input "[GEOGRAPHIC_DATA]"
type input "ArB7y63t9vQpgTnX2VRSynSk0"
type input "nHgwrPofT2EMxikIHLf98se5T"
type input "ArB7y63t9vQpgTnX2VRSynSk0"
type input "nHgwrPofT2EMxikIHLf98se5T"
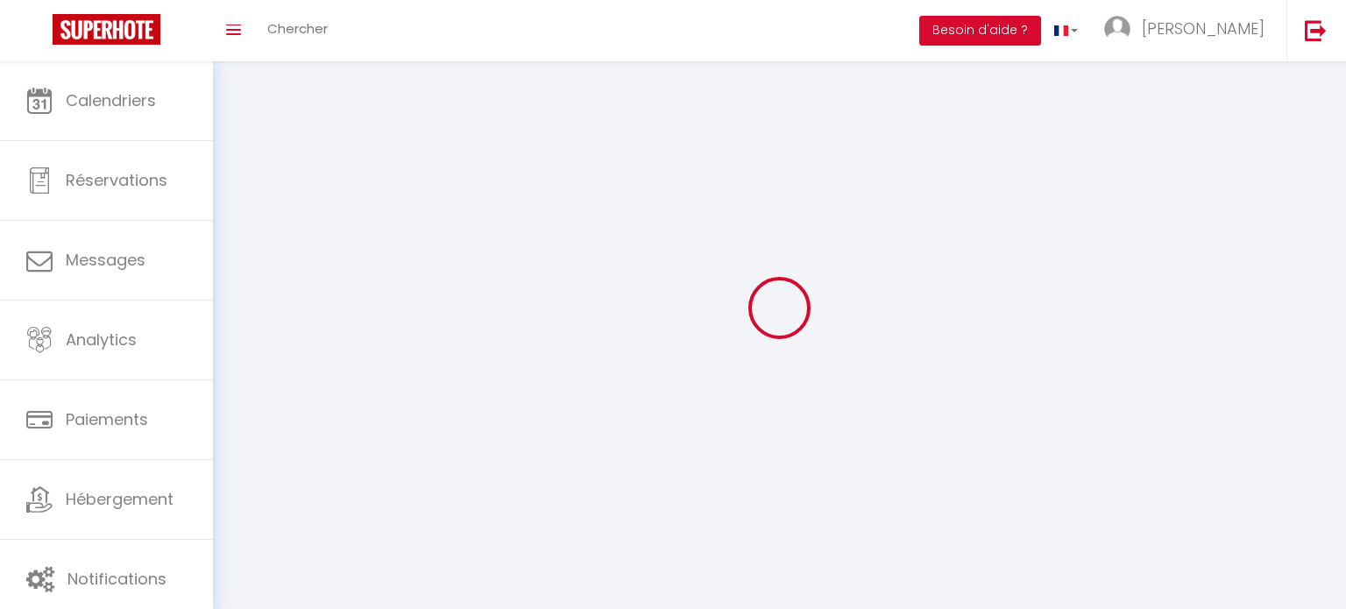
type input "[URL][DOMAIN_NAME]"
select select "28"
select select "fr"
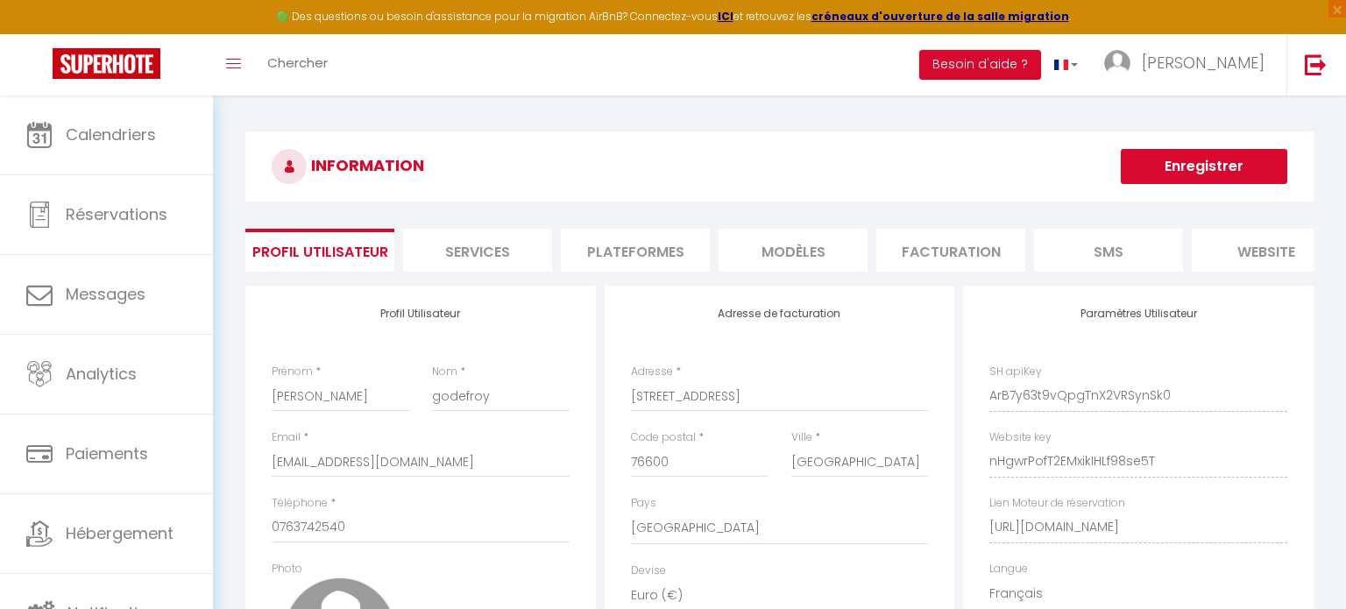
click at [659, 254] on li "Plateformes" at bounding box center [635, 250] width 149 height 43
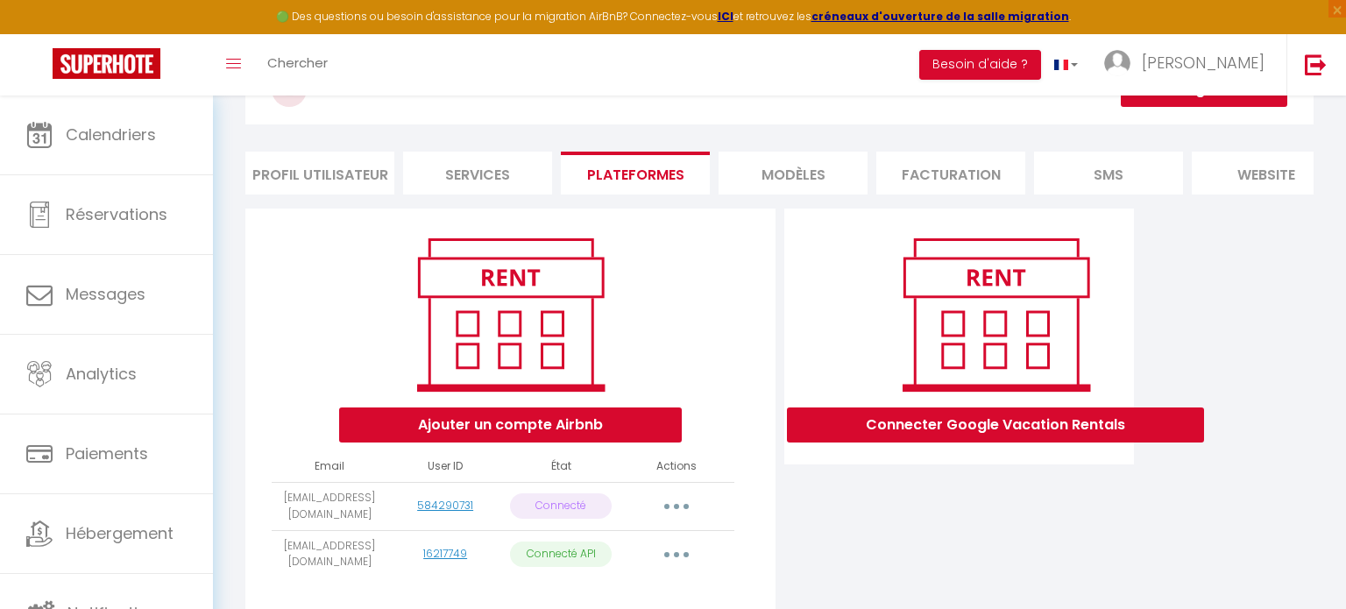
scroll to position [139, 0]
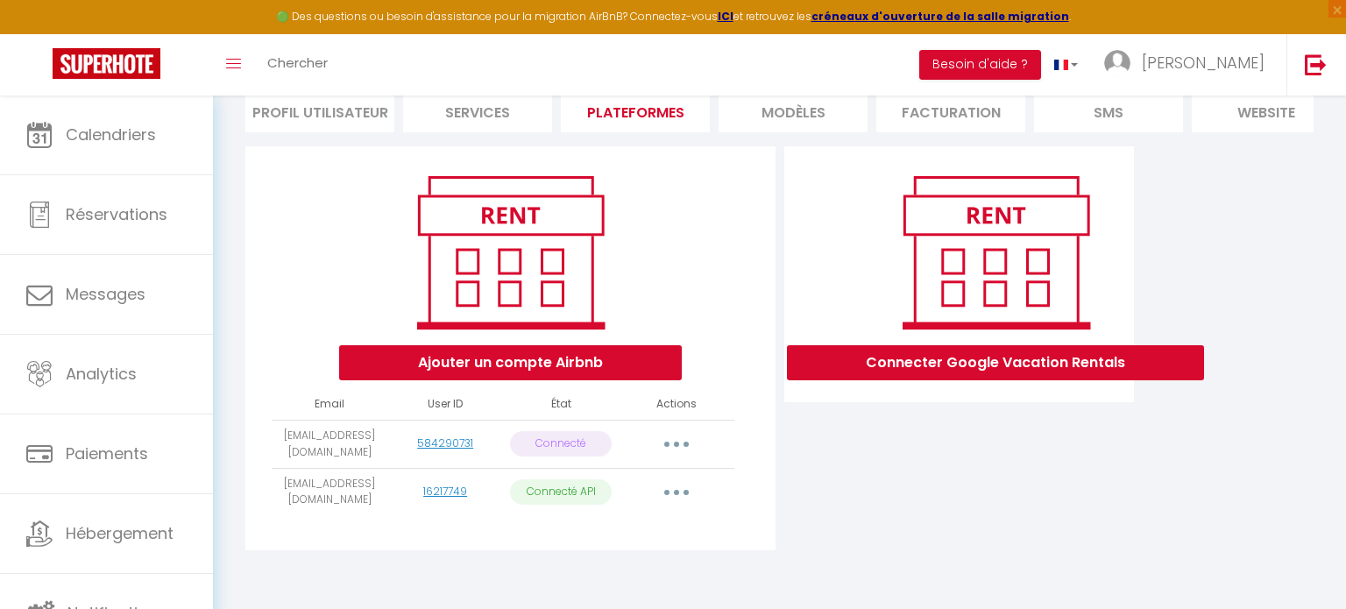
click at [678, 492] on icon "button" at bounding box center [676, 492] width 5 height 5
click at [547, 365] on button "Ajouter un compte Airbnb" at bounding box center [510, 362] width 343 height 35
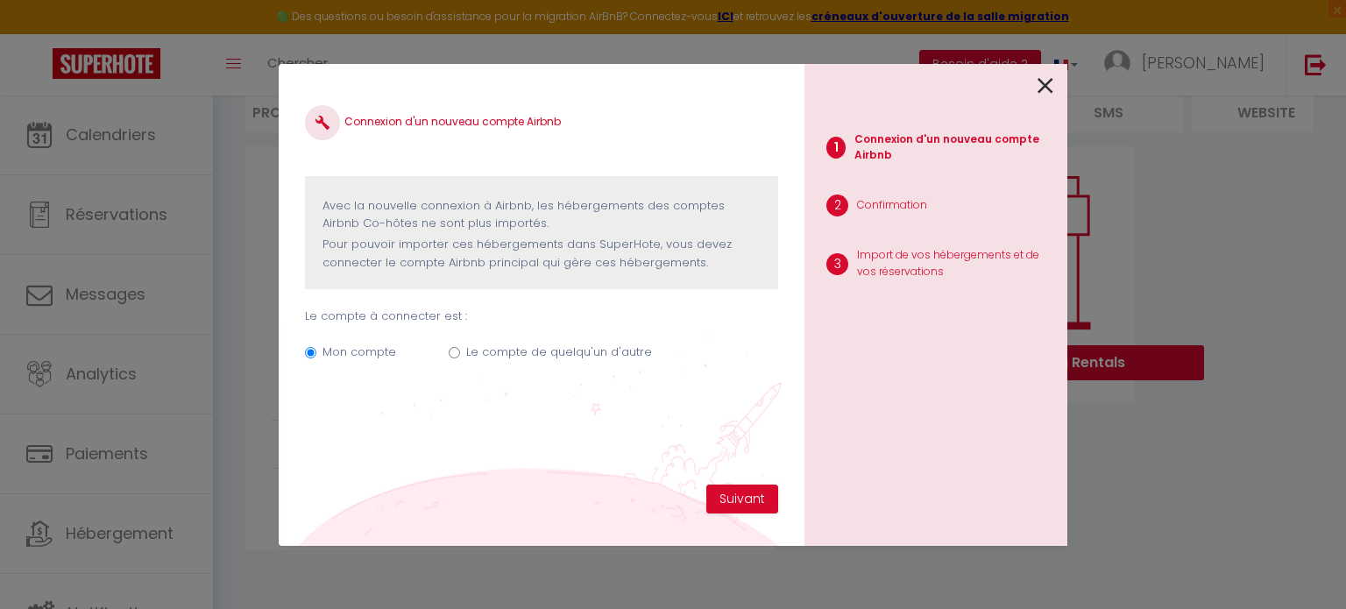
click at [454, 355] on input "Le compte de quelqu'un d'autre" at bounding box center [454, 352] width 11 height 11
radio input "true"
radio input "false"
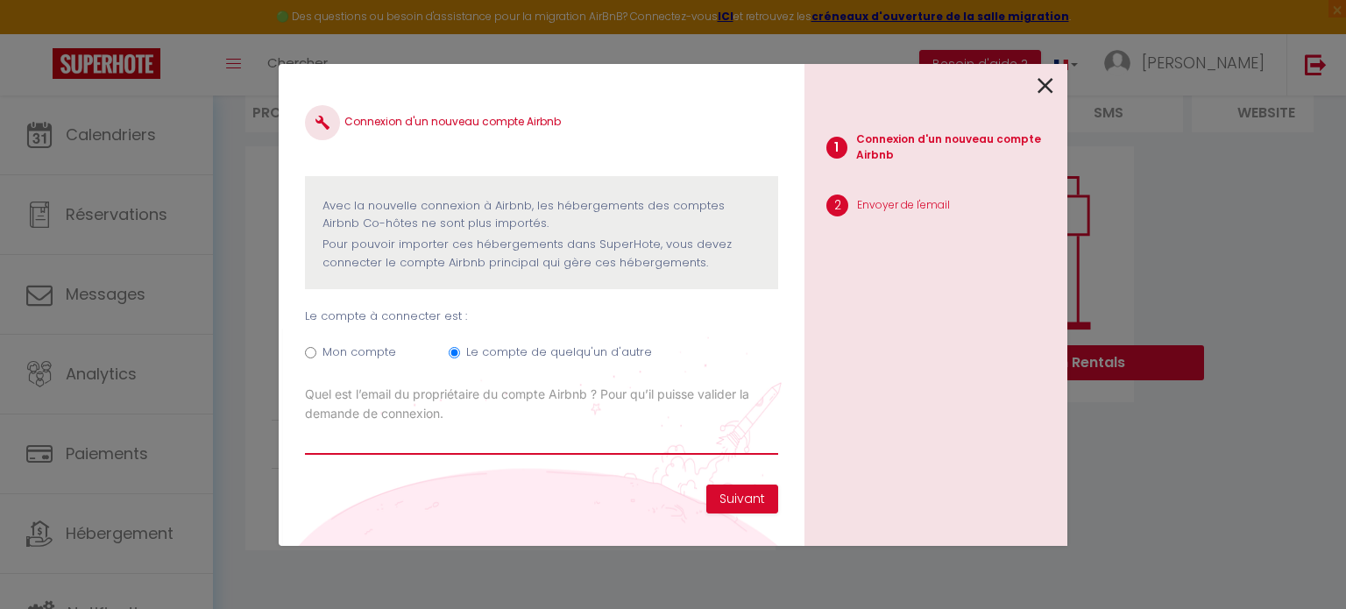
click at [427, 433] on input "Email connexion Airbnb" at bounding box center [541, 439] width 473 height 32
click at [506, 432] on input "Email connexion Airbnb" at bounding box center [541, 439] width 473 height 32
paste input "[EMAIL_ADDRESS][DOMAIN_NAME]"
type input "[EMAIL_ADDRESS][DOMAIN_NAME]"
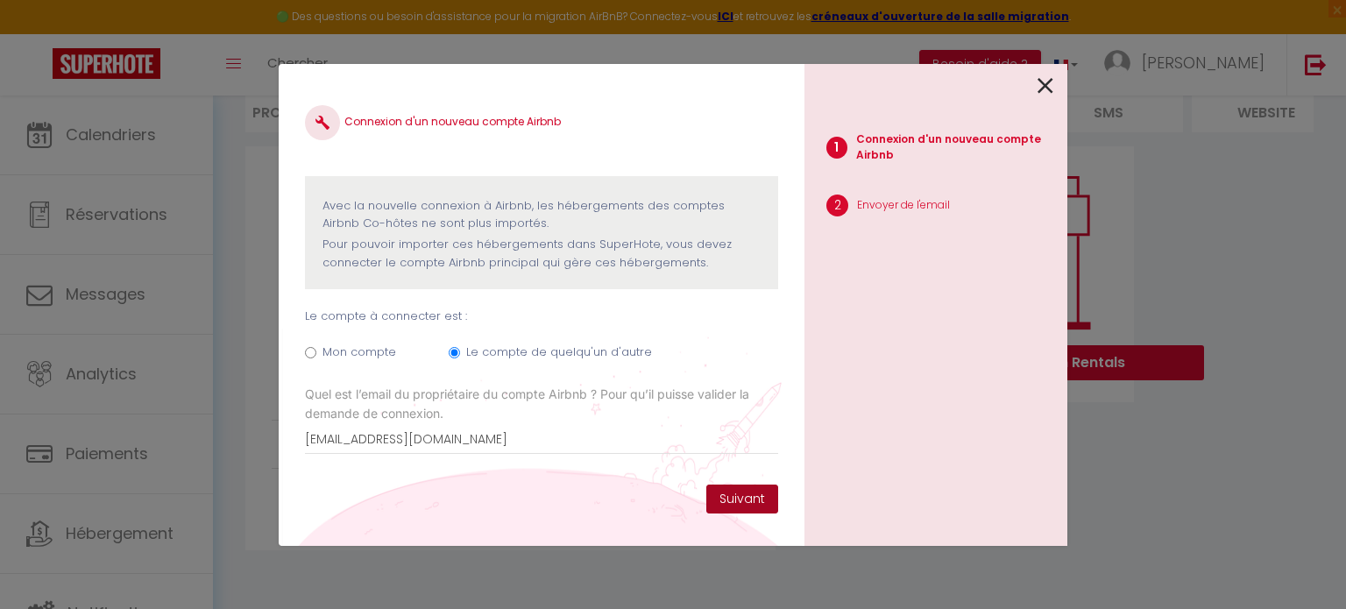
click at [759, 504] on button "Suivant" at bounding box center [742, 500] width 72 height 30
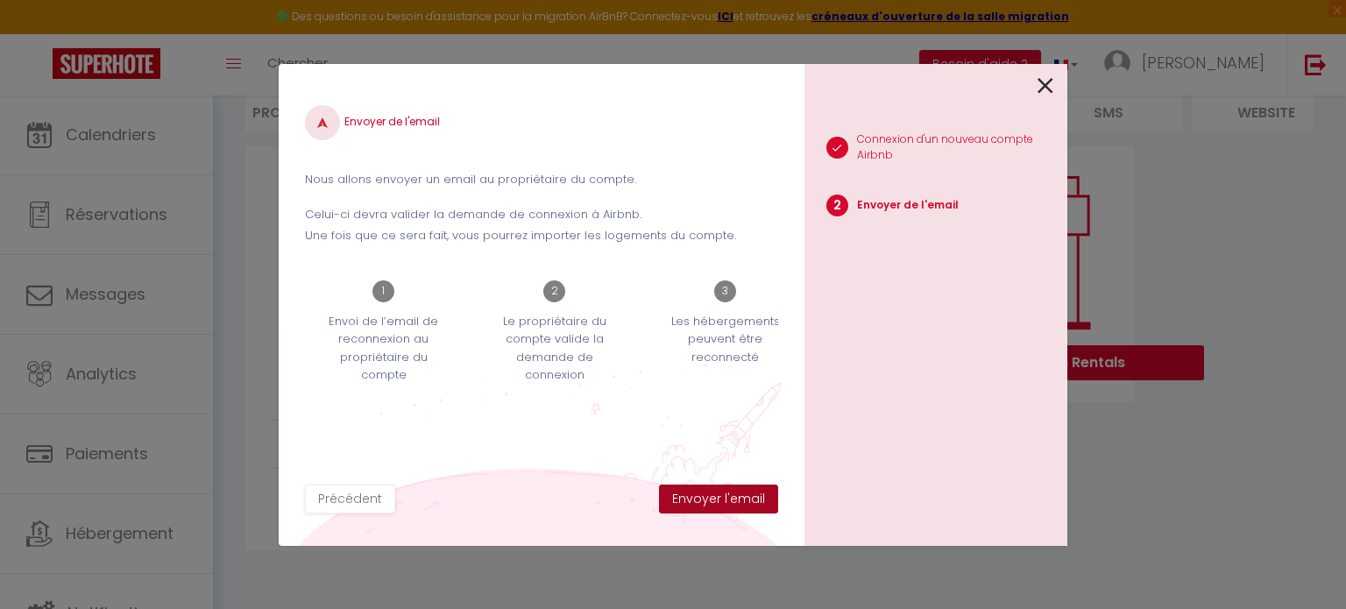
click at [747, 504] on button "Envoyer l'email" at bounding box center [718, 500] width 119 height 30
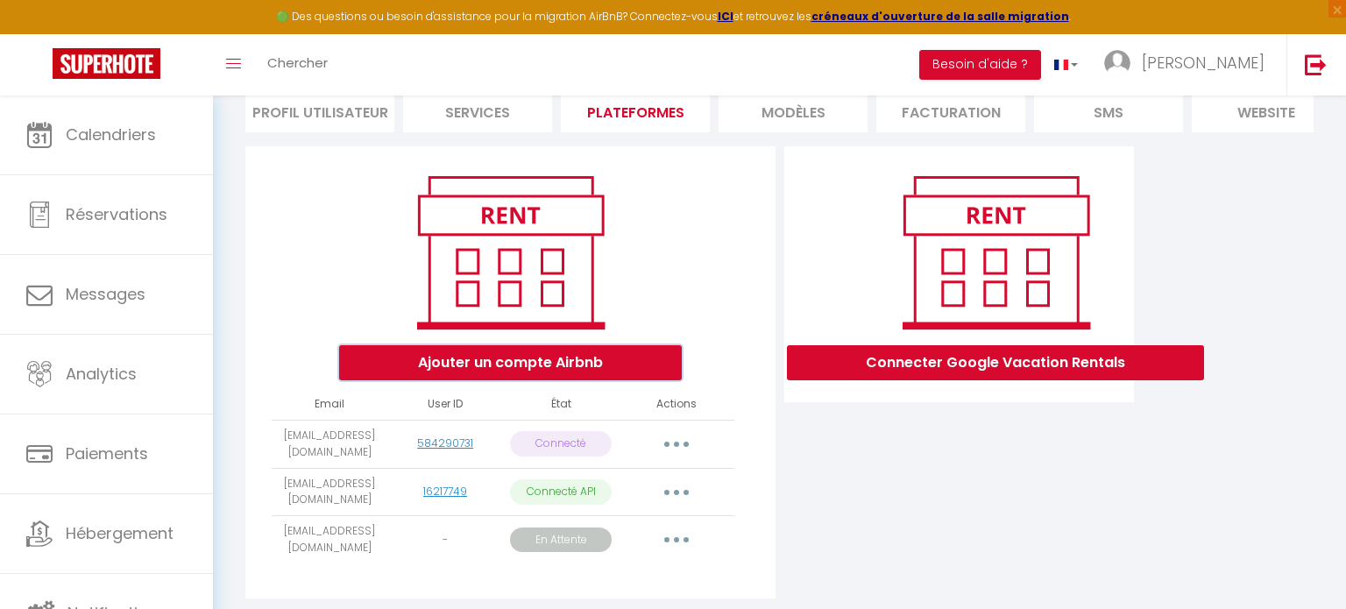
click at [548, 372] on button "Ajouter un compte Airbnb" at bounding box center [510, 362] width 343 height 35
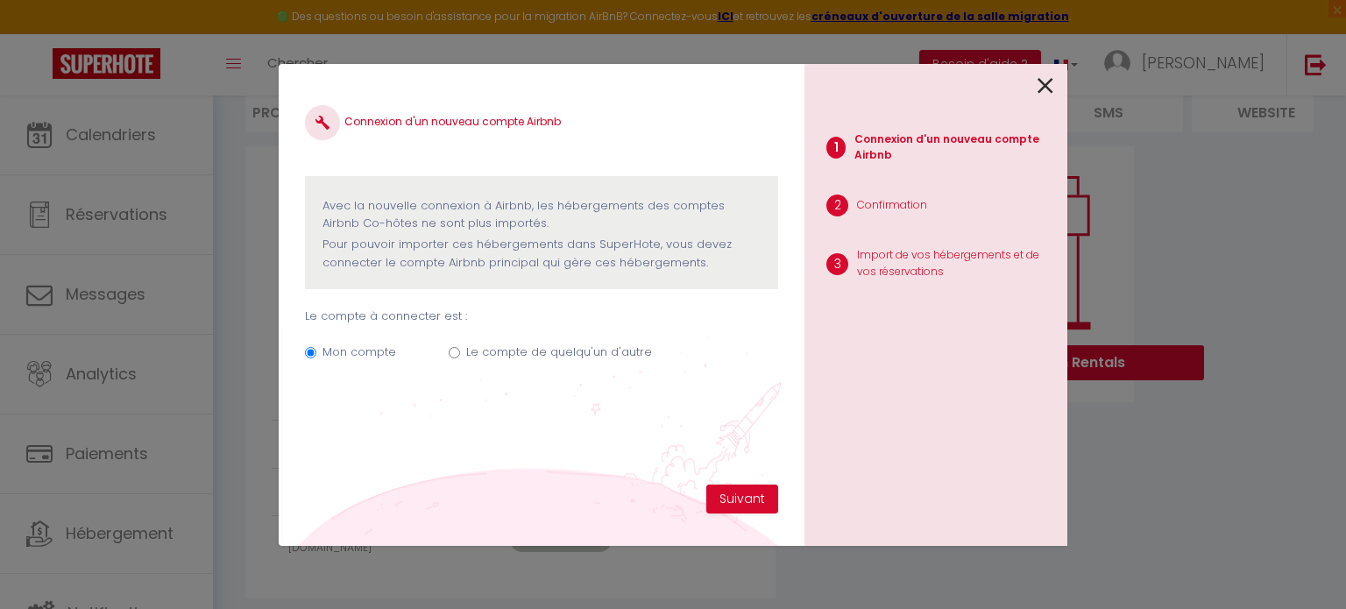
click at [456, 351] on input "Le compte de quelqu'un d'autre" at bounding box center [454, 352] width 11 height 11
radio input "true"
radio input "false"
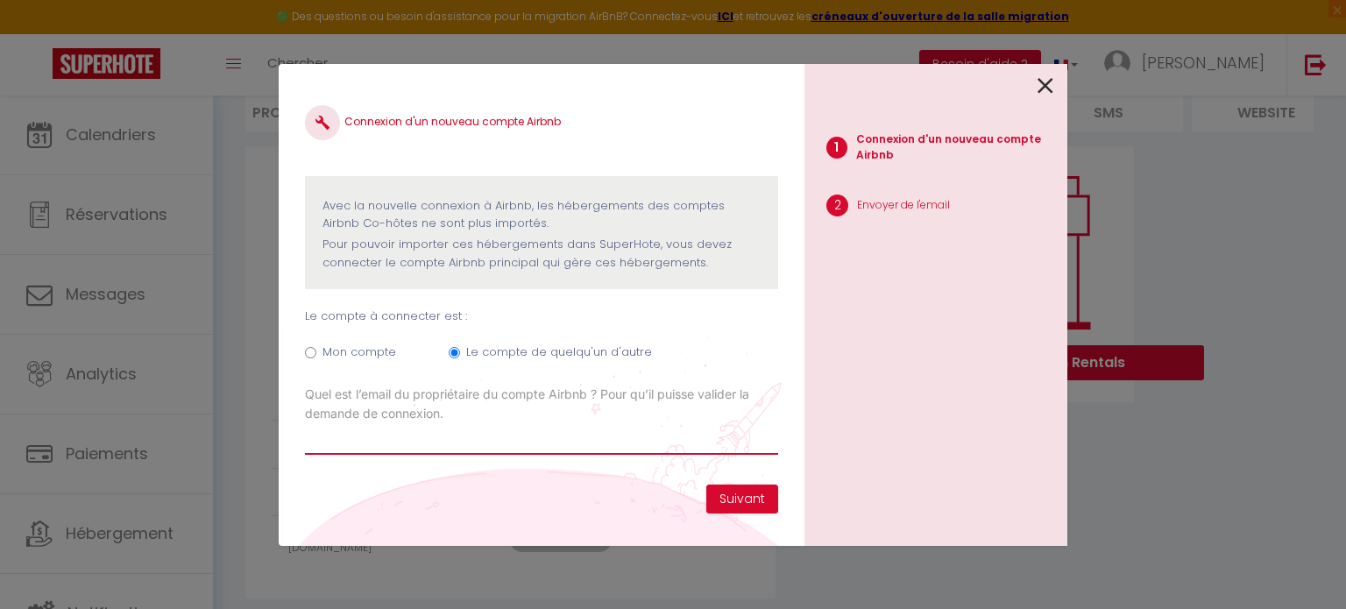
click at [414, 432] on input "Email connexion Airbnb" at bounding box center [541, 439] width 473 height 32
paste input "[DOMAIN_NAME][EMAIL_ADDRESS][DOMAIN_NAME]"
type input "[DOMAIN_NAME][EMAIL_ADDRESS][DOMAIN_NAME]"
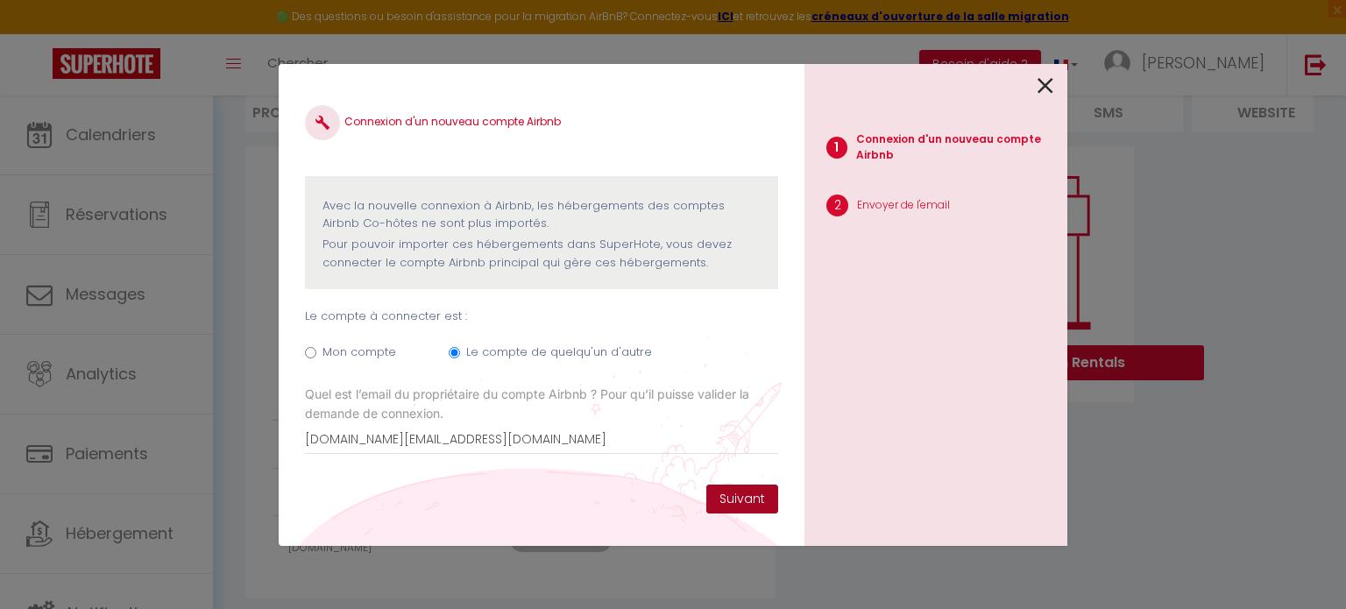
click at [731, 499] on button "Suivant" at bounding box center [742, 500] width 72 height 30
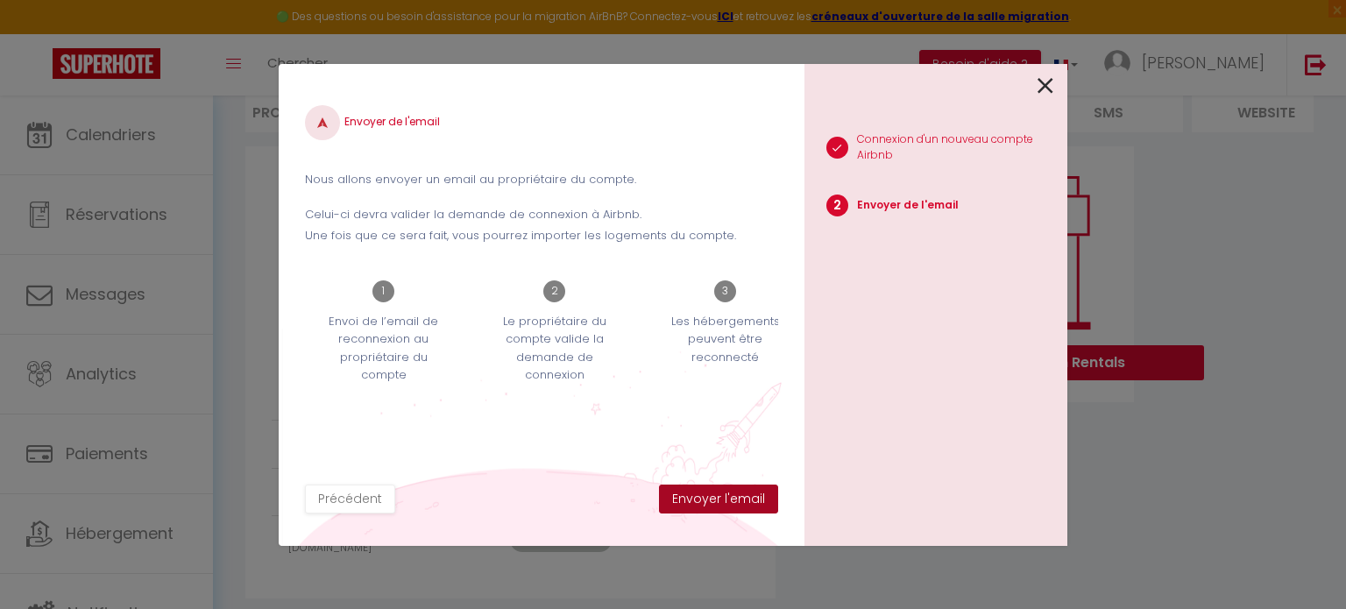
click at [733, 504] on button "Envoyer l'email" at bounding box center [718, 500] width 119 height 30
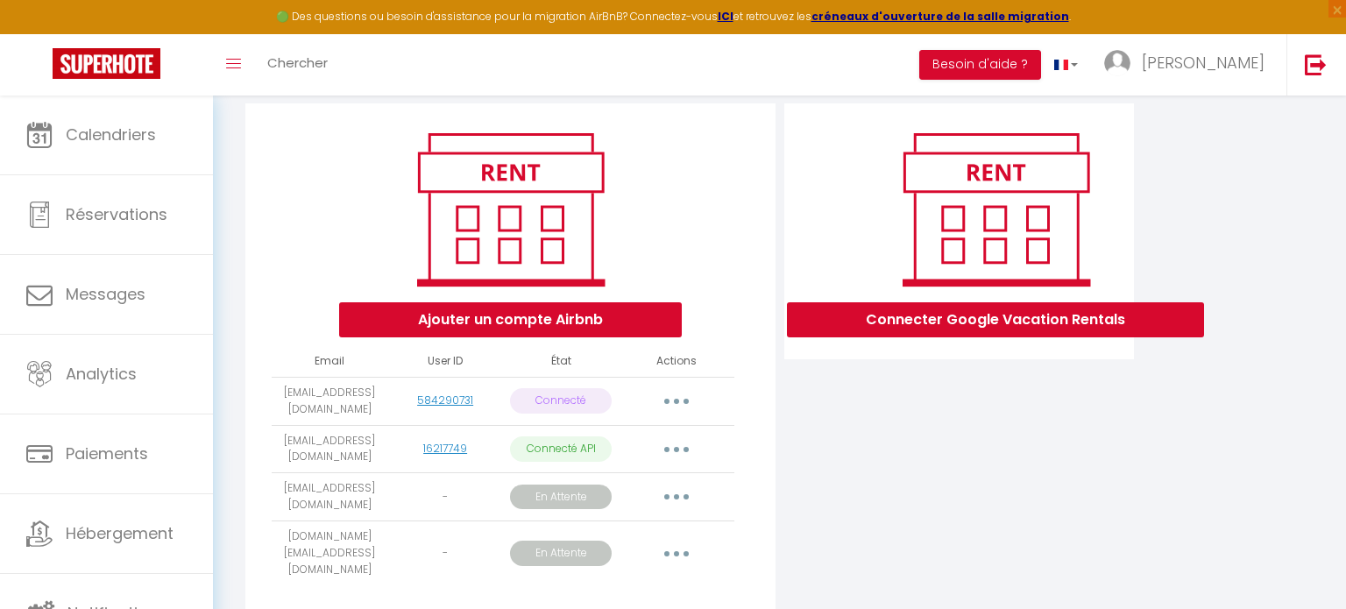
scroll to position [235, 0]
